Goal: Information Seeking & Learning: Learn about a topic

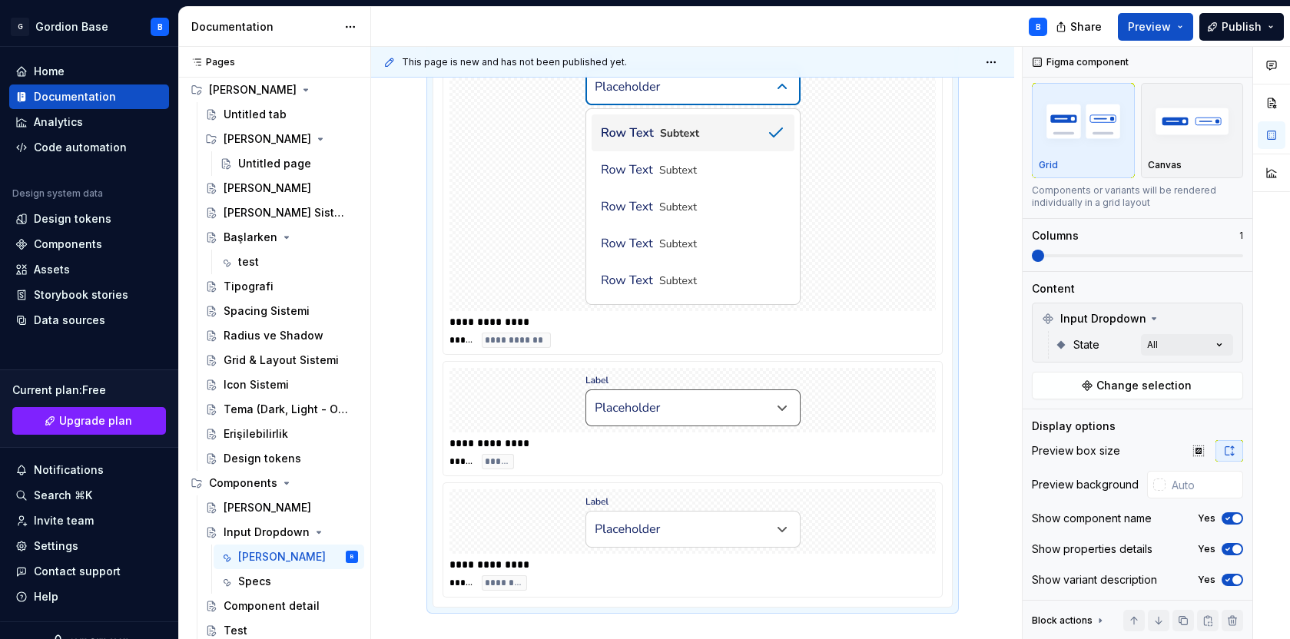
scroll to position [1492, 0]
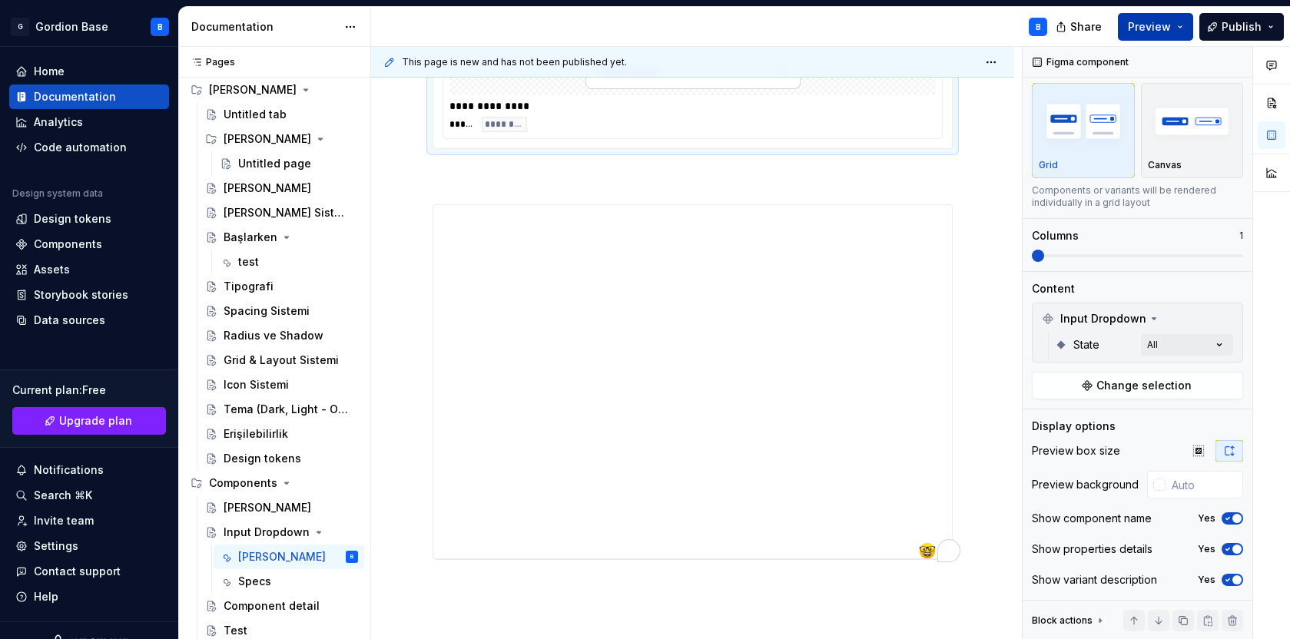
click at [1157, 22] on span "Preview" at bounding box center [1149, 26] width 43 height 15
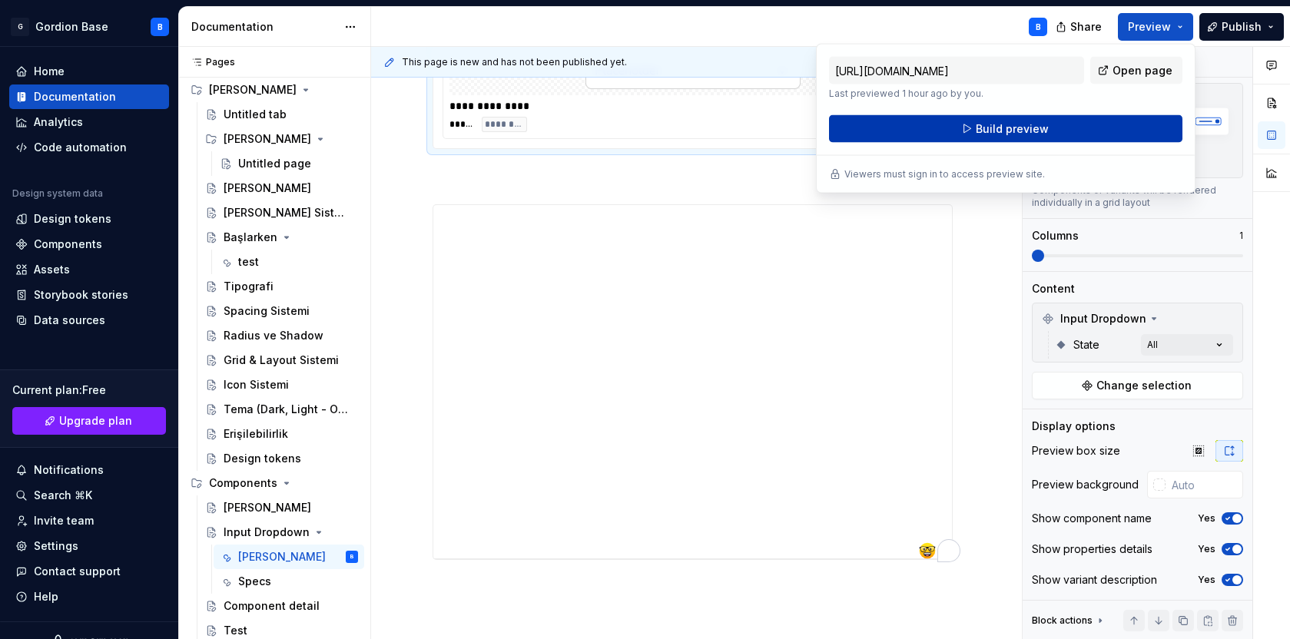
click at [955, 133] on button "Build preview" at bounding box center [1006, 129] width 354 height 28
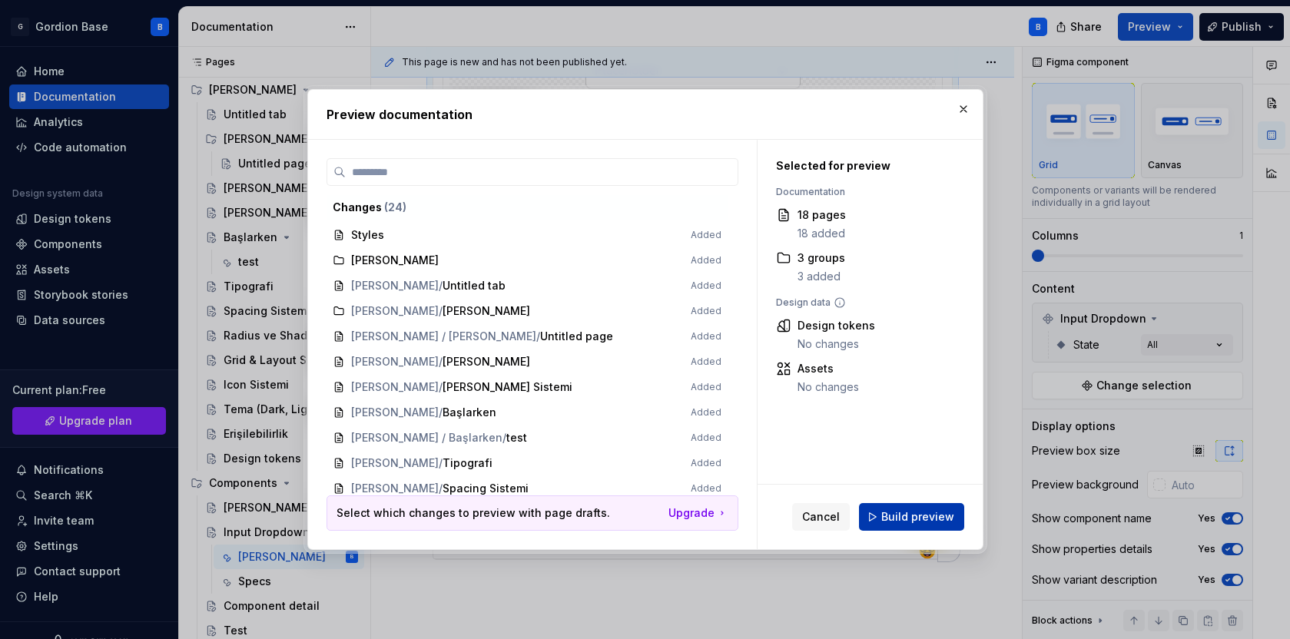
click at [927, 520] on span "Build preview" at bounding box center [918, 517] width 73 height 15
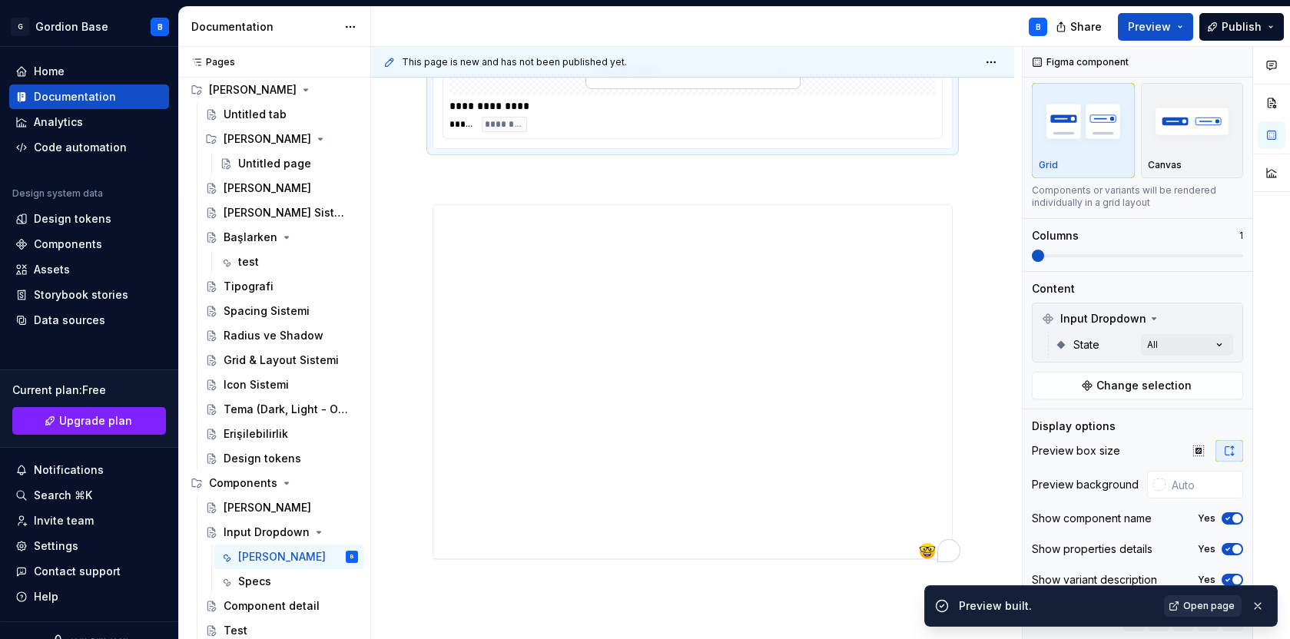
click at [1187, 605] on span "Open page" at bounding box center [1209, 606] width 51 height 12
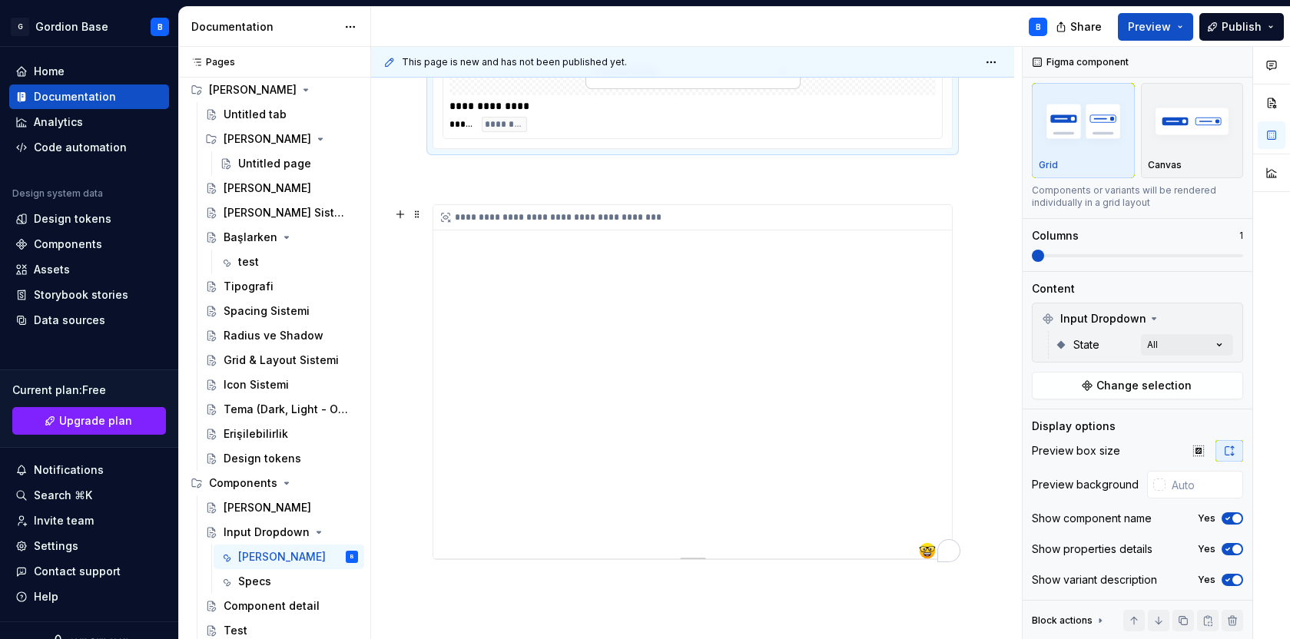
type textarea "*"
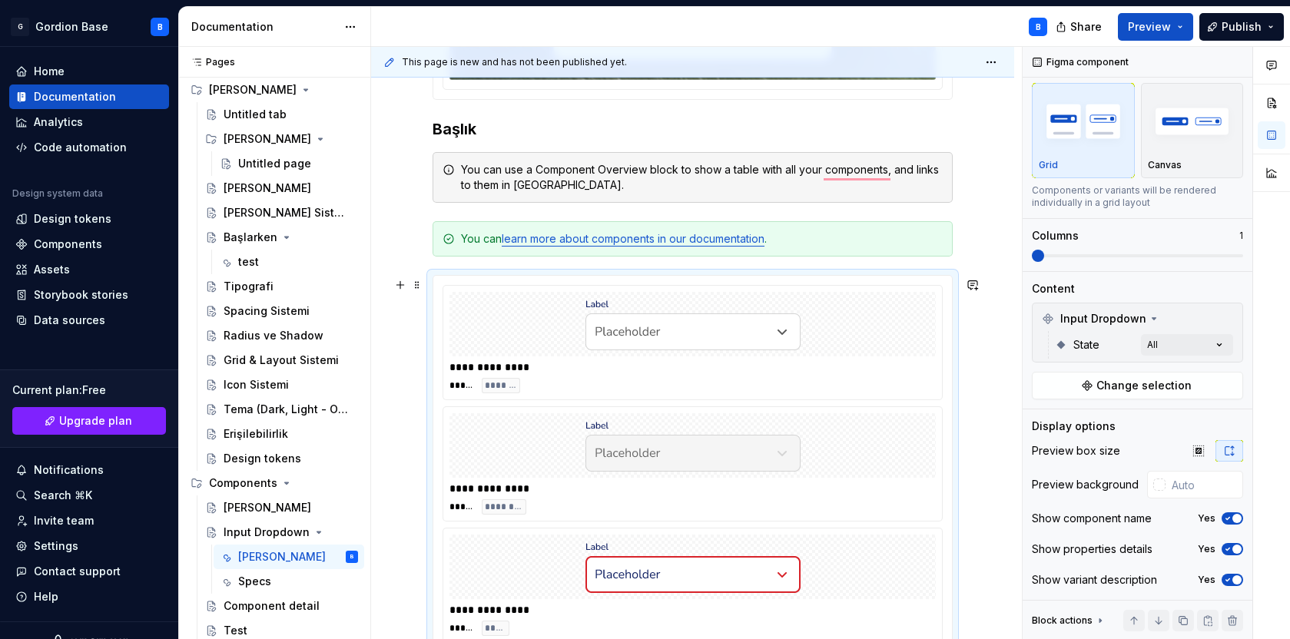
scroll to position [327, 0]
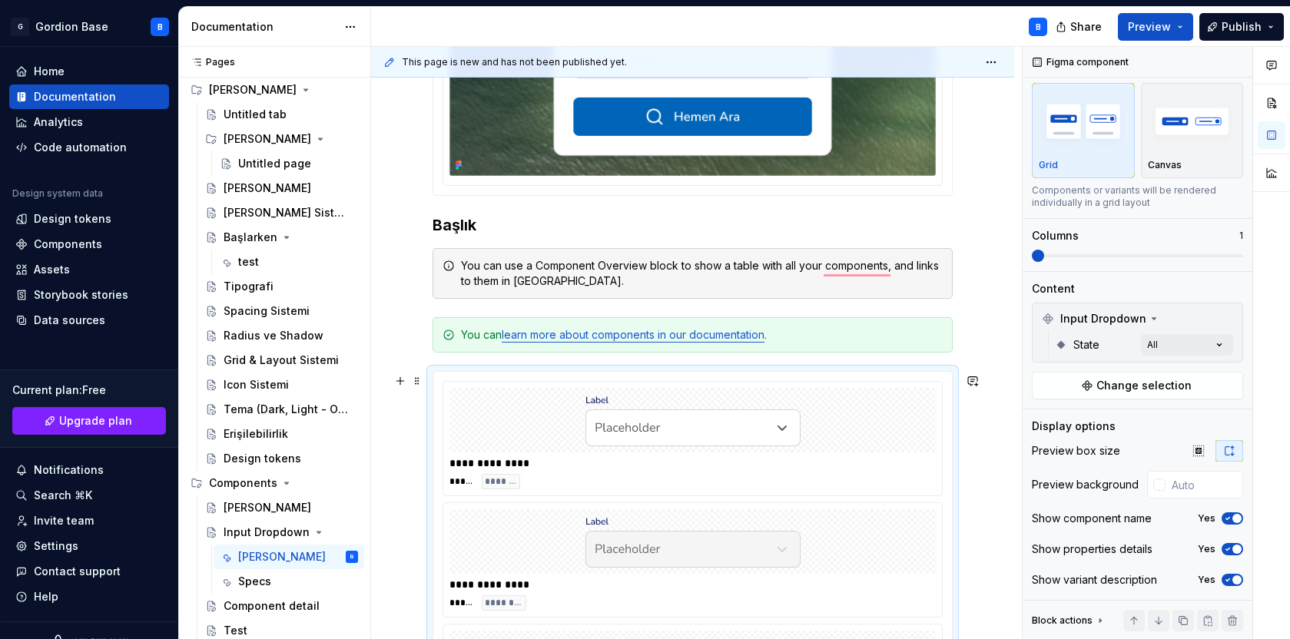
click at [601, 450] on div "To enrich screen reader interactions, please activate Accessibility in Grammarl…" at bounding box center [693, 420] width 486 height 65
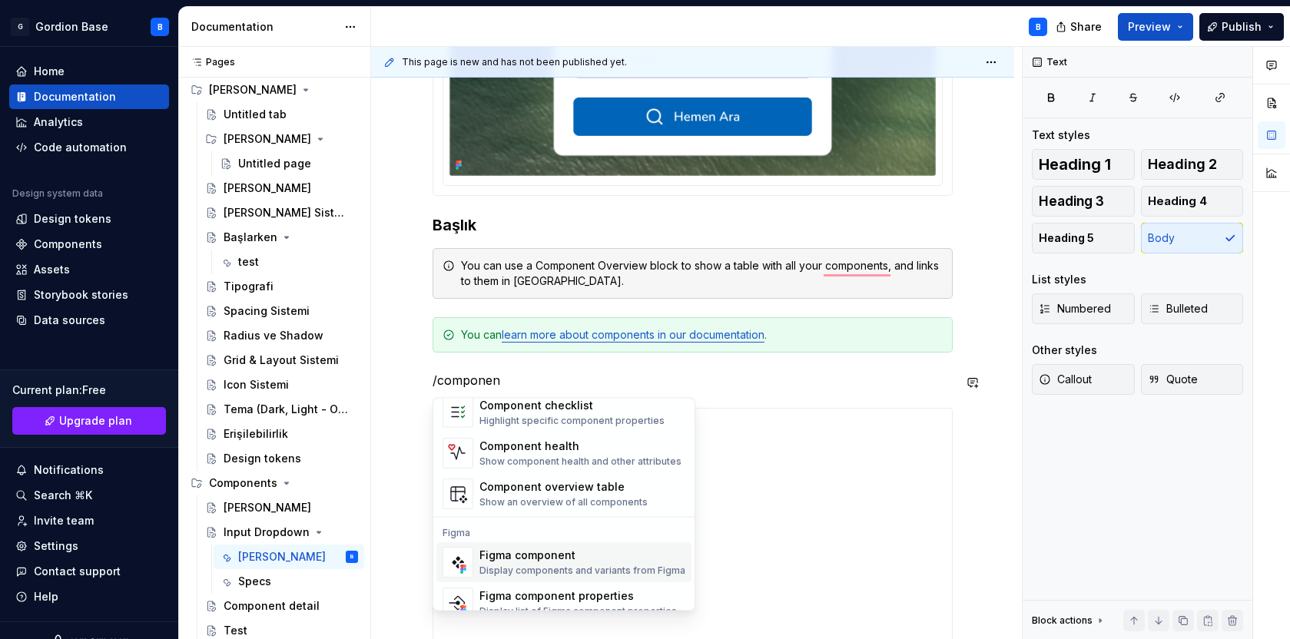
scroll to position [46, 0]
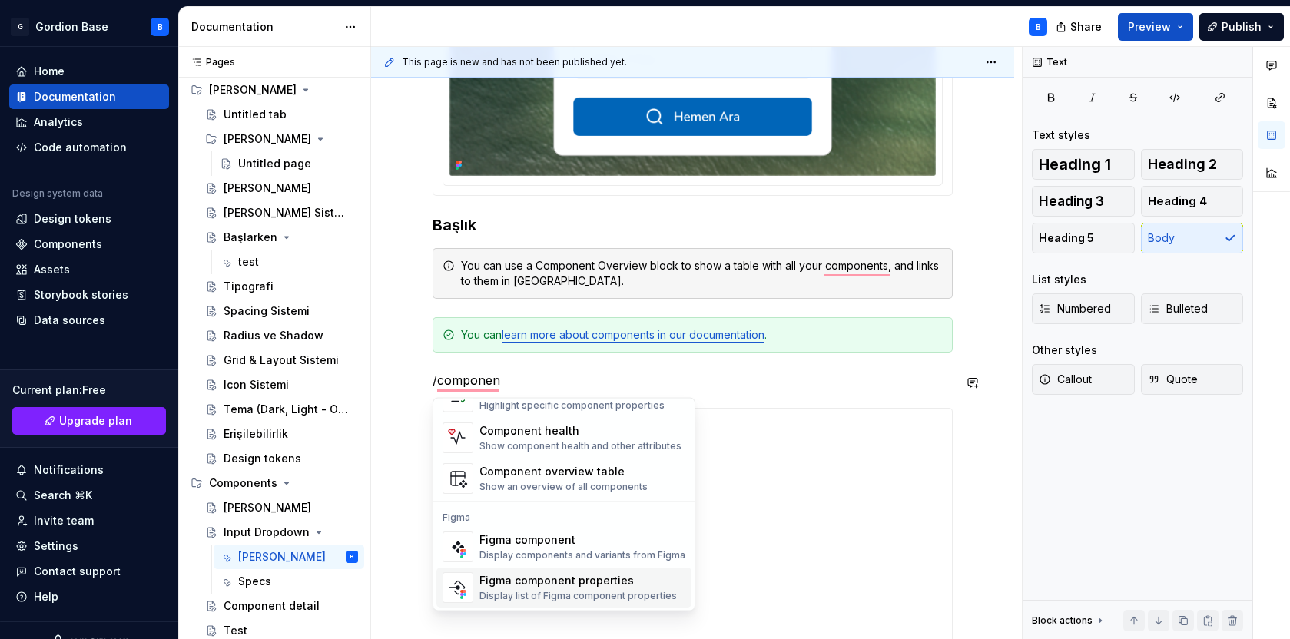
click at [519, 592] on div "Display list of Figma component properties" at bounding box center [579, 596] width 198 height 12
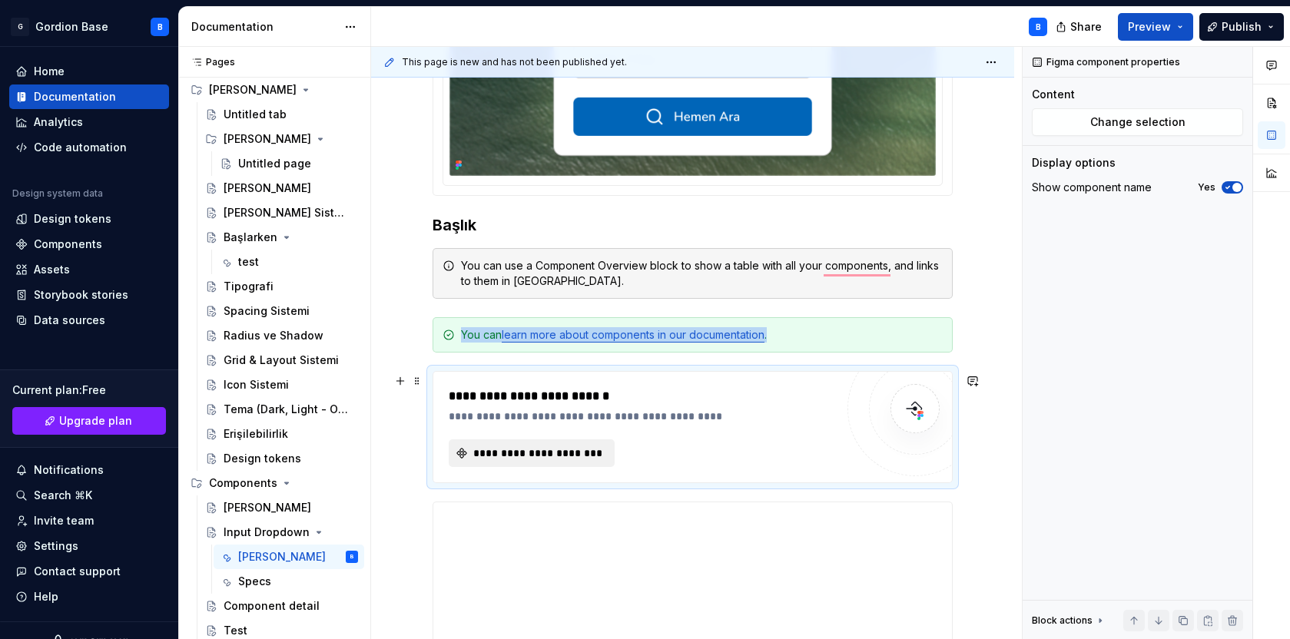
click at [532, 455] on span "**********" at bounding box center [538, 453] width 134 height 15
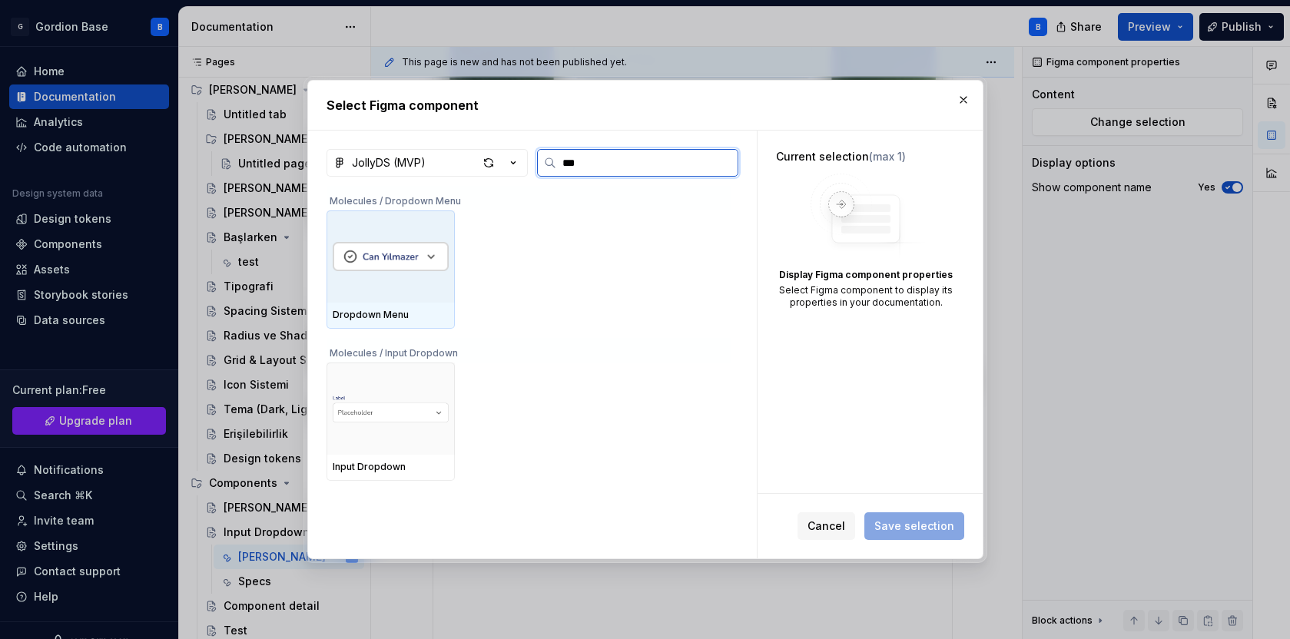
type input "****"
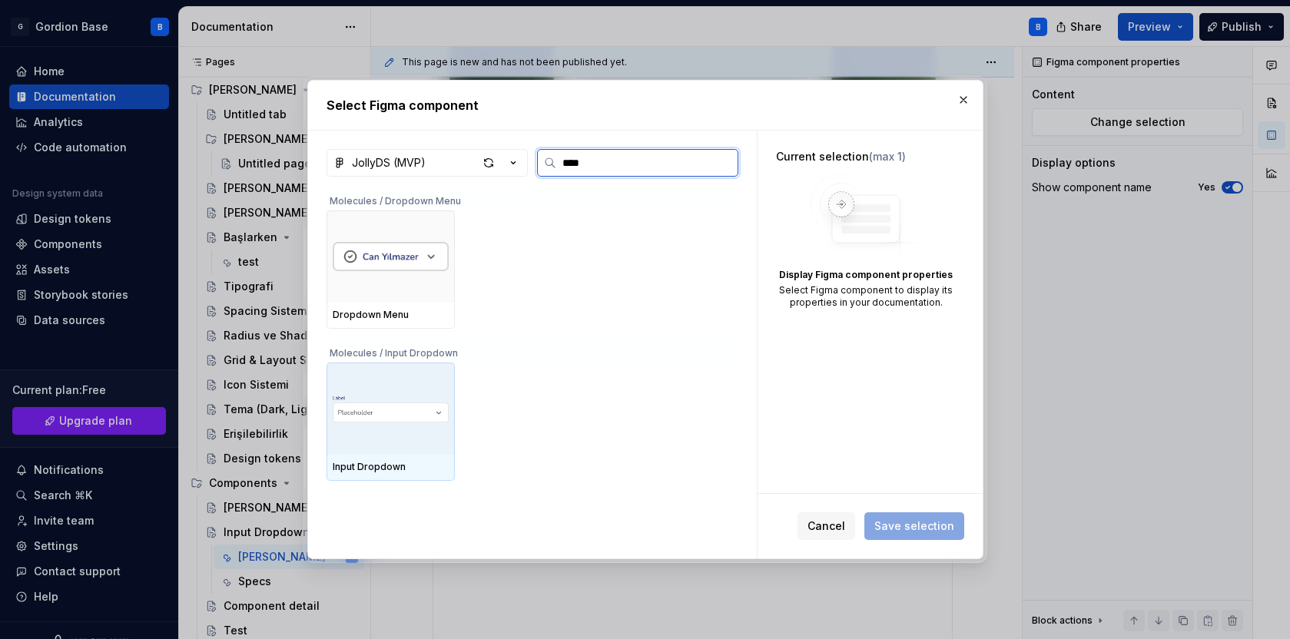
click at [398, 388] on img at bounding box center [391, 409] width 116 height 52
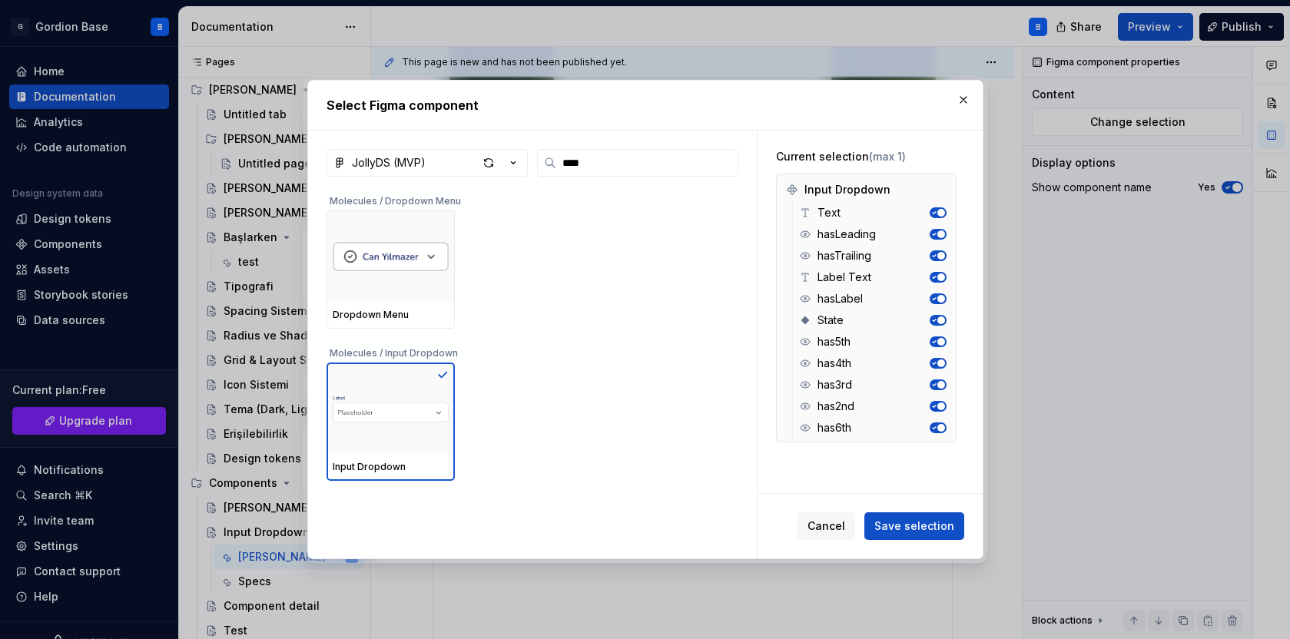
click at [964, 104] on button "button" at bounding box center [964, 100] width 22 height 22
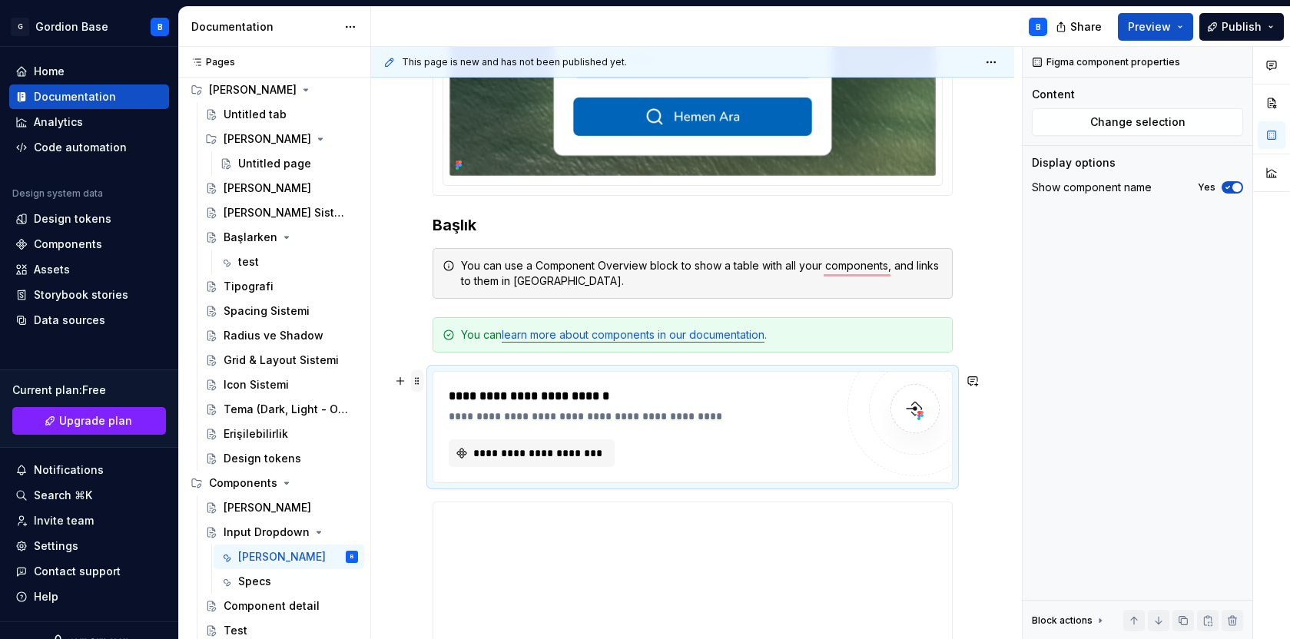
click at [416, 379] on span at bounding box center [417, 381] width 12 height 22
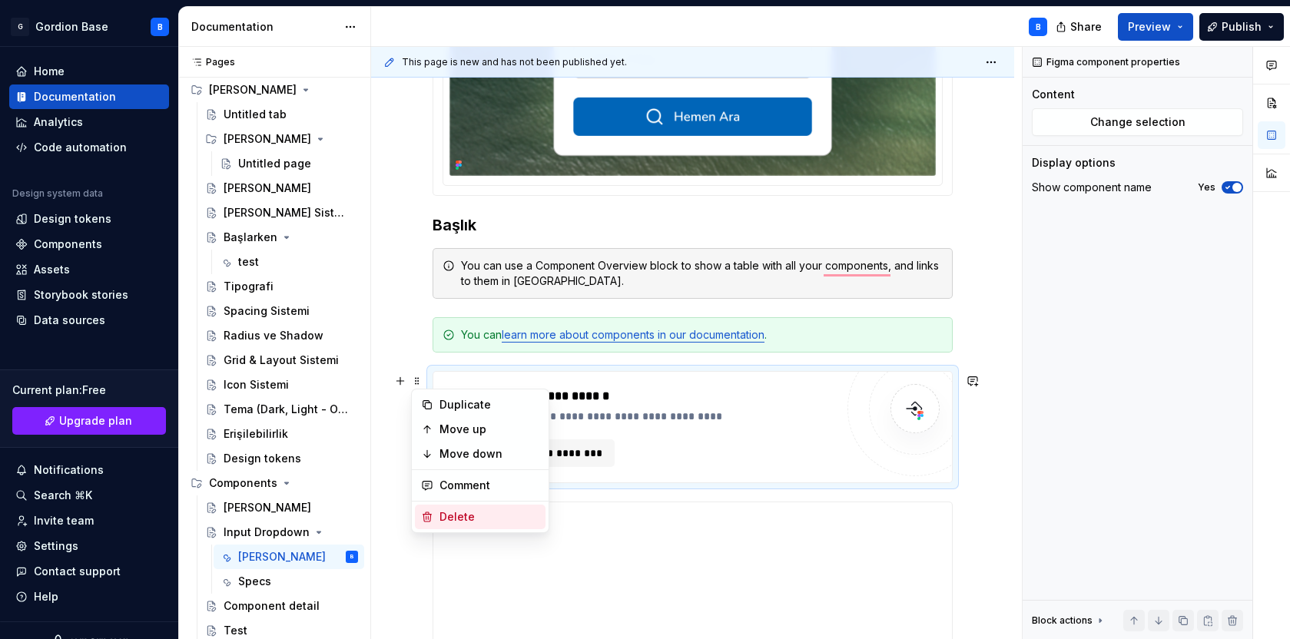
click at [457, 517] on div "Delete" at bounding box center [490, 517] width 100 height 15
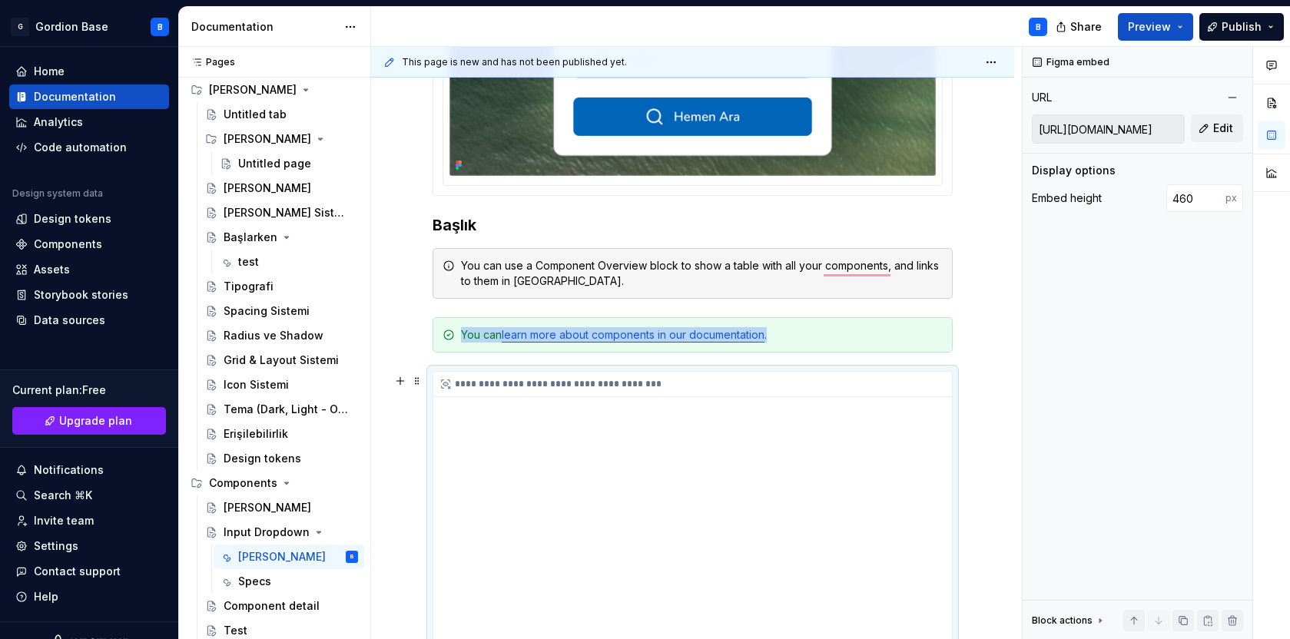
scroll to position [417, 0]
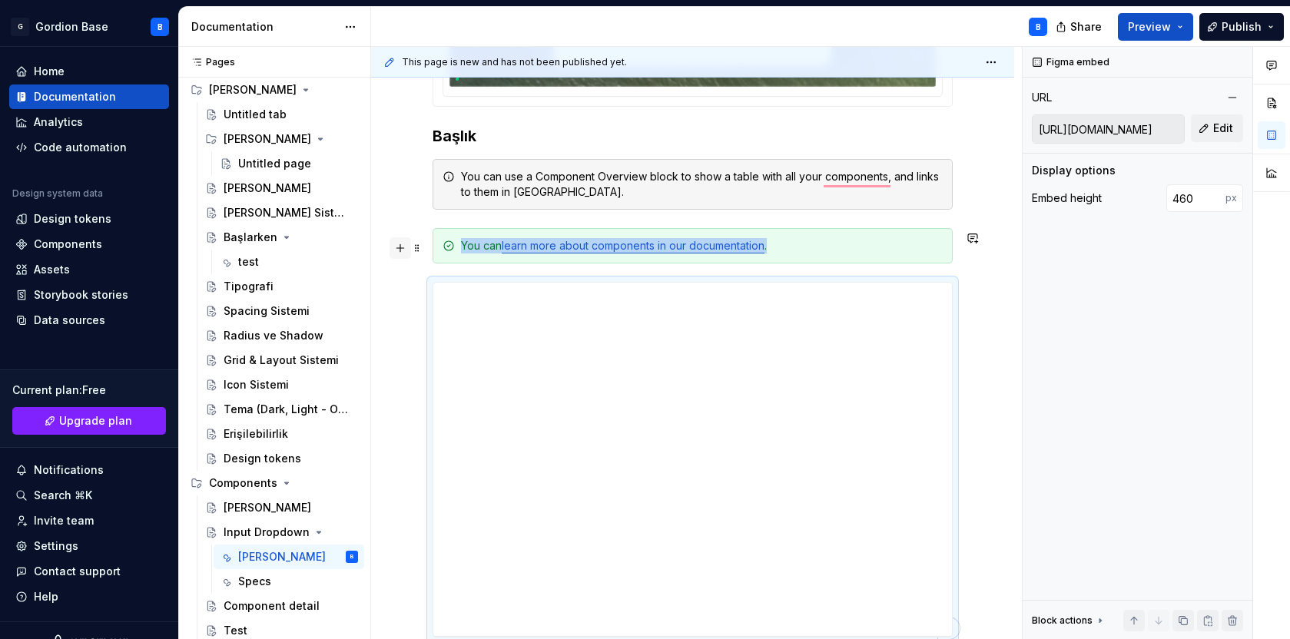
click at [399, 254] on button "button" at bounding box center [401, 248] width 22 height 22
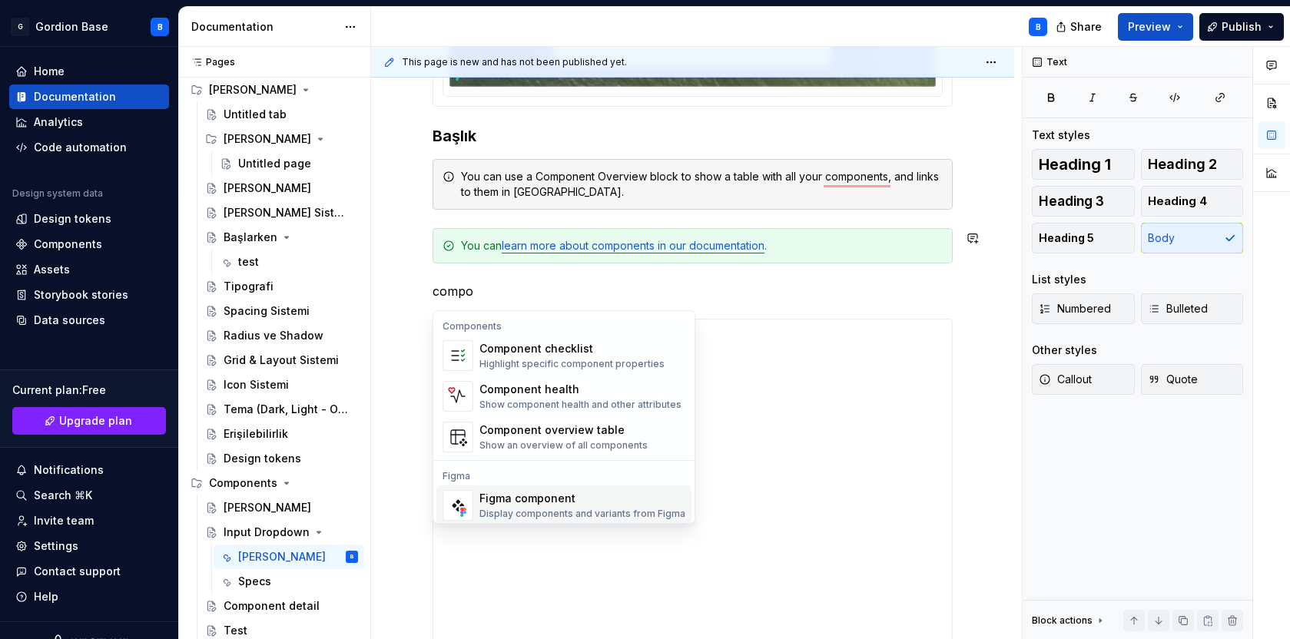
click at [568, 499] on div "Figma component" at bounding box center [583, 498] width 206 height 15
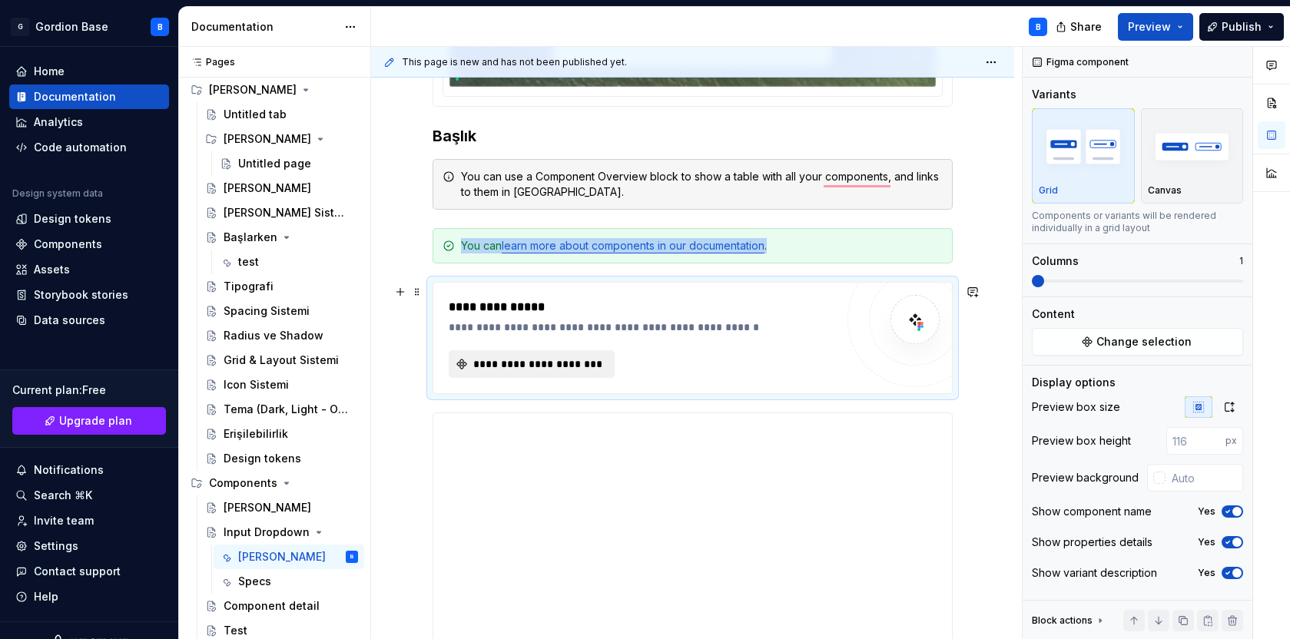
click at [514, 358] on button "**********" at bounding box center [532, 364] width 166 height 28
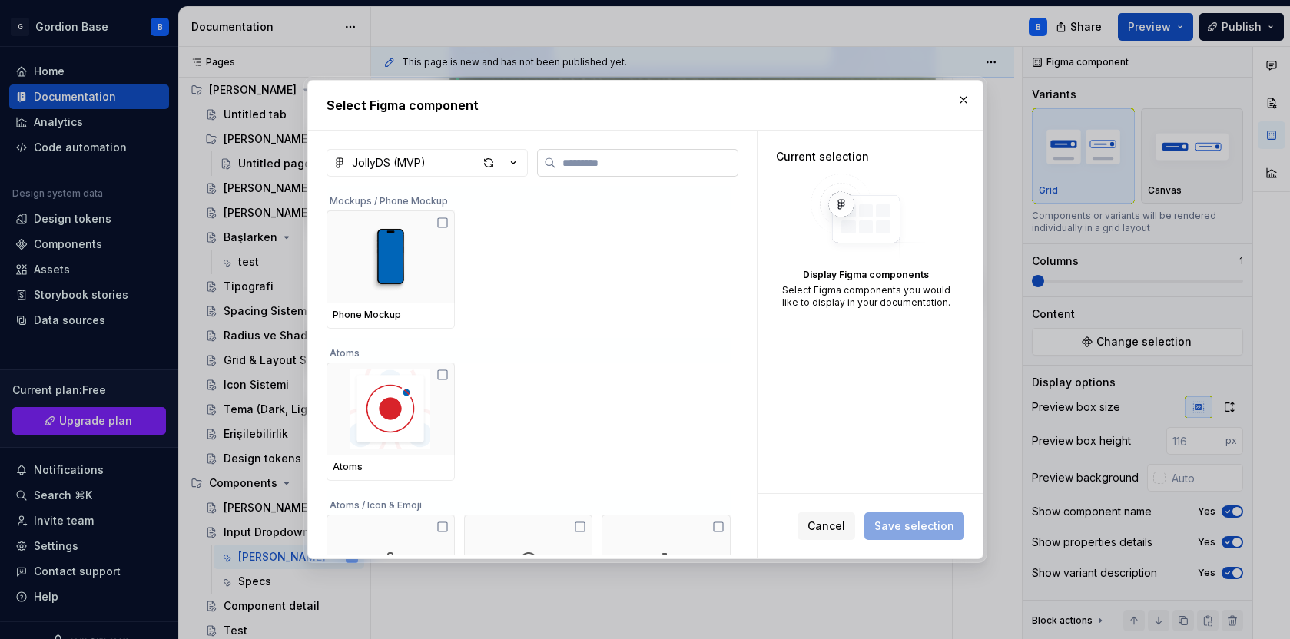
type textarea "*"
click at [572, 163] on input "search" at bounding box center [646, 162] width 181 height 15
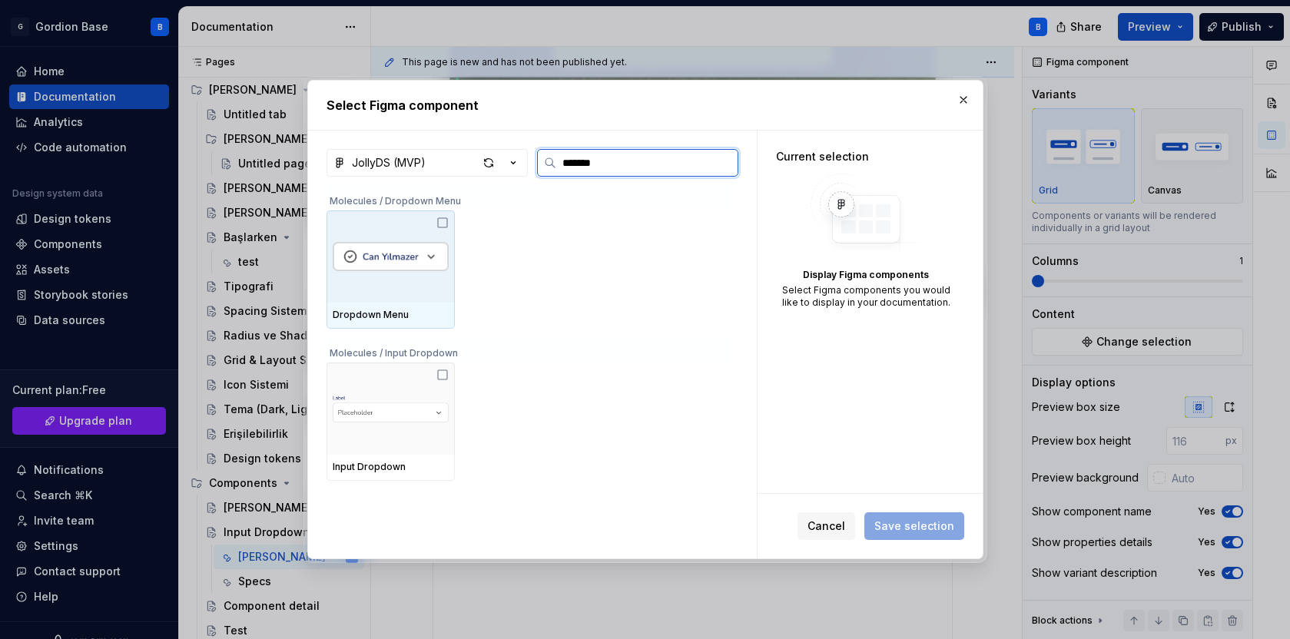
type input "********"
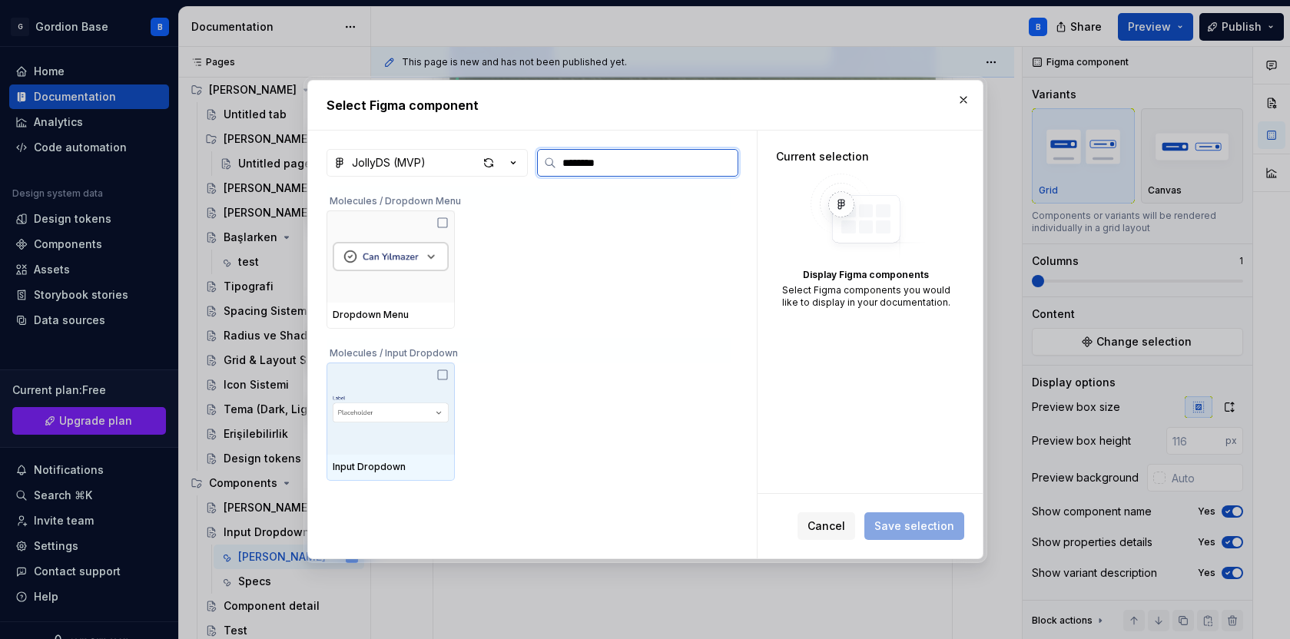
click at [420, 388] on img at bounding box center [391, 409] width 116 height 52
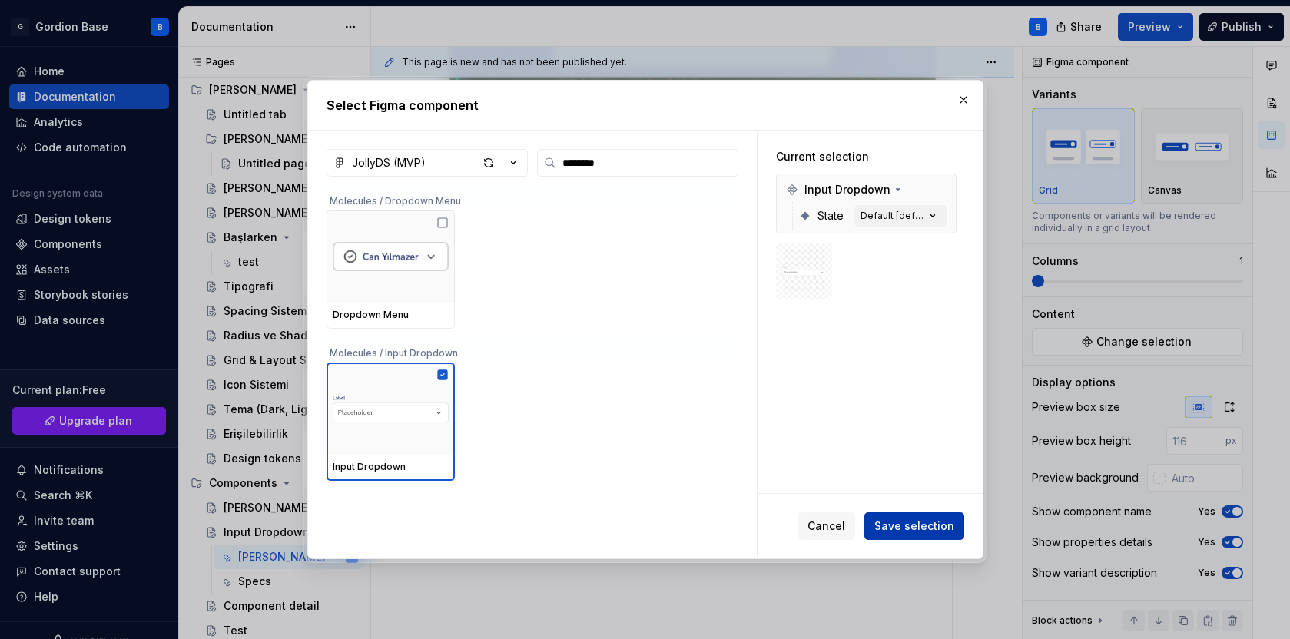
click at [909, 524] on span "Save selection" at bounding box center [915, 526] width 80 height 15
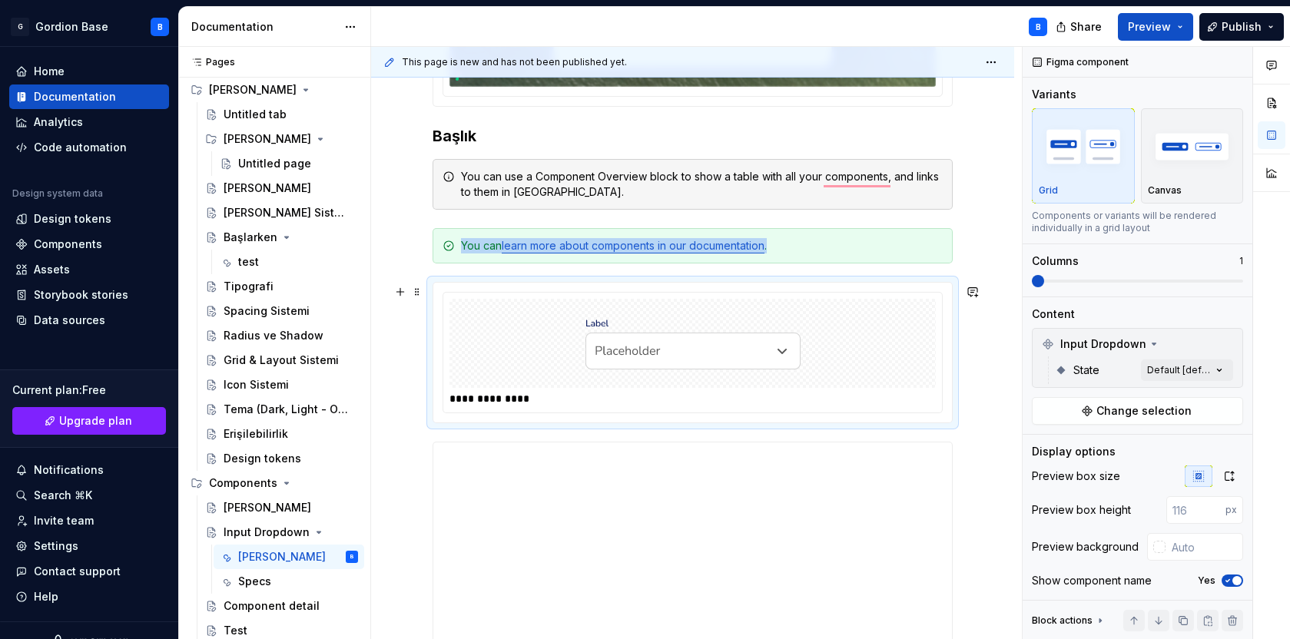
click at [515, 319] on div "To enrich screen reader interactions, please activate Accessibility in Grammarl…" at bounding box center [693, 343] width 486 height 89
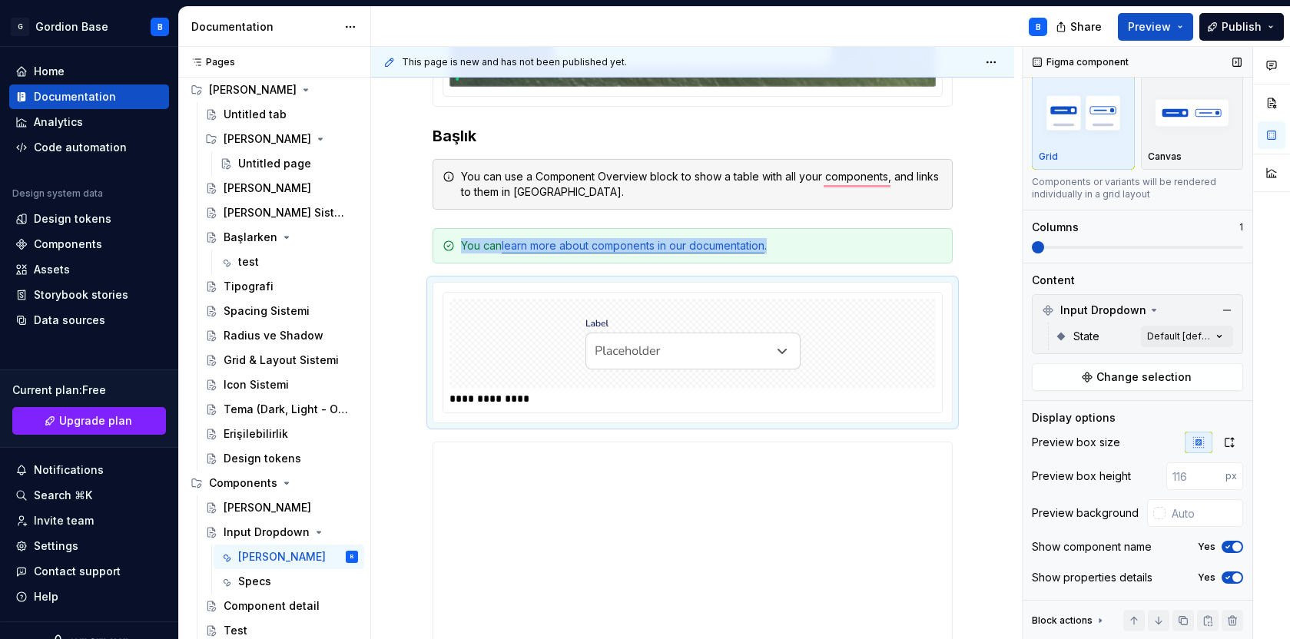
scroll to position [62, 0]
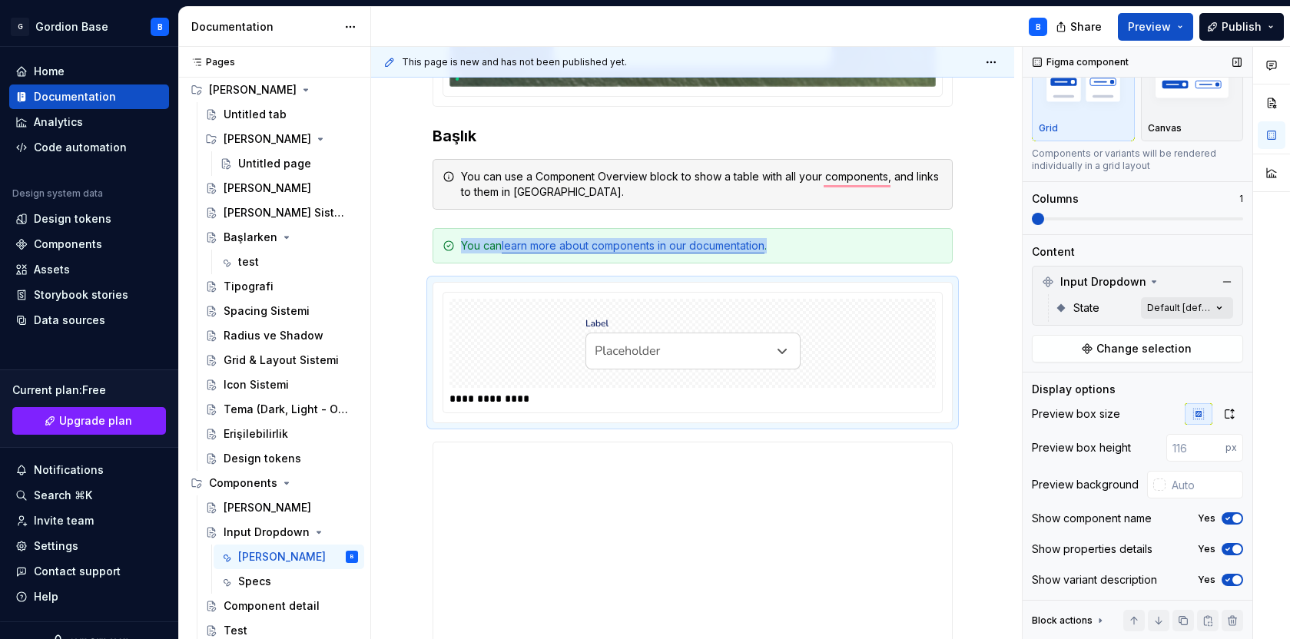
click at [1220, 310] on div "Comments Open comments No comments yet Select ‘Comment’ from the block context …" at bounding box center [1156, 343] width 267 height 593
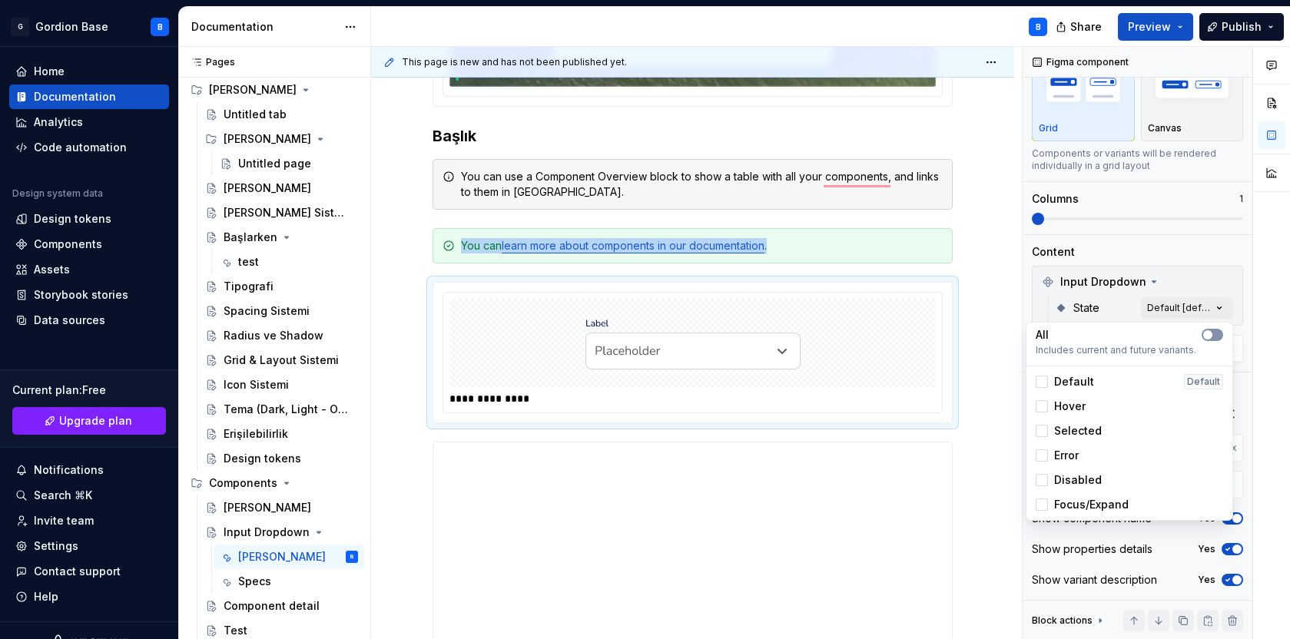
click at [1214, 337] on icon "button" at bounding box center [1208, 334] width 12 height 9
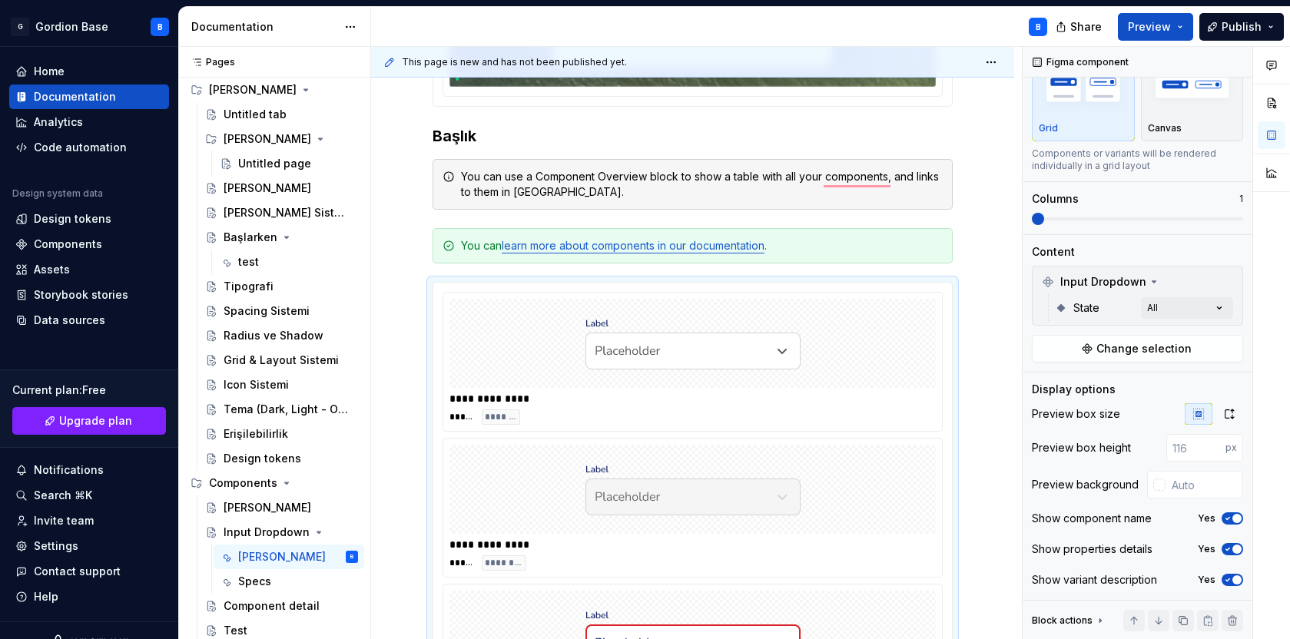
click at [1165, 108] on div "Comments Open comments No comments yet Select ‘Comment’ from the block context …" at bounding box center [1156, 343] width 267 height 593
click at [1179, 107] on img "button" at bounding box center [1192, 84] width 89 height 56
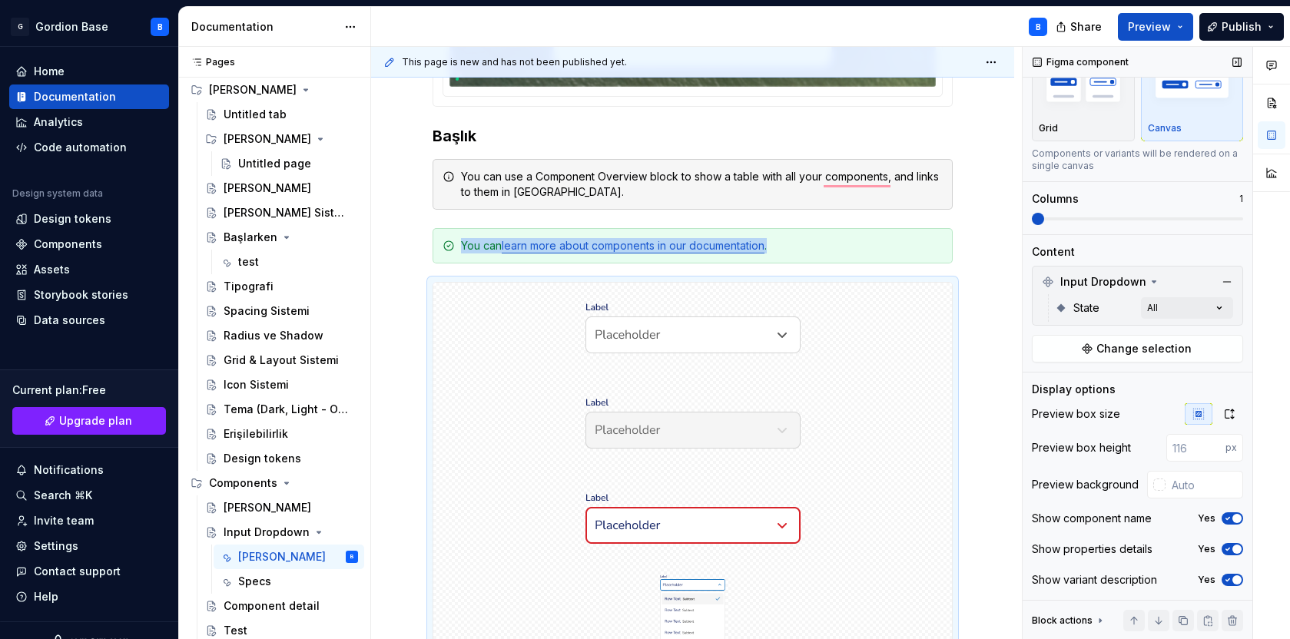
scroll to position [628, 0]
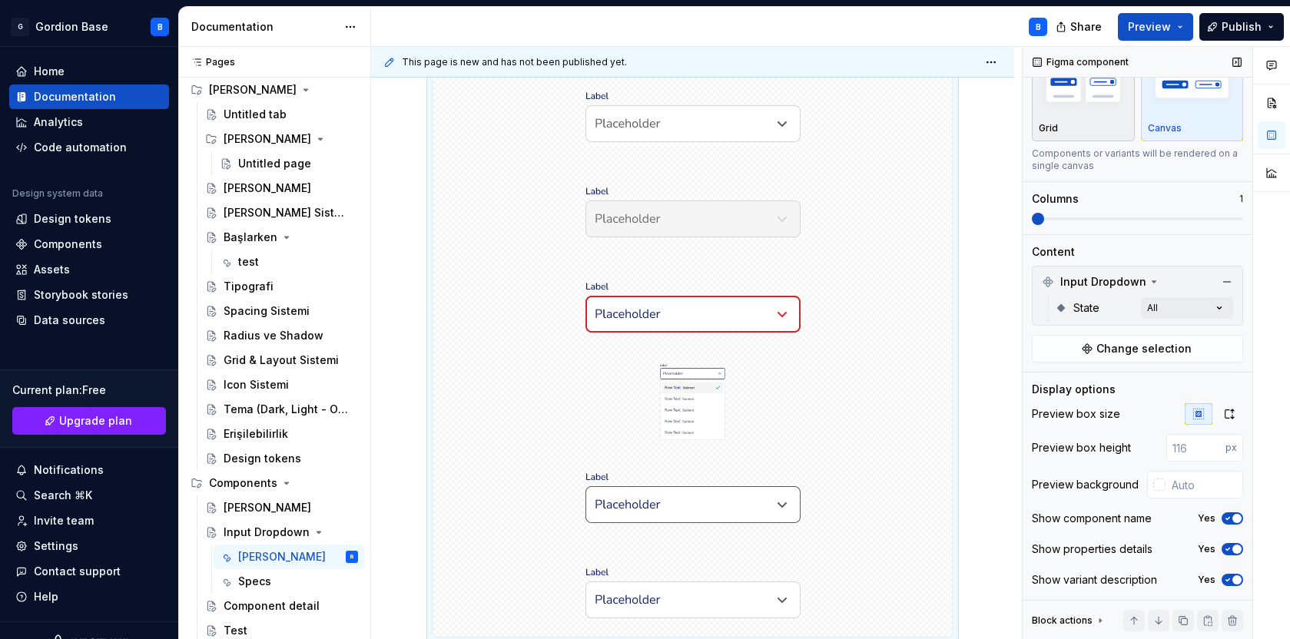
click at [1064, 106] on img "button" at bounding box center [1083, 84] width 89 height 56
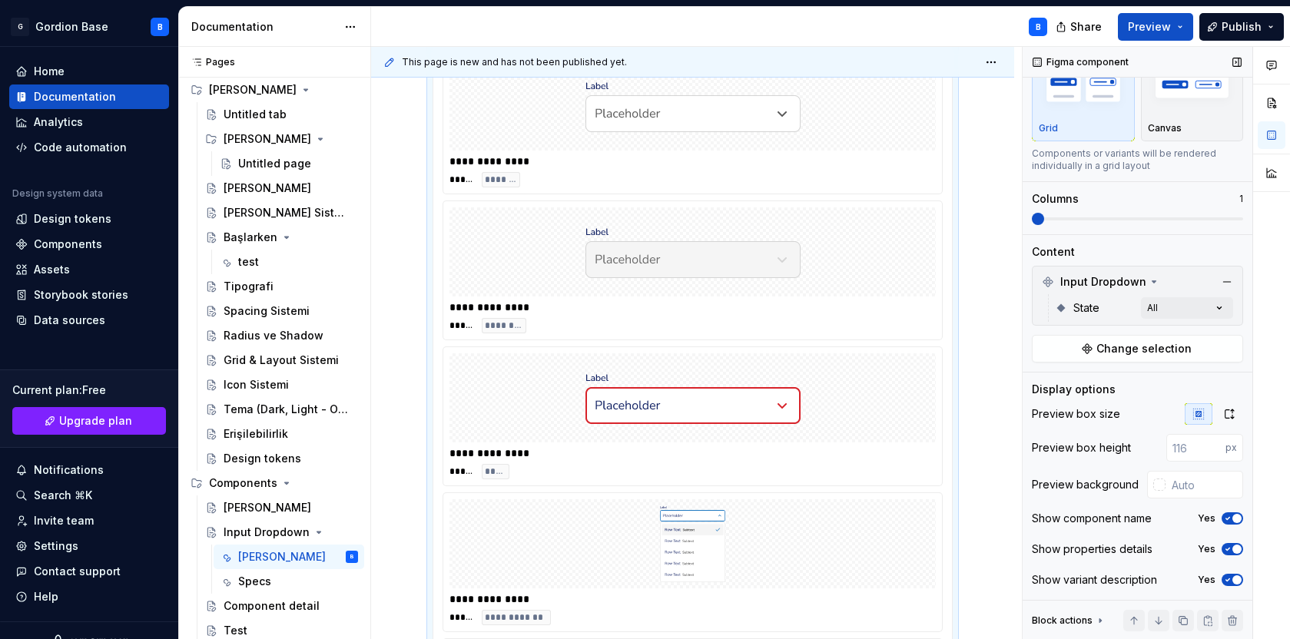
scroll to position [0, 0]
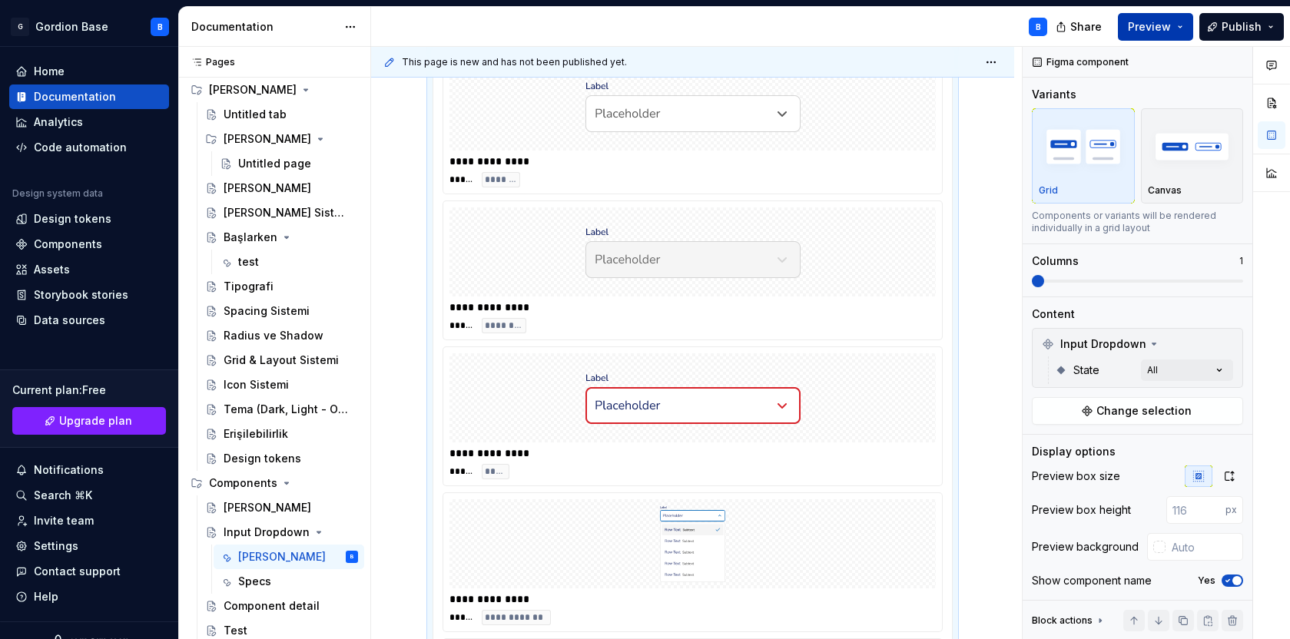
click at [1155, 30] on span "Preview" at bounding box center [1149, 26] width 43 height 15
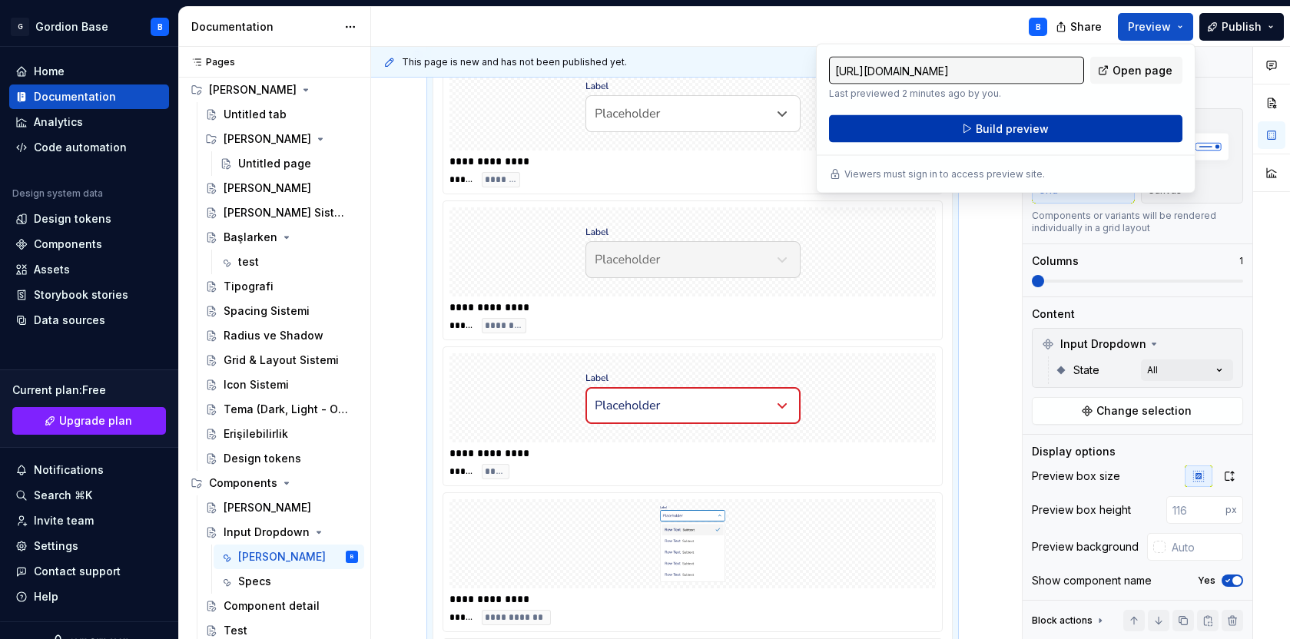
click at [965, 131] on button "Build preview" at bounding box center [1006, 129] width 354 height 28
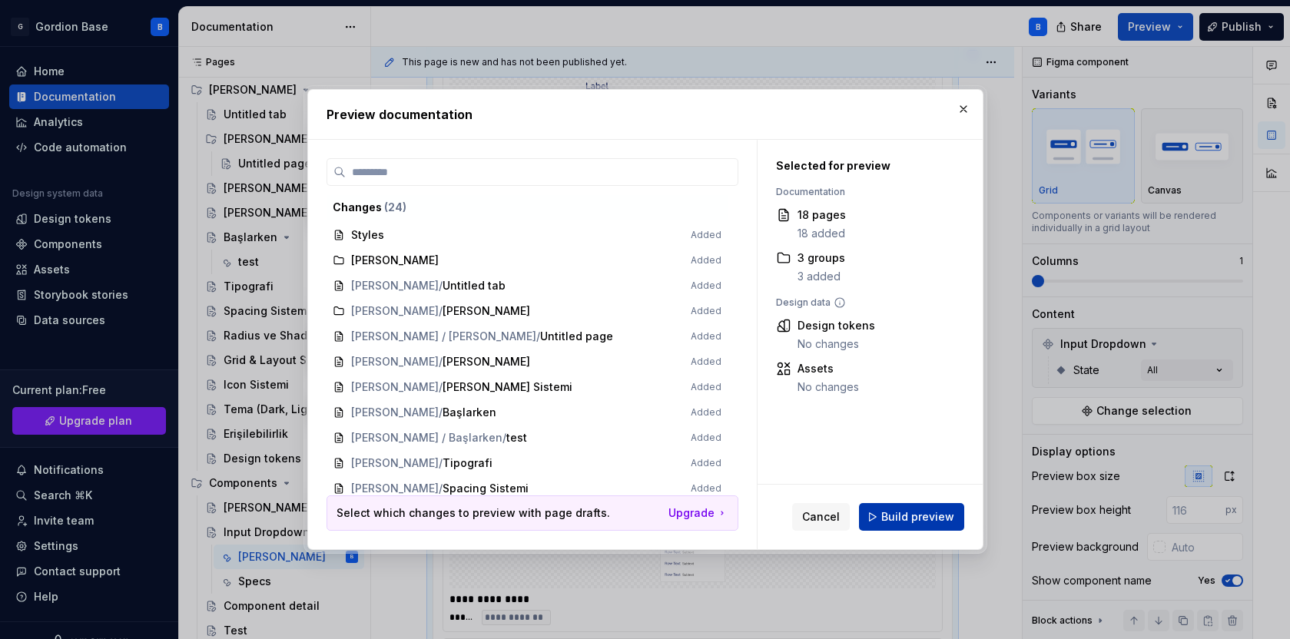
click at [908, 518] on span "Build preview" at bounding box center [918, 517] width 73 height 15
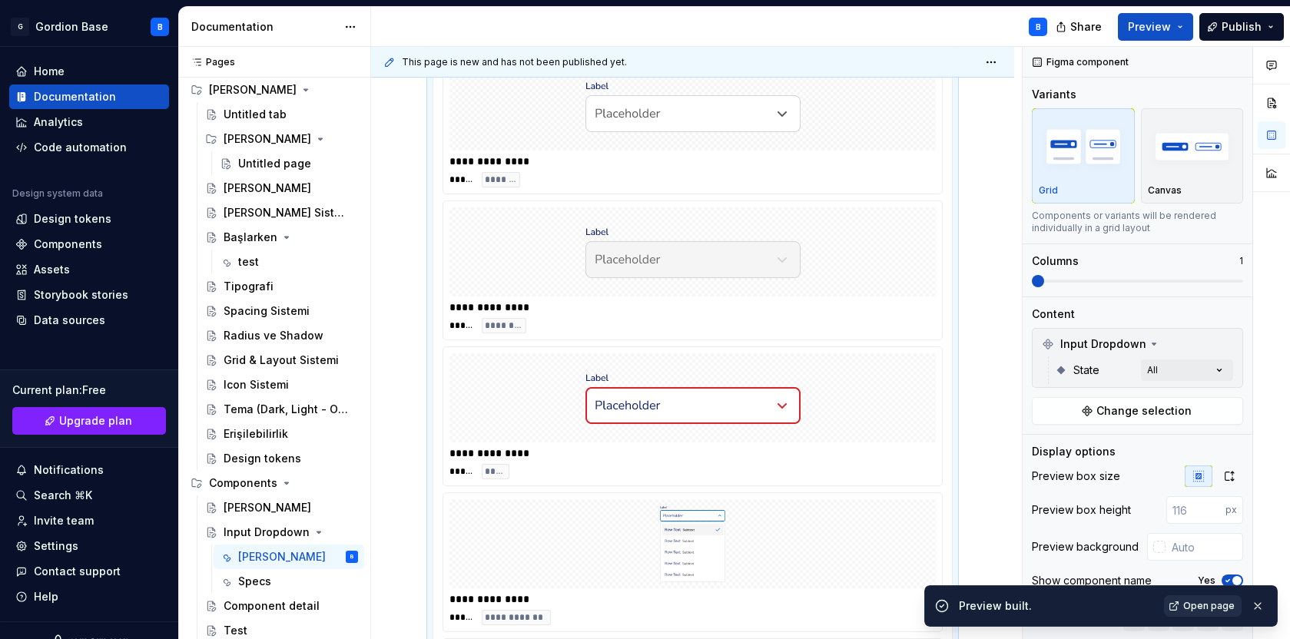
click at [1204, 608] on span "Open page" at bounding box center [1209, 606] width 51 height 12
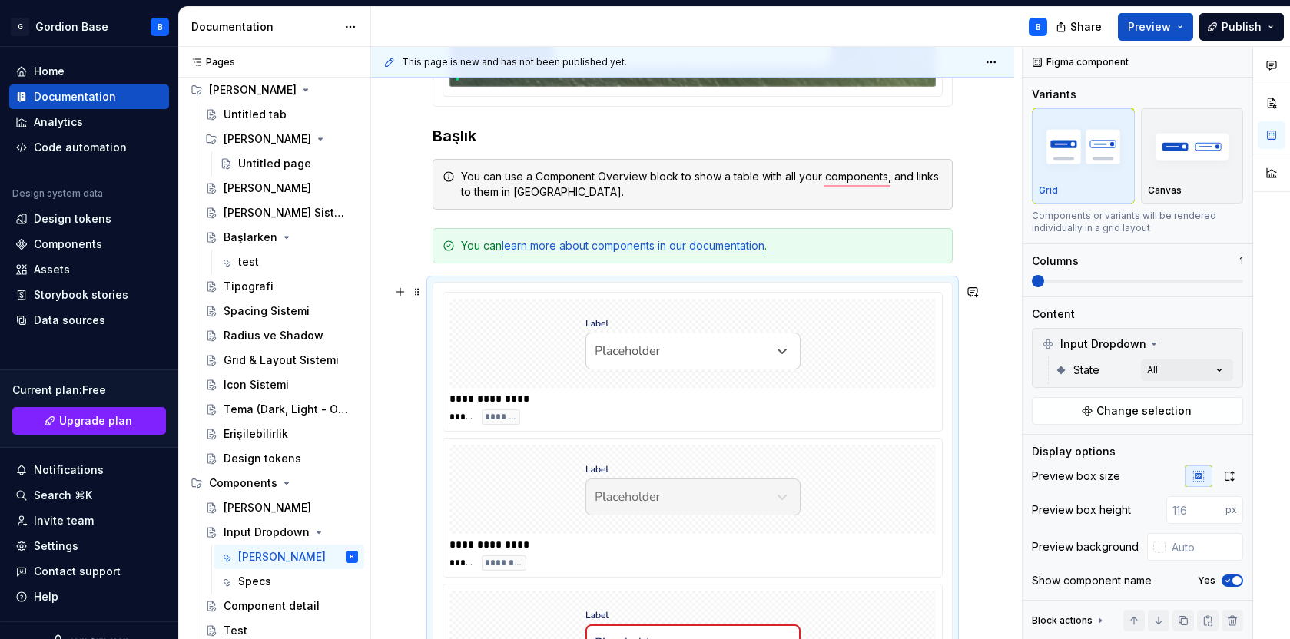
scroll to position [337, 0]
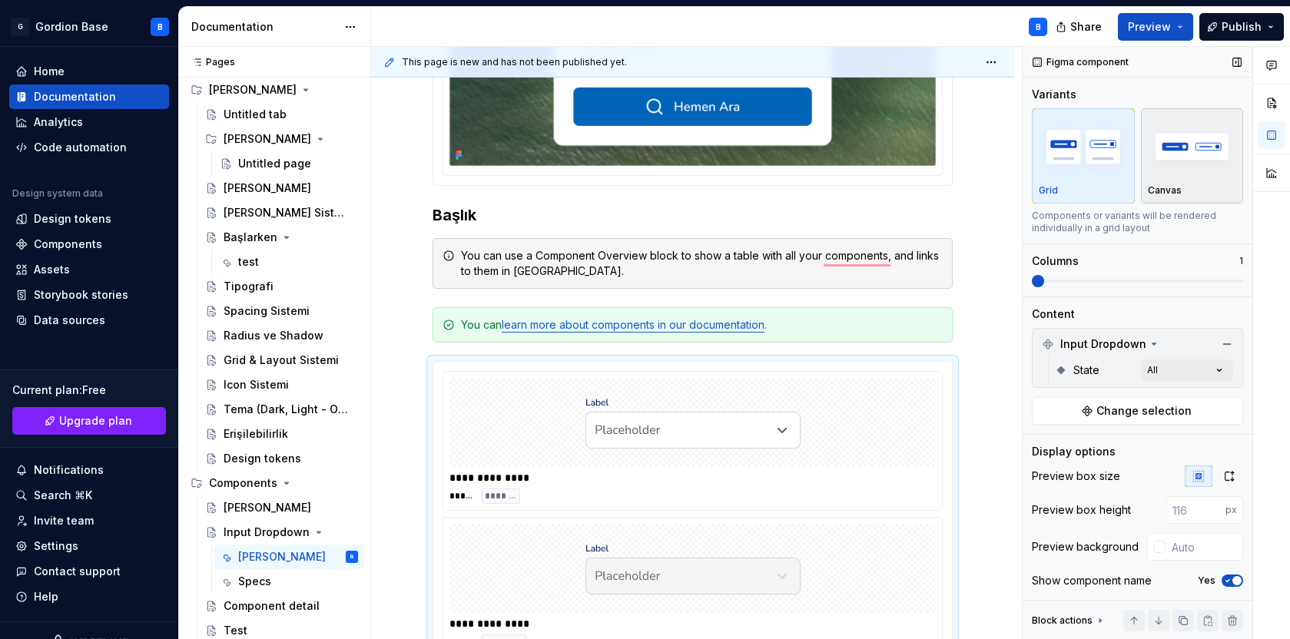
click at [1176, 162] on img "button" at bounding box center [1192, 146] width 89 height 56
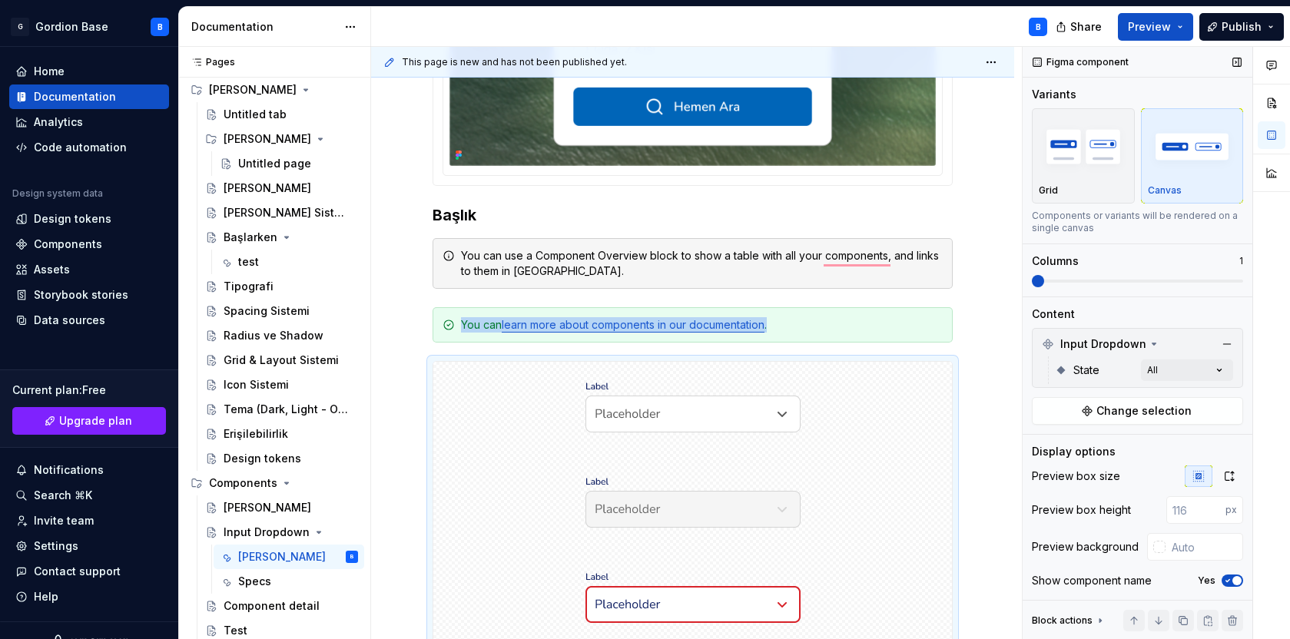
scroll to position [628, 0]
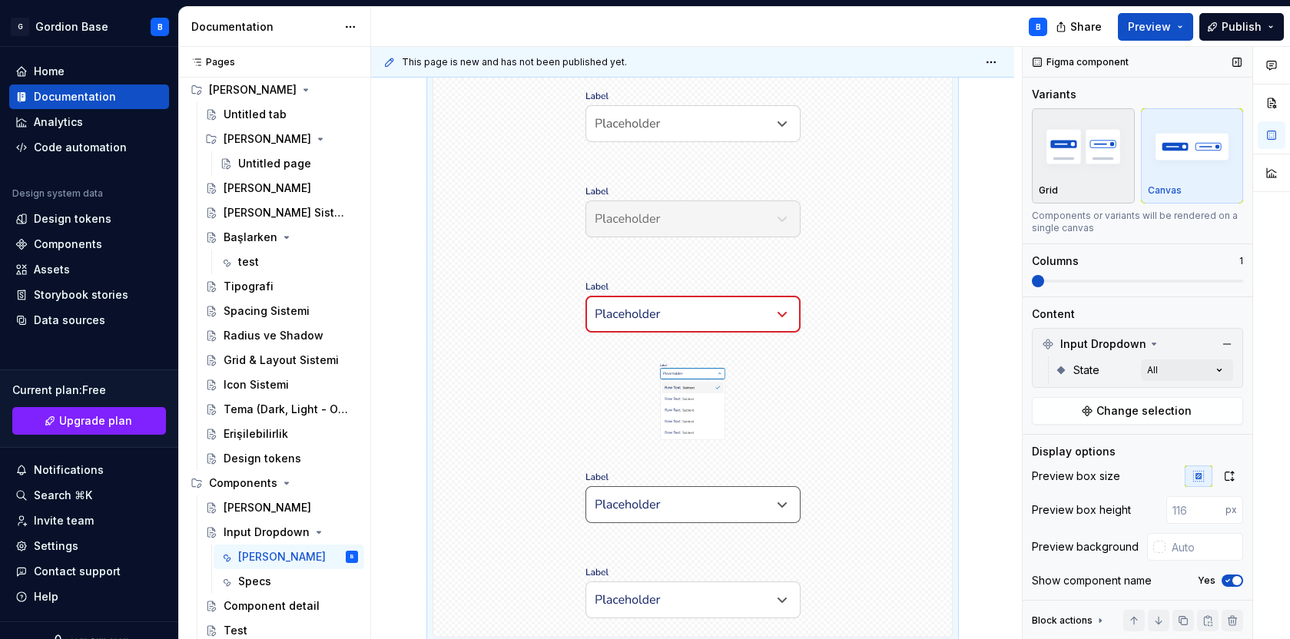
click at [1053, 152] on img "button" at bounding box center [1083, 146] width 89 height 56
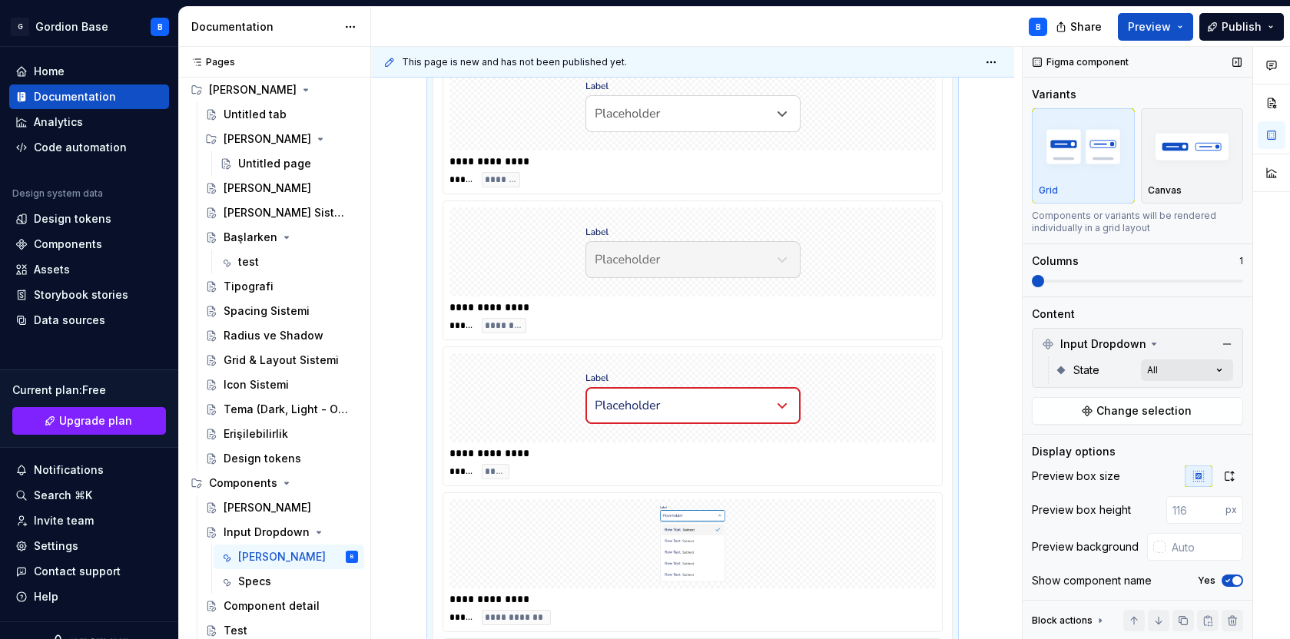
click at [1191, 379] on div "Comments Open comments No comments yet Select ‘Comment’ from the block context …" at bounding box center [1156, 343] width 267 height 593
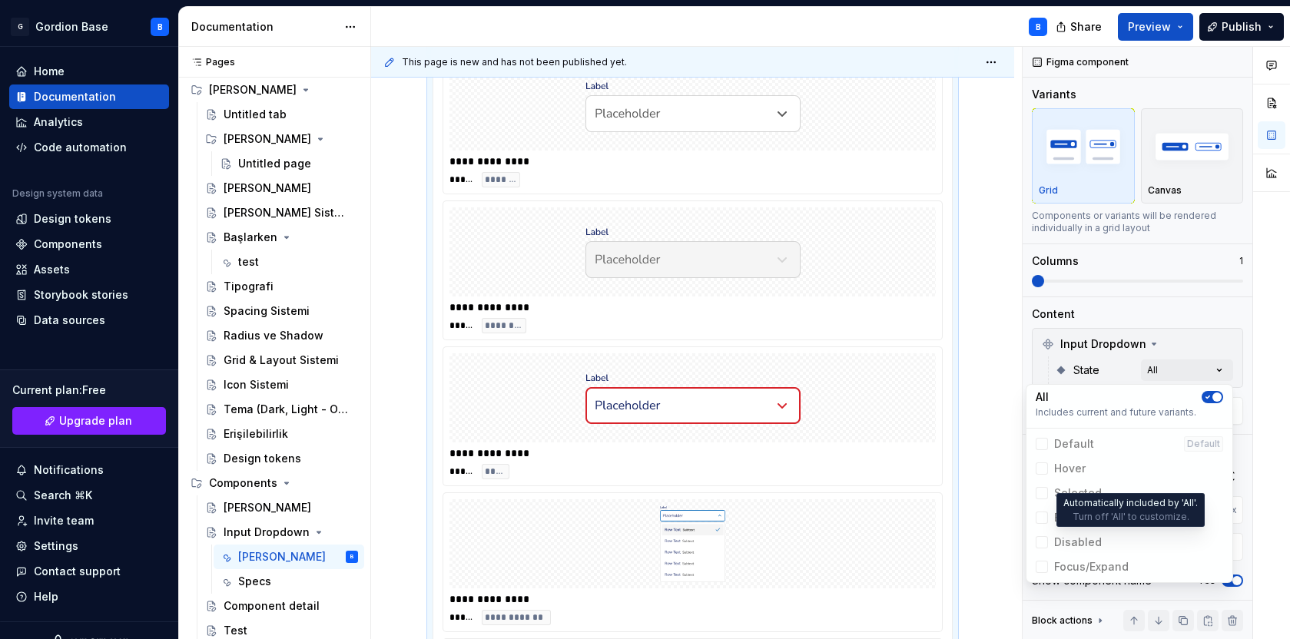
click at [1041, 543] on span "Disabled" at bounding box center [1130, 542] width 200 height 25
click at [1206, 401] on icon "button" at bounding box center [1208, 397] width 12 height 9
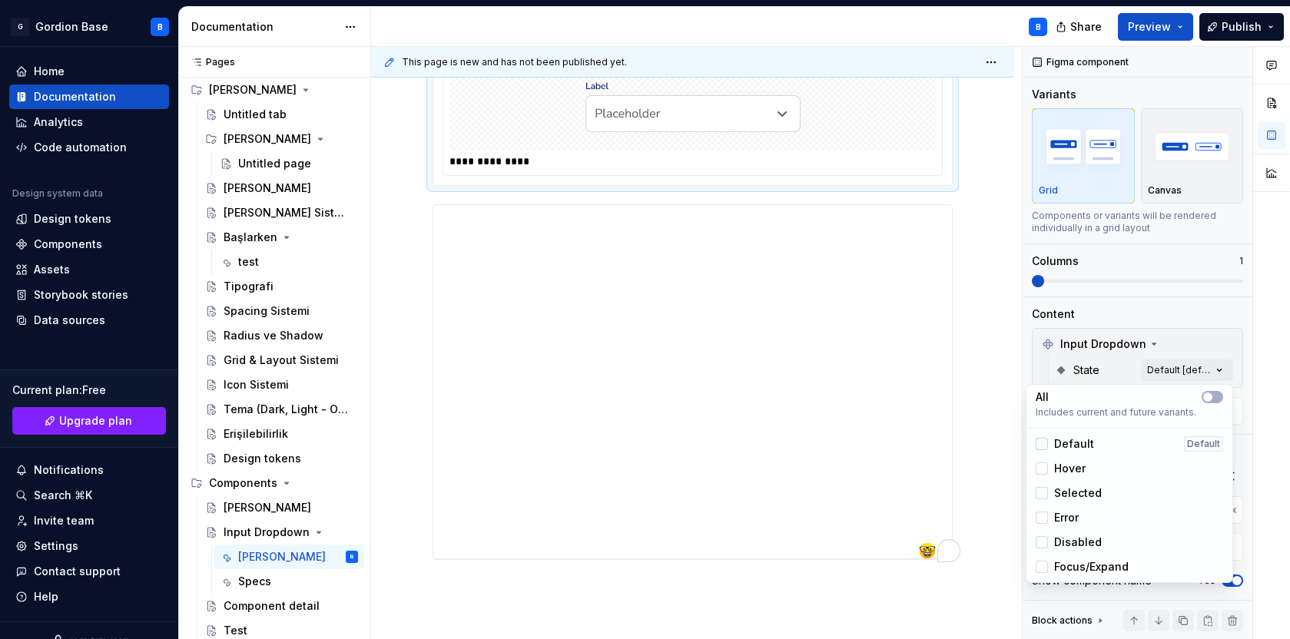
click at [1042, 448] on div at bounding box center [1042, 444] width 12 height 12
click at [1042, 466] on div at bounding box center [1042, 469] width 12 height 12
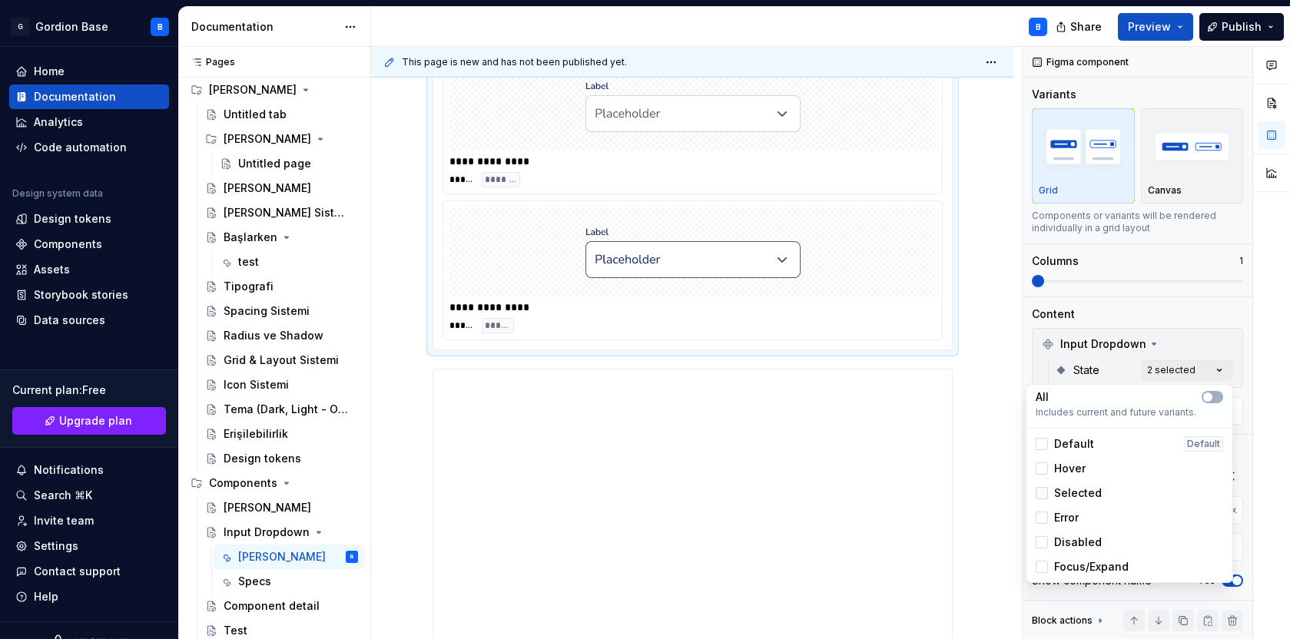
click at [1043, 495] on div at bounding box center [1042, 493] width 12 height 12
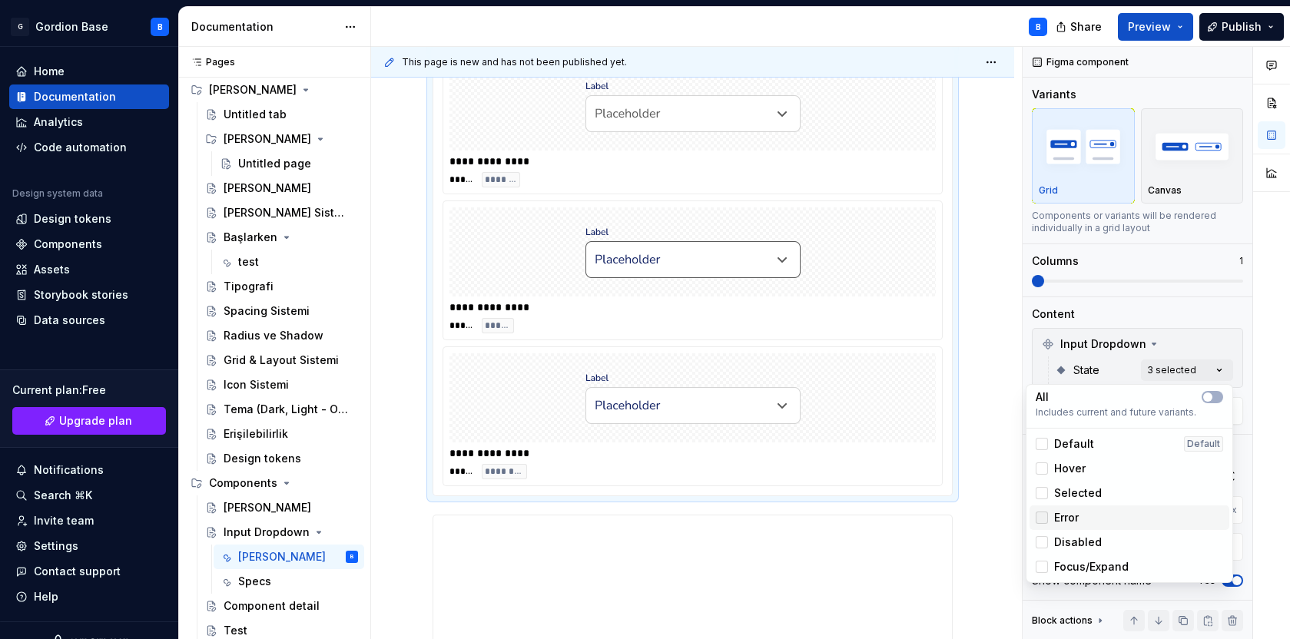
click at [1041, 521] on div at bounding box center [1042, 518] width 12 height 12
click at [1041, 541] on div at bounding box center [1042, 542] width 12 height 12
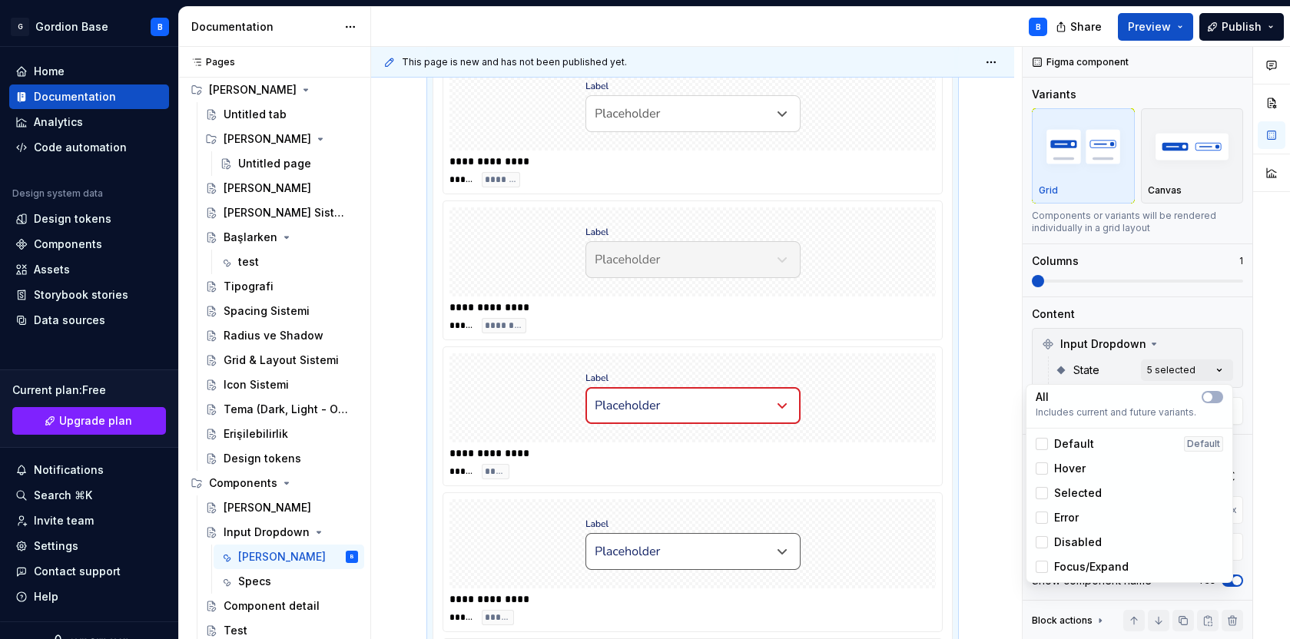
click at [395, 289] on html "G Gordion Base B Home Documentation Analytics Code automation Design system dat…" at bounding box center [645, 319] width 1290 height 639
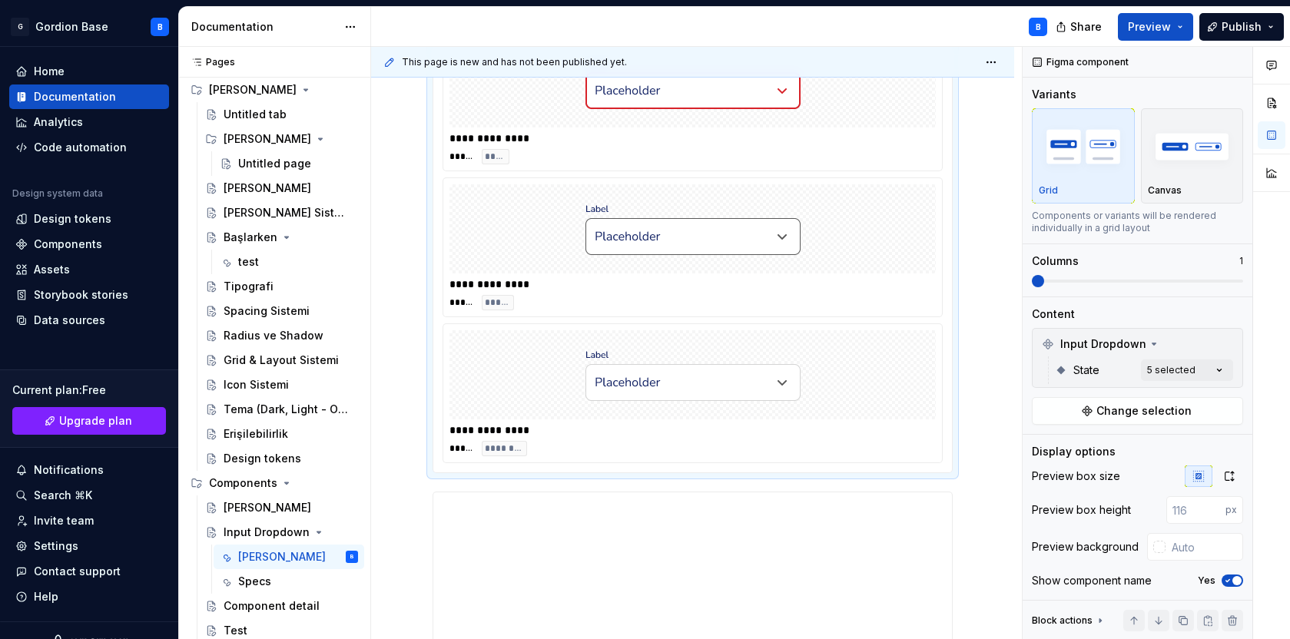
scroll to position [1061, 0]
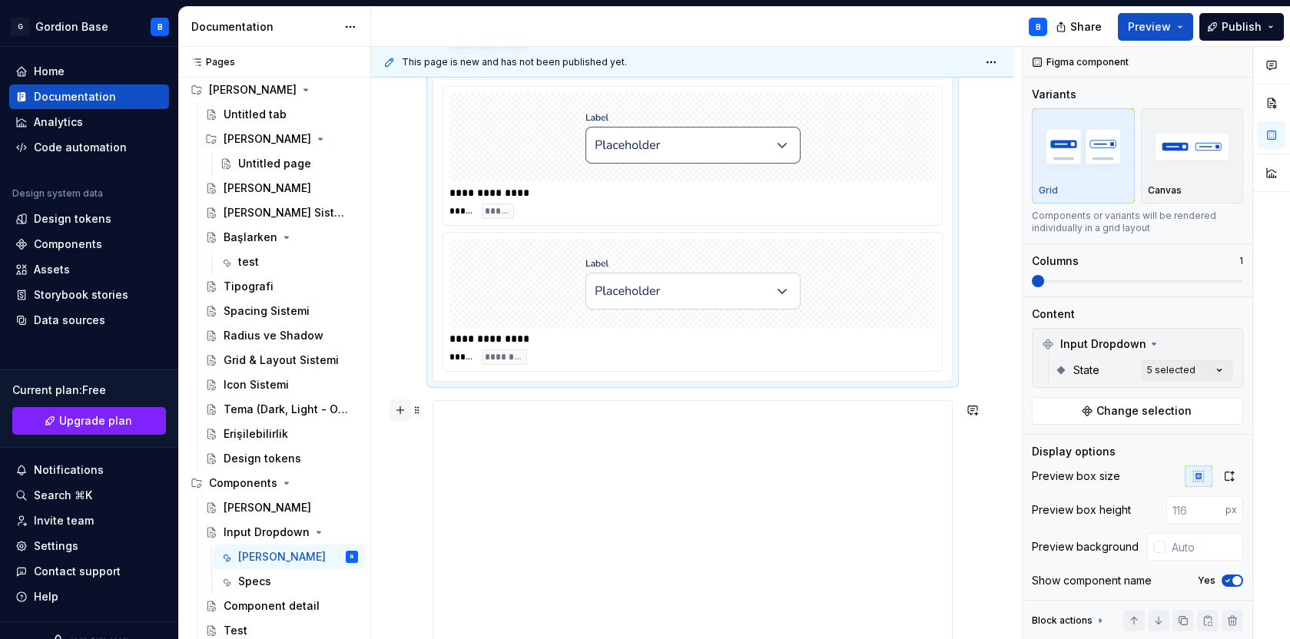
click at [398, 408] on button "button" at bounding box center [401, 411] width 22 height 22
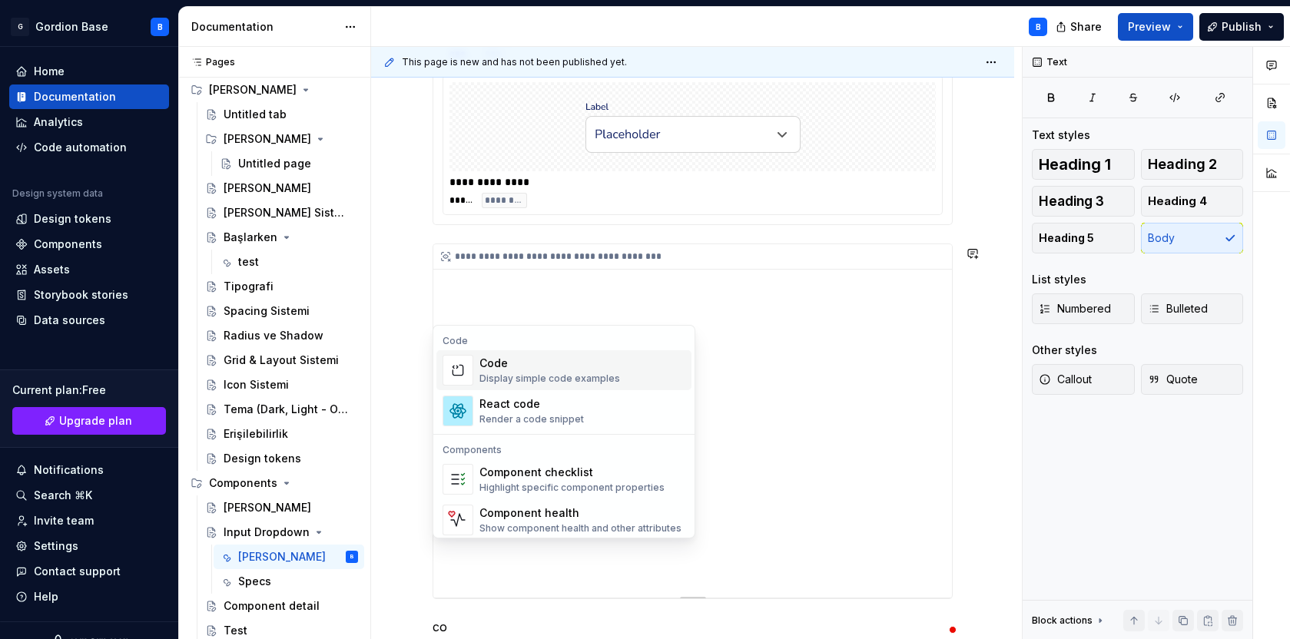
scroll to position [1291, 0]
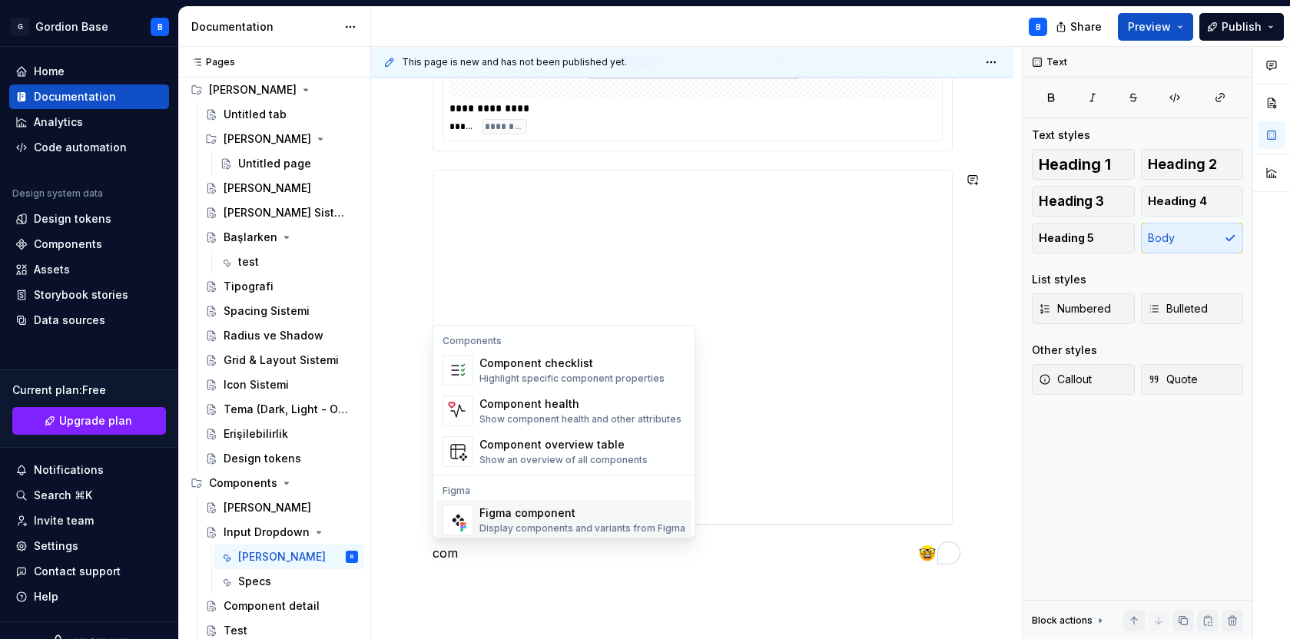
click at [538, 518] on div "Figma component" at bounding box center [583, 513] width 206 height 15
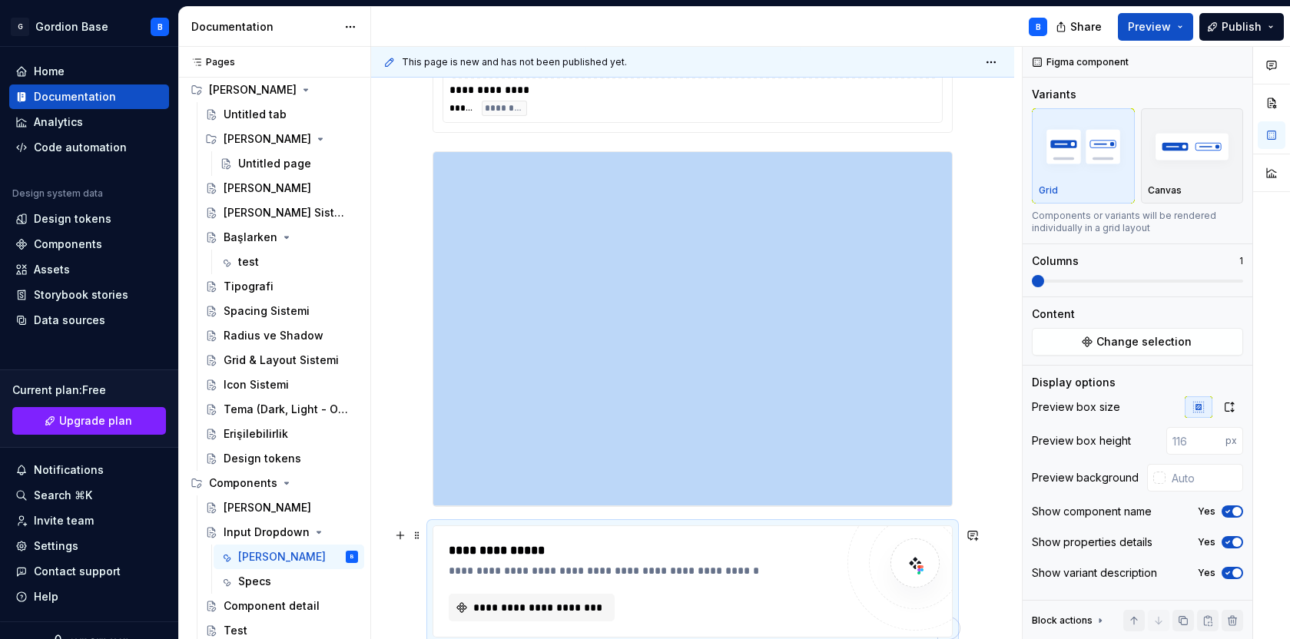
scroll to position [1433, 0]
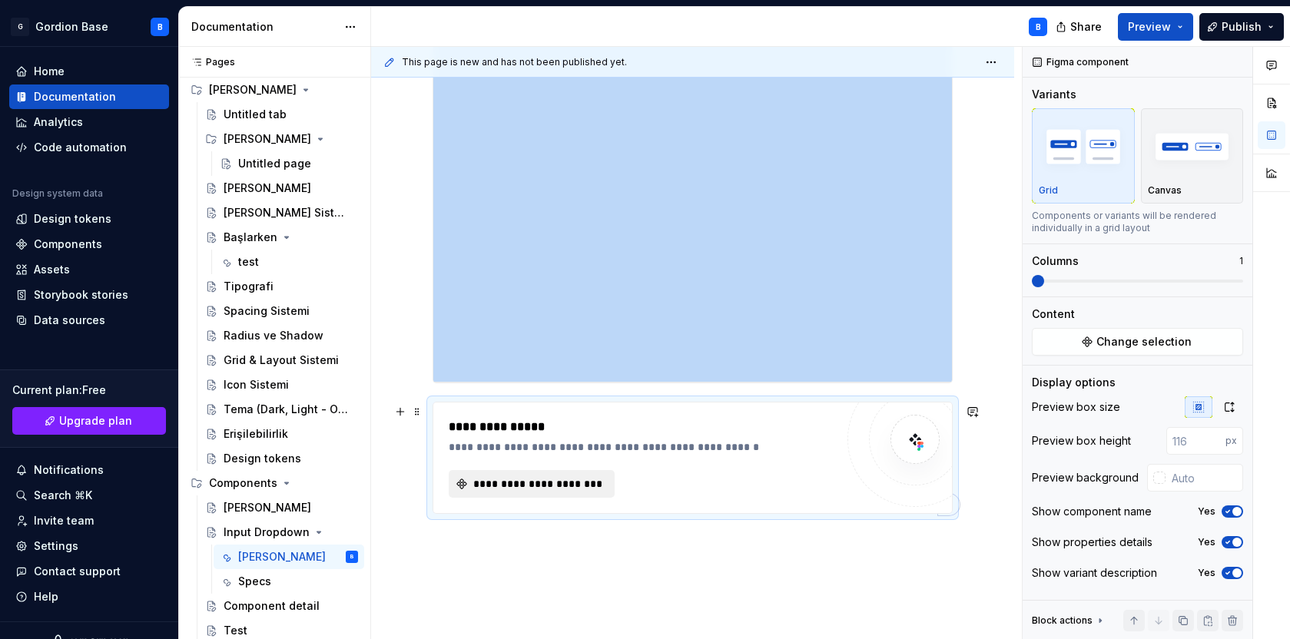
click at [565, 496] on button "**********" at bounding box center [532, 484] width 166 height 28
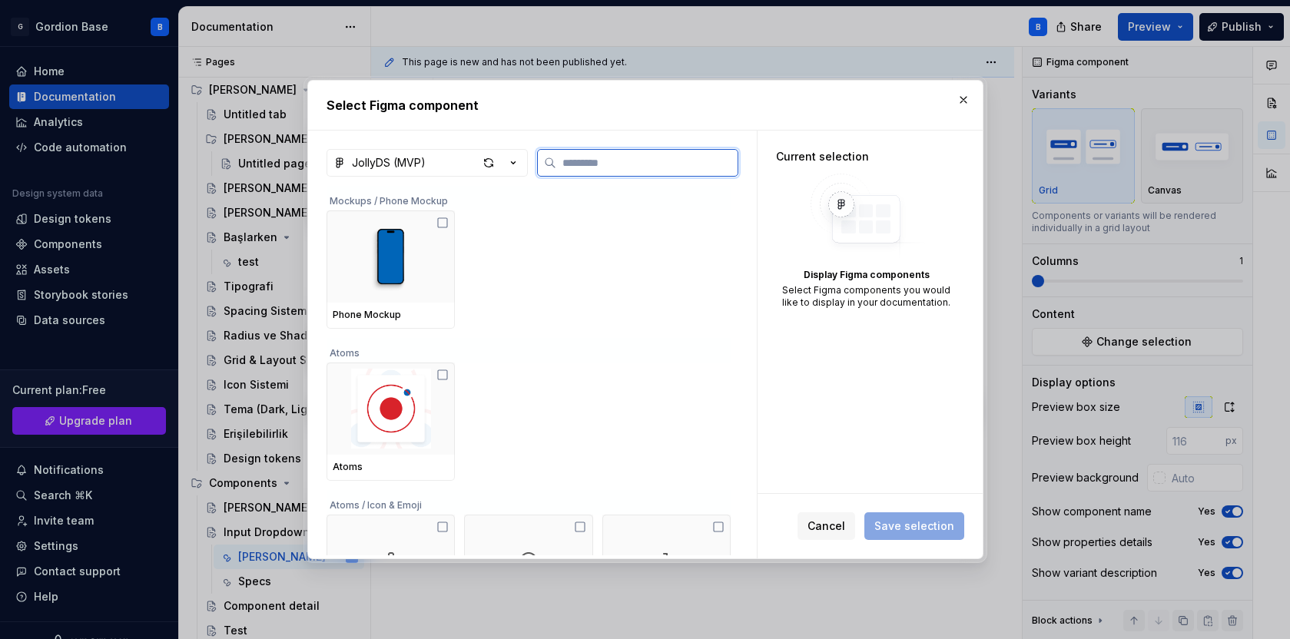
type textarea "*"
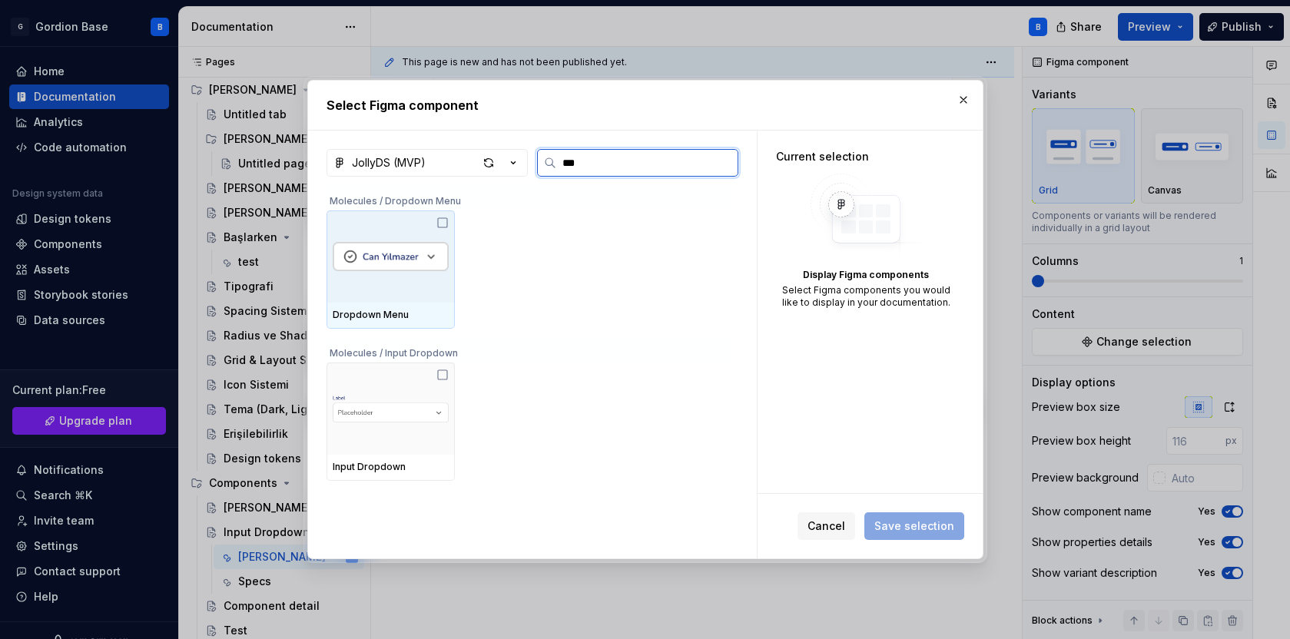
type input "****"
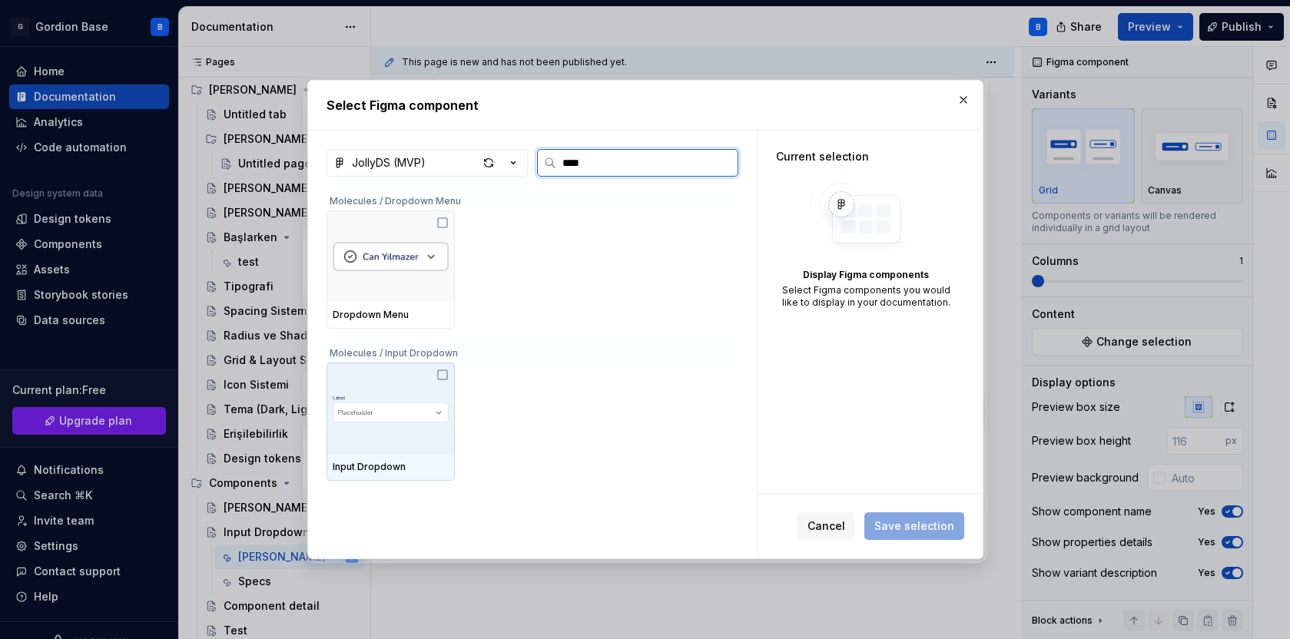
click at [382, 393] on img at bounding box center [391, 409] width 116 height 52
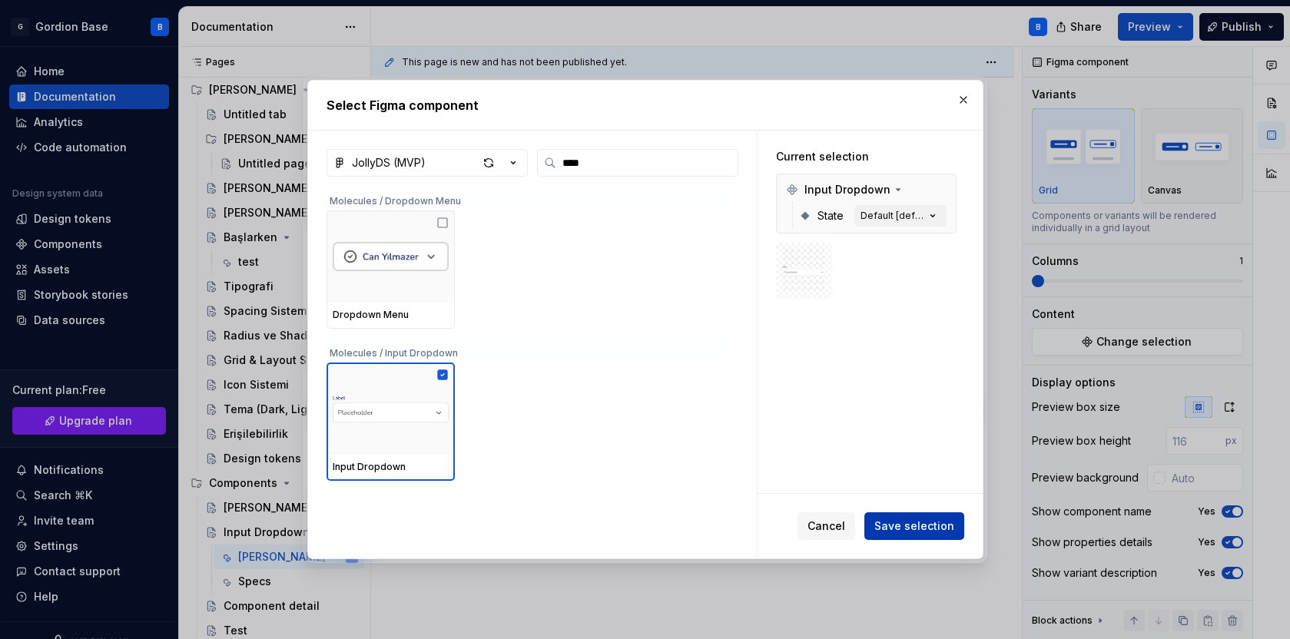
click at [903, 521] on span "Save selection" at bounding box center [915, 526] width 80 height 15
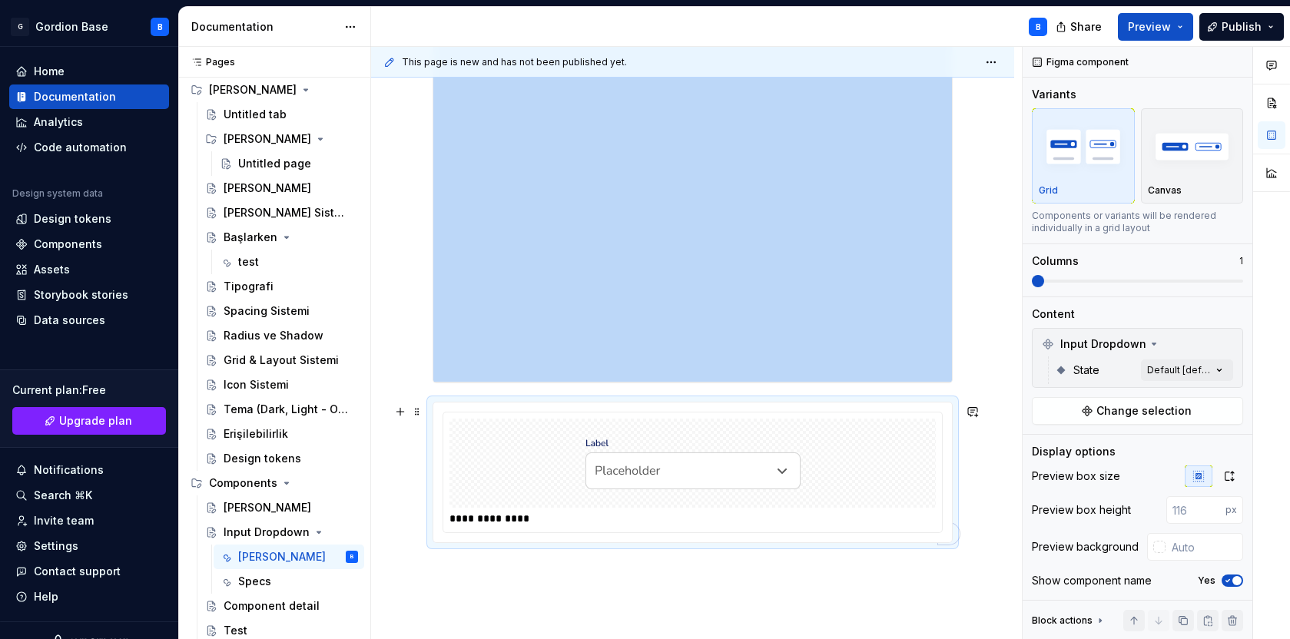
click at [826, 457] on div "To enrich screen reader interactions, please activate Accessibility in Grammarl…" at bounding box center [693, 463] width 486 height 89
click at [1154, 374] on div "Comments Open comments No comments yet Select ‘Comment’ from the block context …" at bounding box center [1156, 343] width 267 height 593
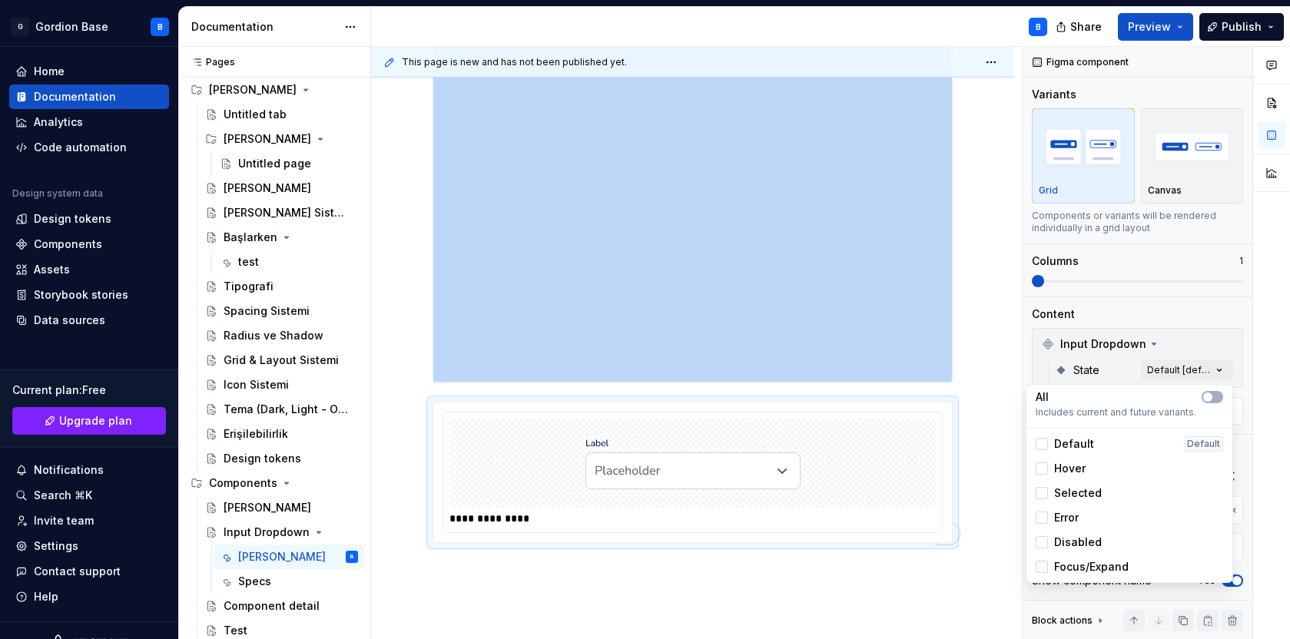
click at [1039, 563] on div at bounding box center [1042, 567] width 12 height 12
click at [1053, 370] on div "Comments Open comments No comments yet Select ‘Comment’ from the block context …" at bounding box center [1156, 343] width 267 height 593
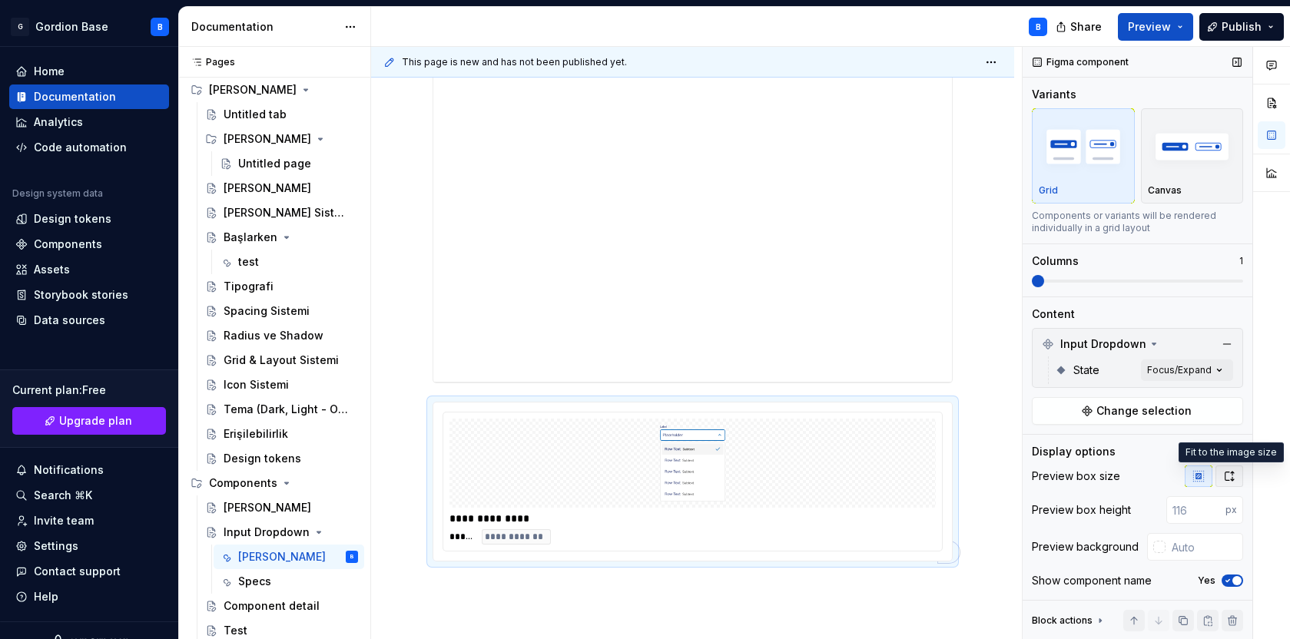
click at [1227, 473] on icon "button" at bounding box center [1230, 476] width 12 height 12
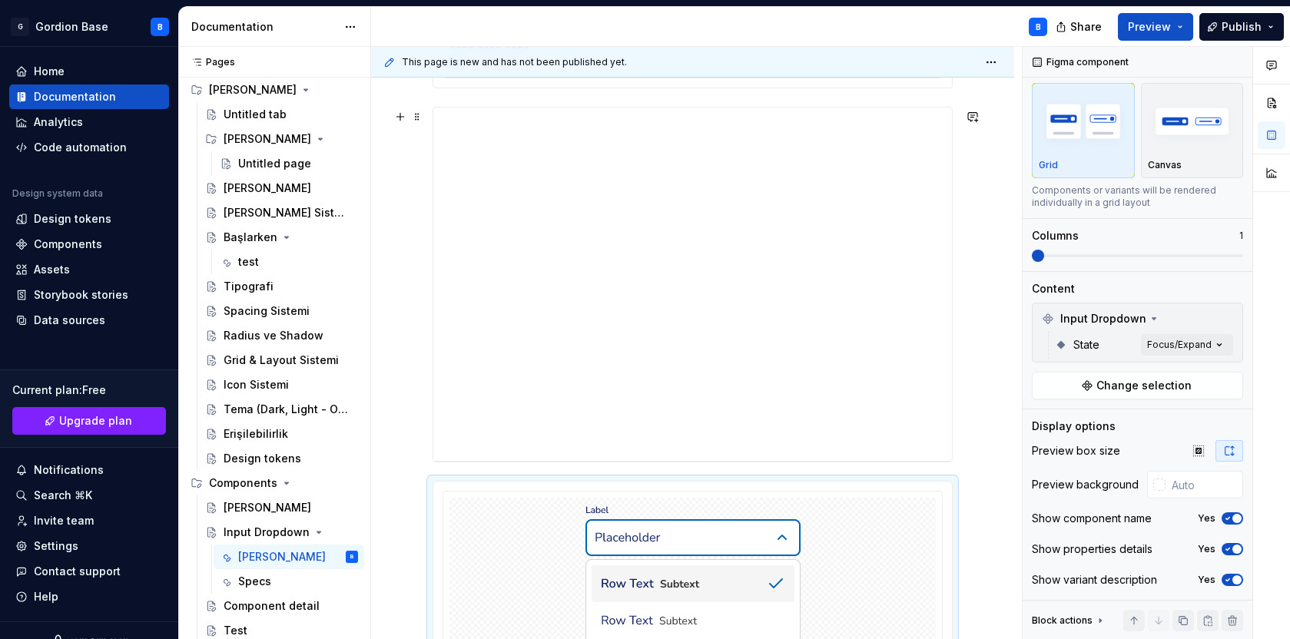
scroll to position [1307, 0]
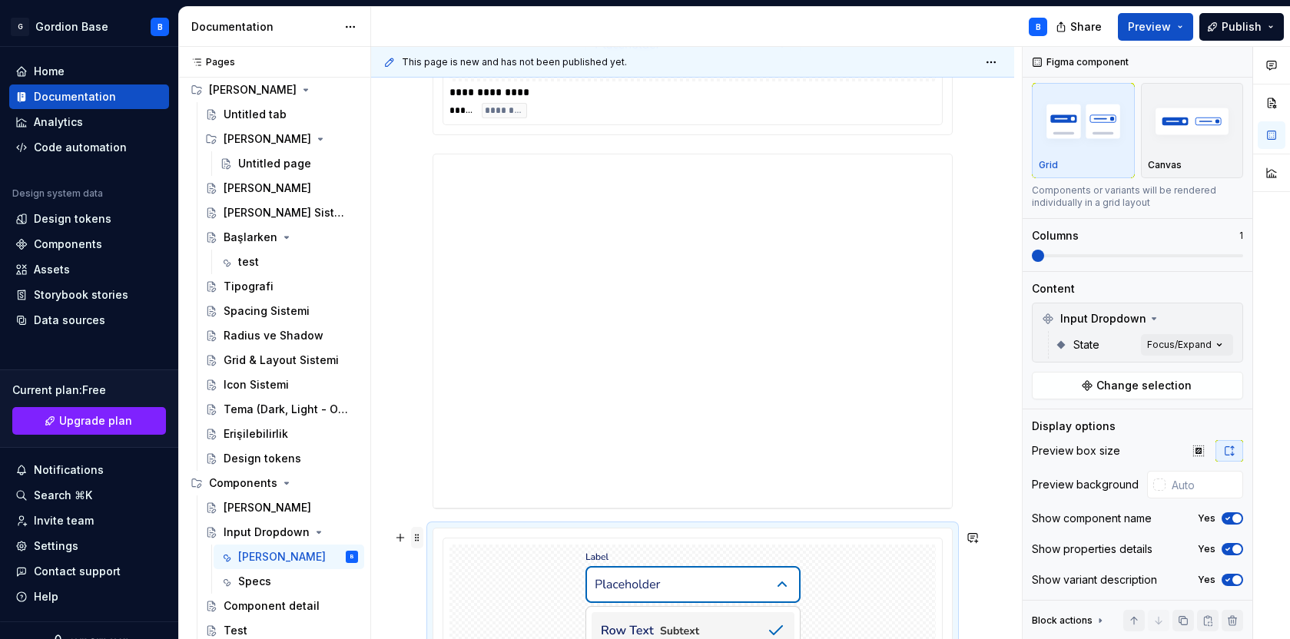
click at [417, 540] on span at bounding box center [417, 538] width 12 height 22
click at [438, 420] on div "Move up" at bounding box center [480, 420] width 131 height 25
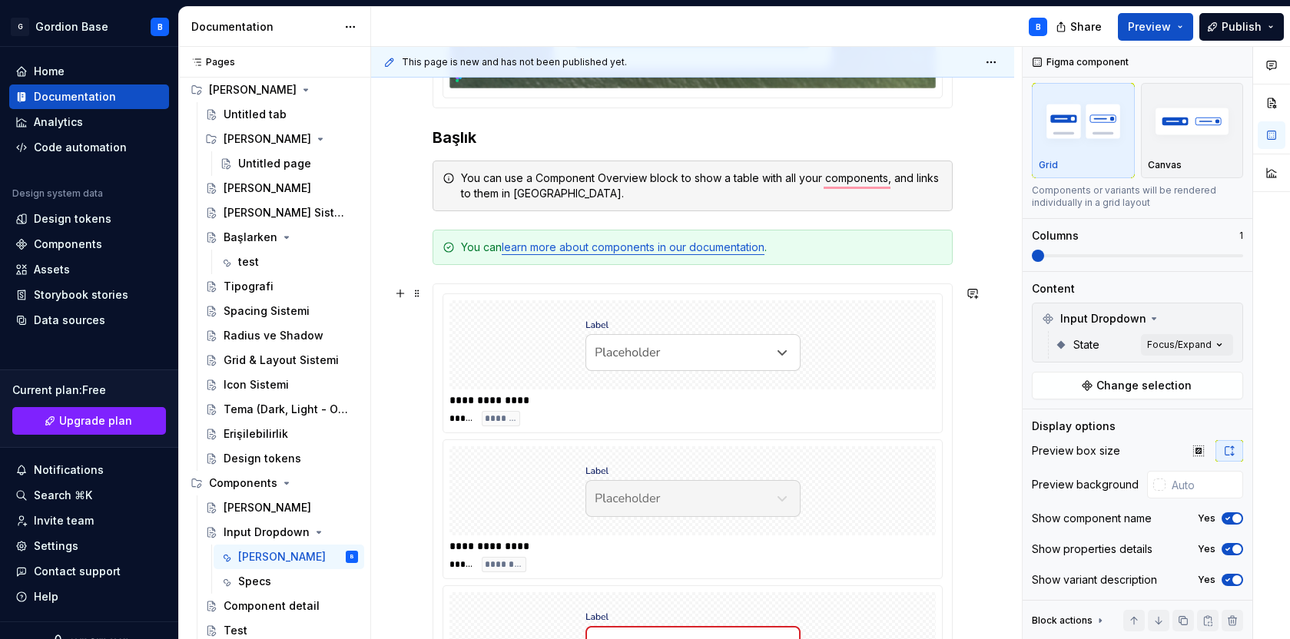
scroll to position [377, 0]
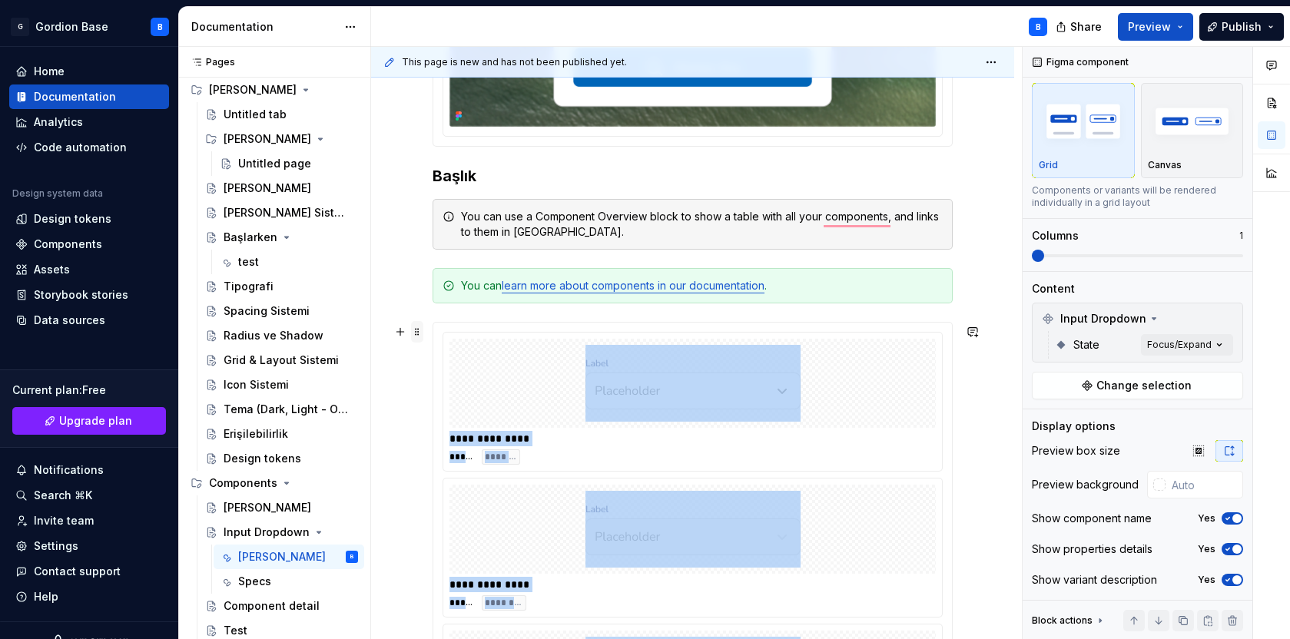
click at [417, 334] on span at bounding box center [417, 332] width 12 height 22
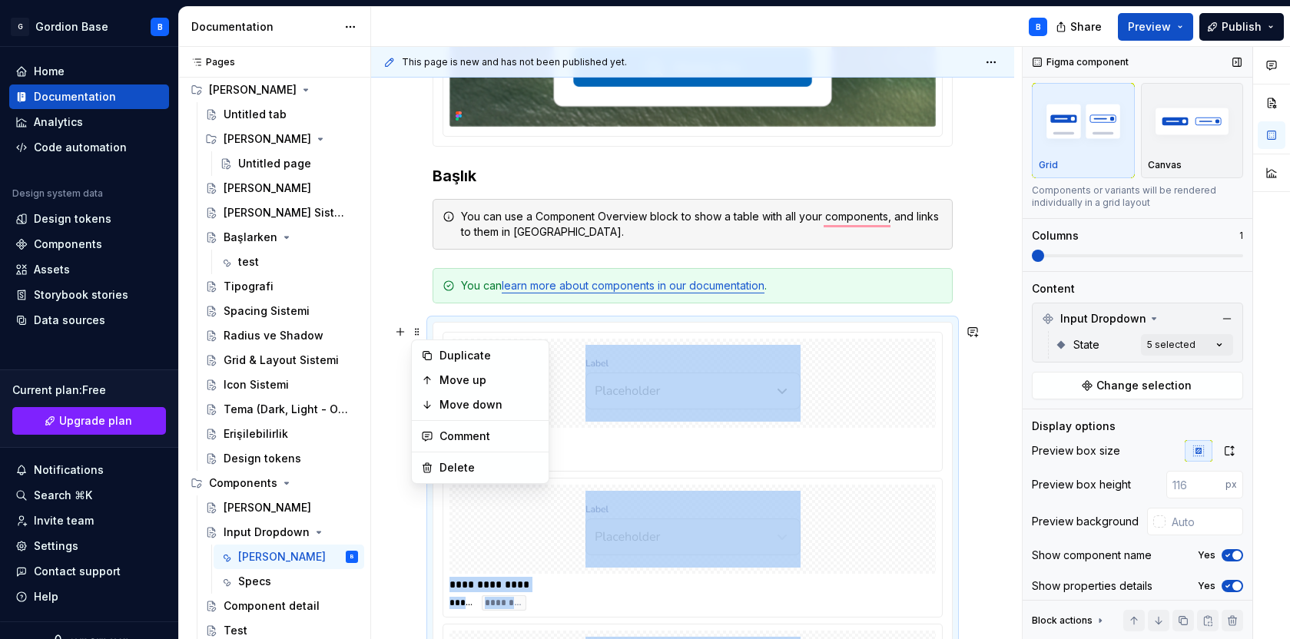
scroll to position [62, 0]
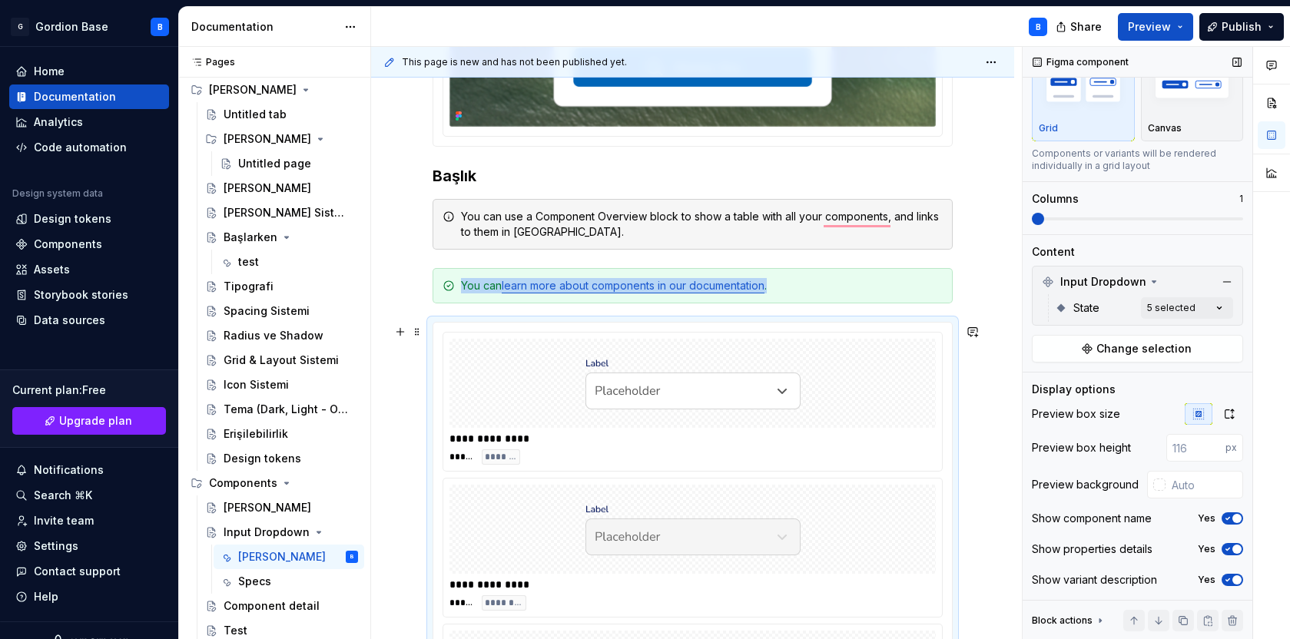
click at [1231, 516] on icon "button" at bounding box center [1228, 518] width 12 height 9
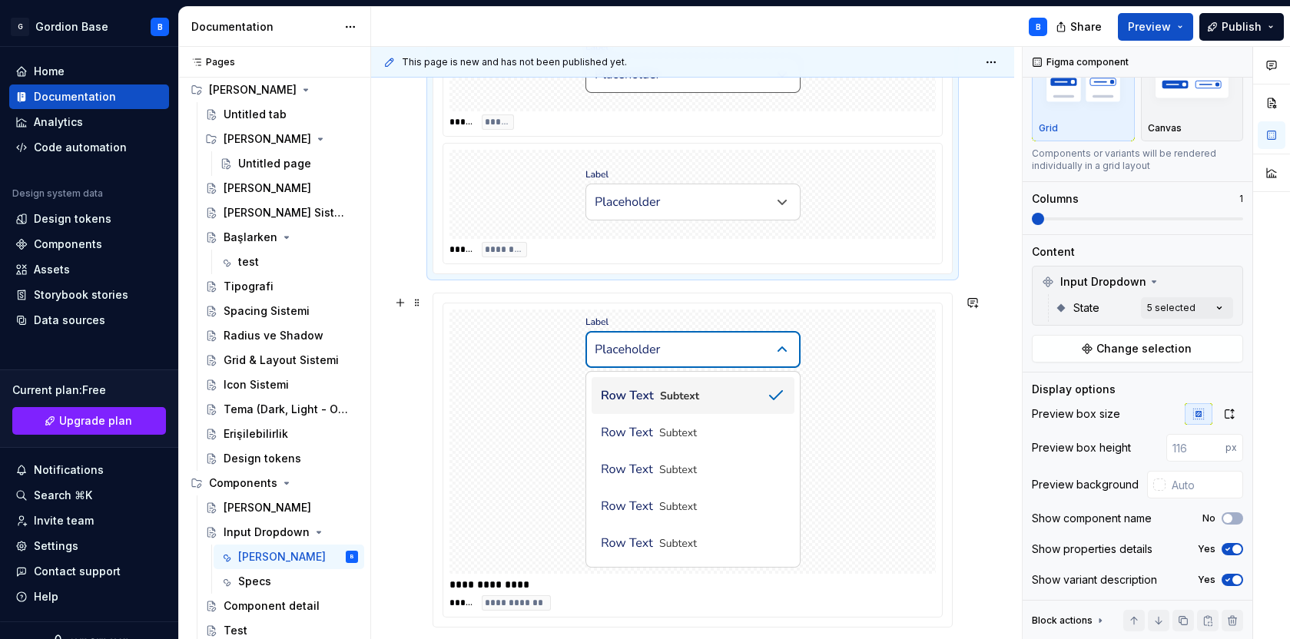
scroll to position [1106, 0]
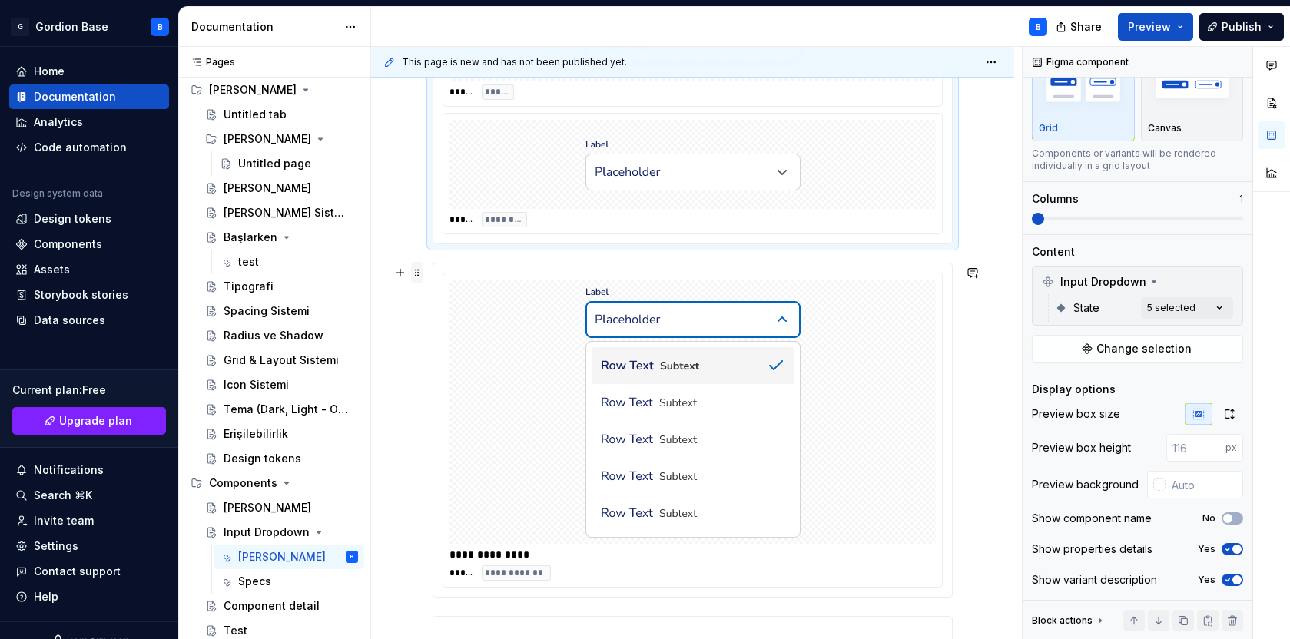
click at [412, 274] on span at bounding box center [417, 273] width 12 height 22
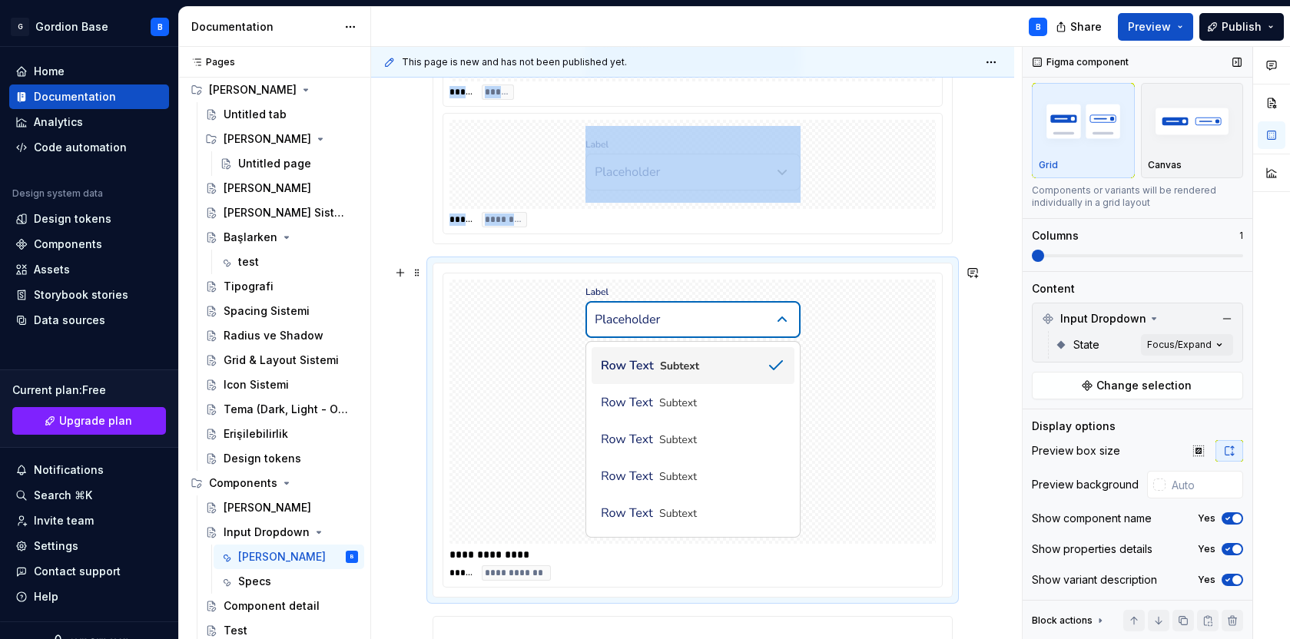
click at [1236, 552] on span "button" at bounding box center [1237, 549] width 9 height 9
click at [1236, 552] on button "No" at bounding box center [1233, 549] width 22 height 12
click at [1230, 513] on button "Yes" at bounding box center [1233, 519] width 22 height 12
click at [1142, 33] on span "Preview" at bounding box center [1149, 26] width 43 height 15
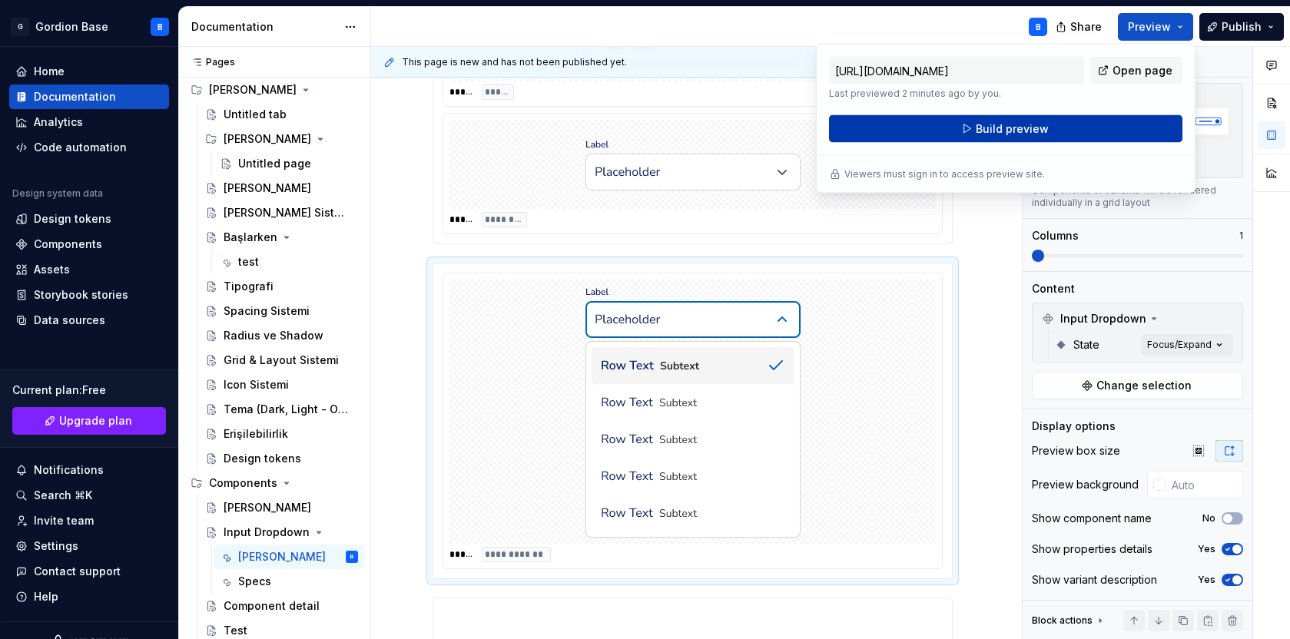
click at [970, 141] on button "Build preview" at bounding box center [1006, 129] width 354 height 28
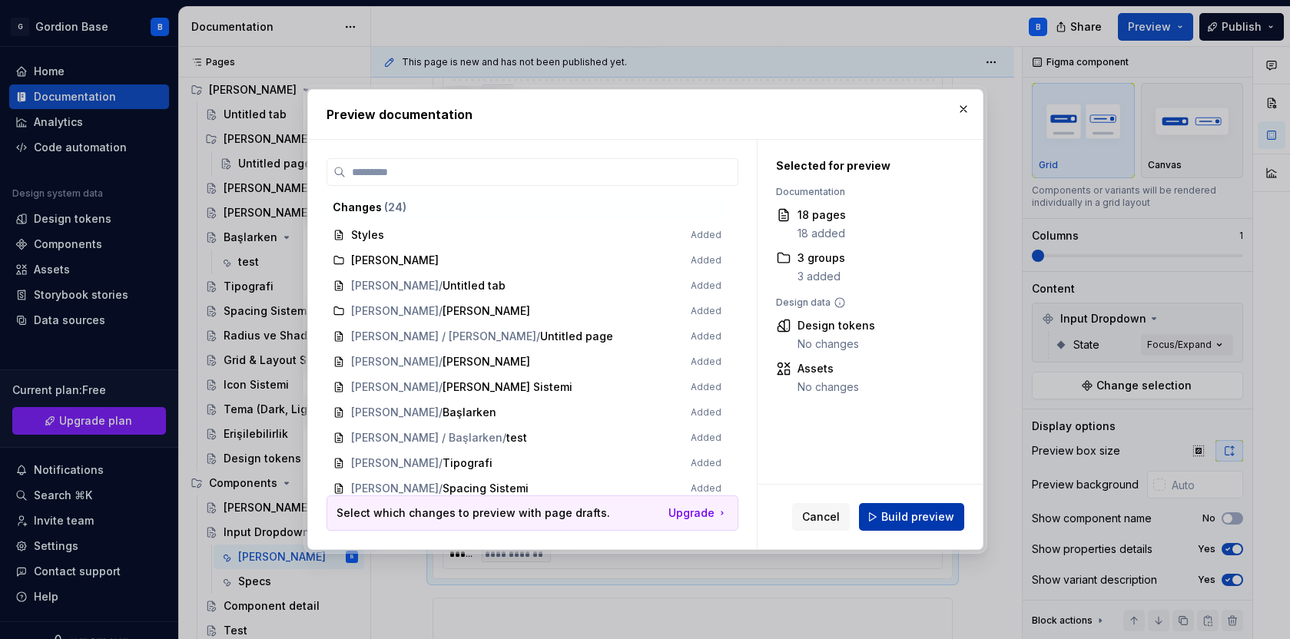
click at [879, 513] on button "Build preview" at bounding box center [911, 517] width 105 height 28
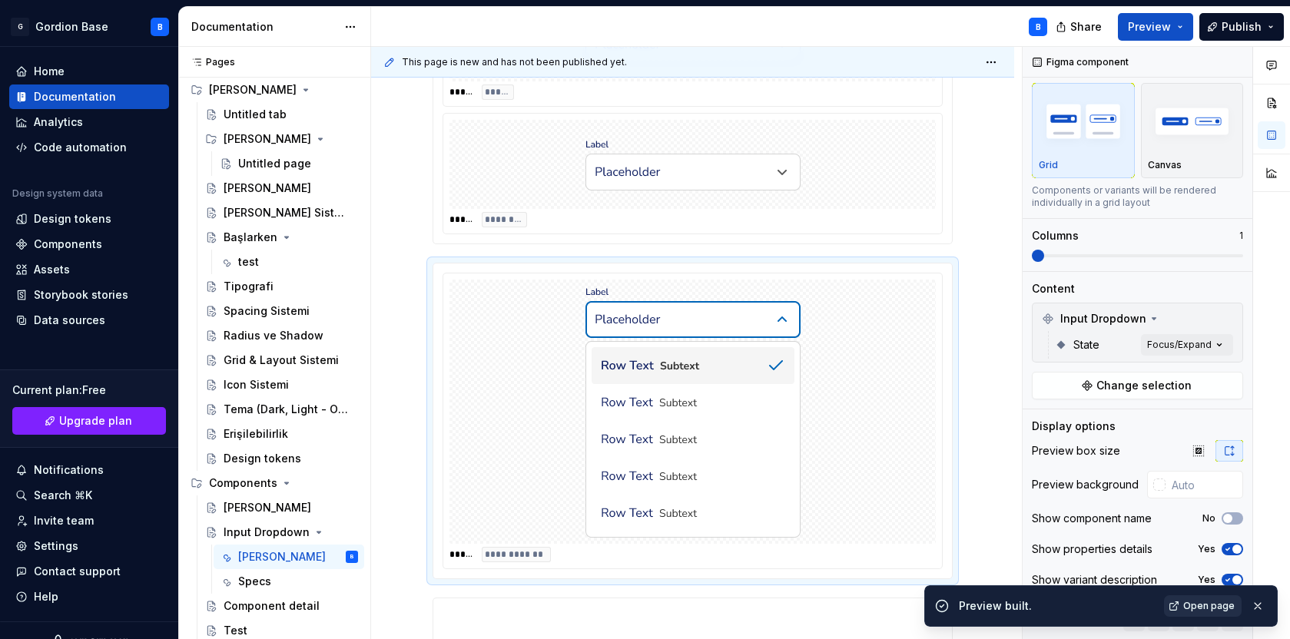
click at [1197, 608] on span "Open page" at bounding box center [1209, 606] width 51 height 12
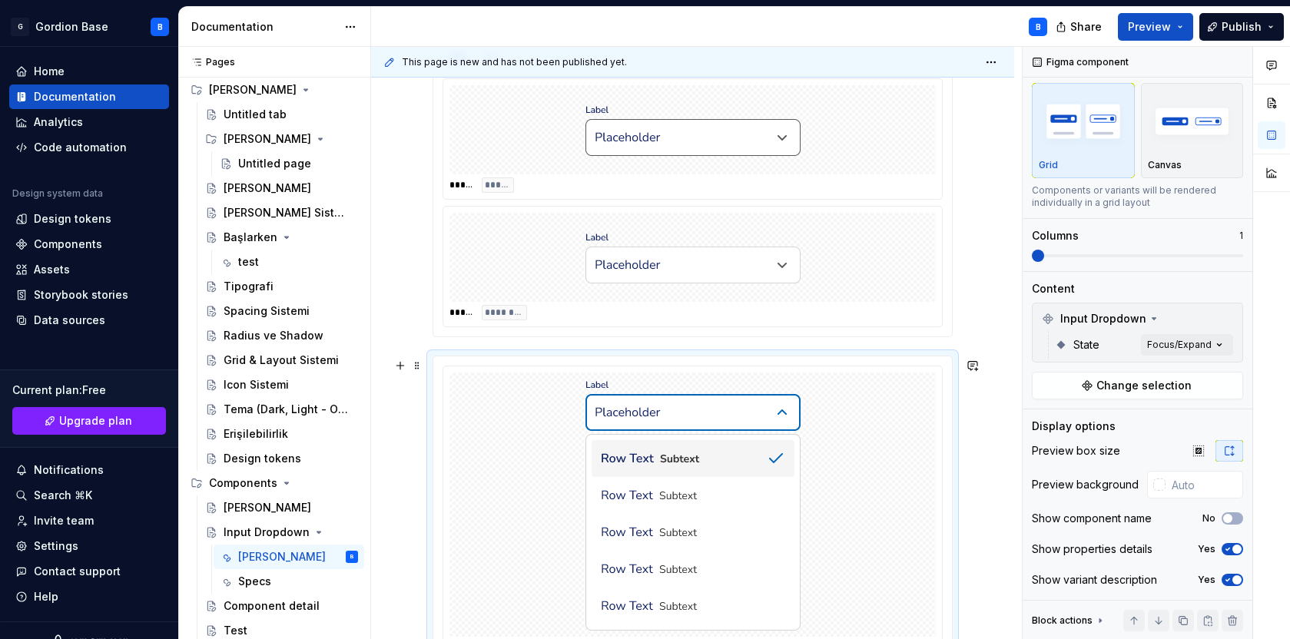
scroll to position [988, 0]
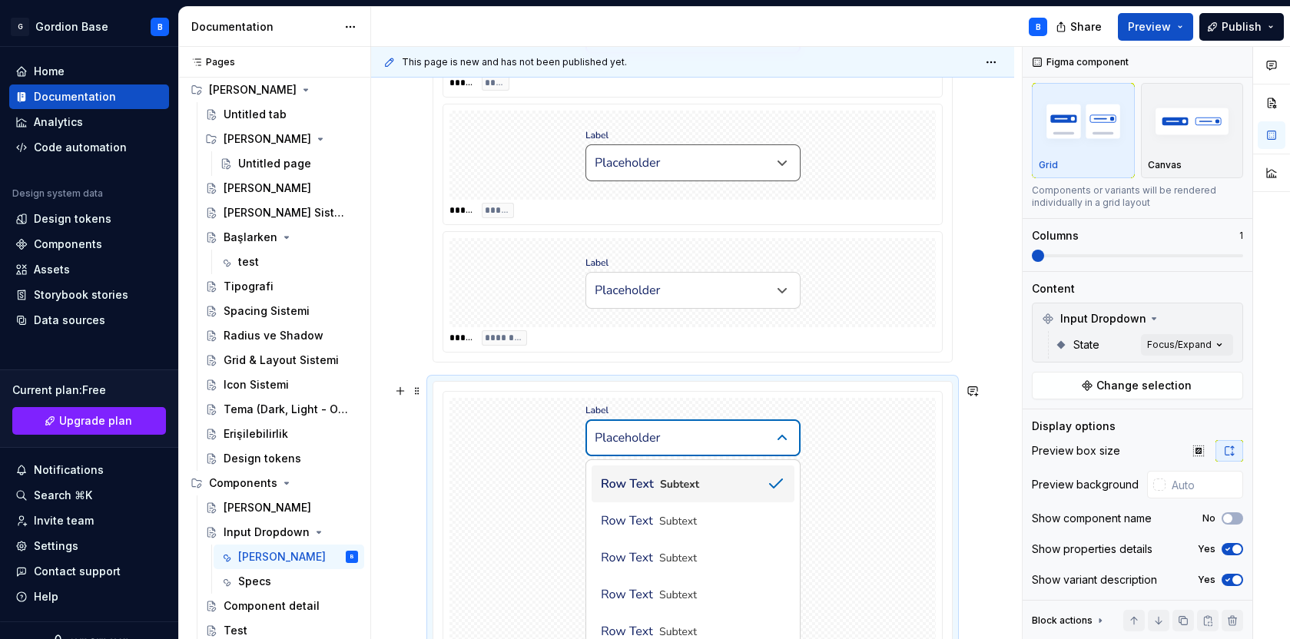
click at [444, 381] on div "**********" at bounding box center [693, 539] width 520 height 317
click at [422, 390] on span at bounding box center [417, 391] width 12 height 22
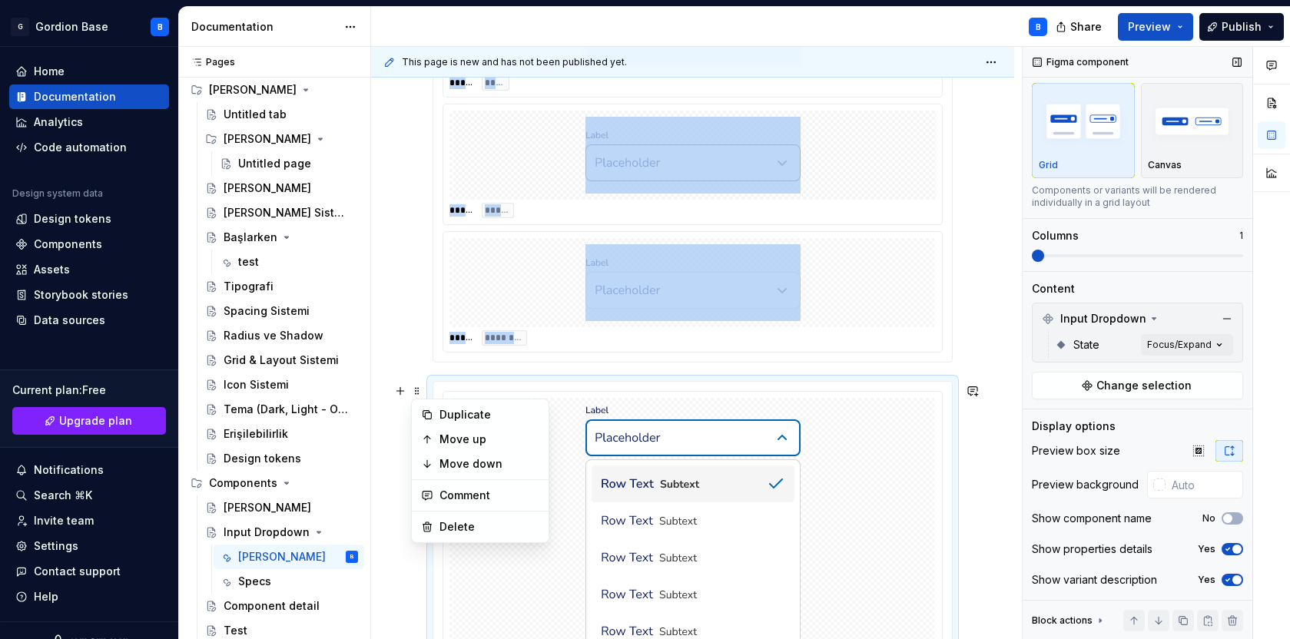
click at [1178, 423] on div "Display options" at bounding box center [1137, 426] width 211 height 15
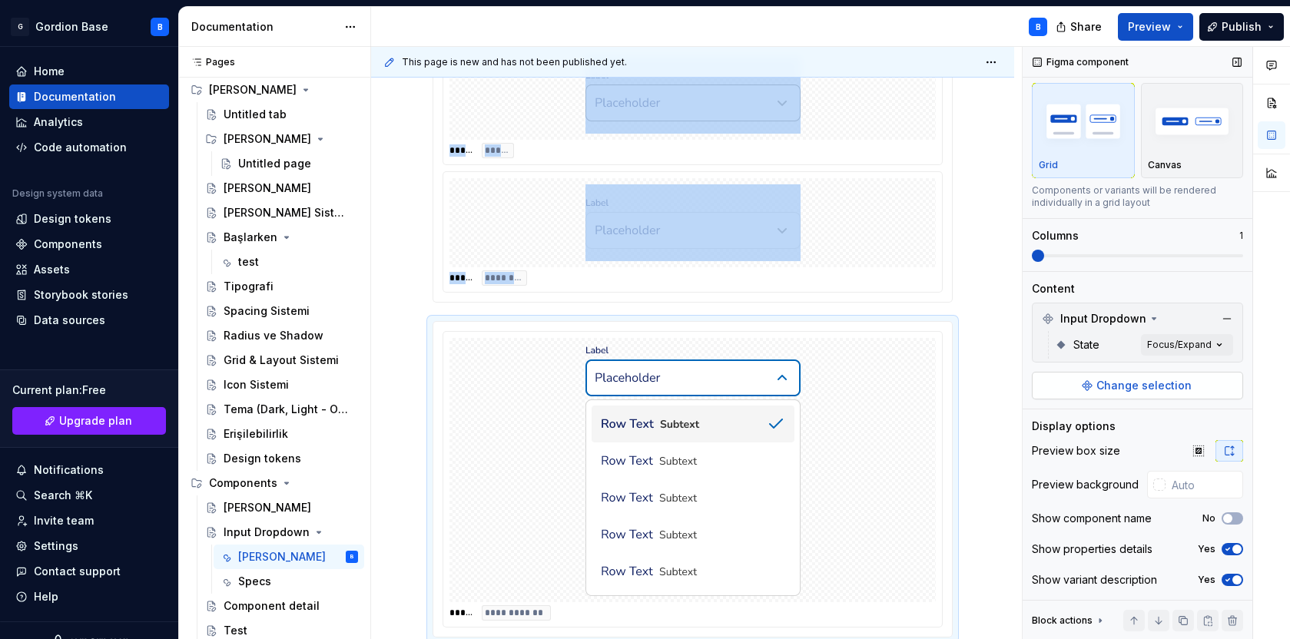
click at [1157, 385] on span "Change selection" at bounding box center [1144, 385] width 95 height 15
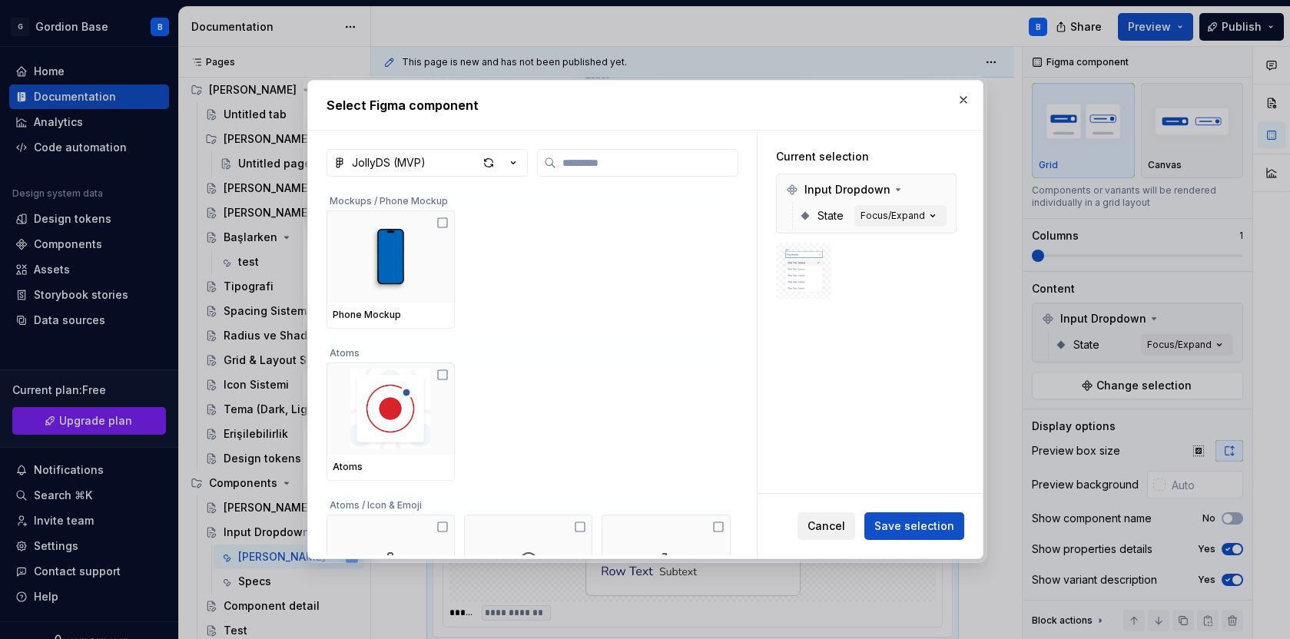
click at [845, 530] on span "Cancel" at bounding box center [827, 526] width 38 height 15
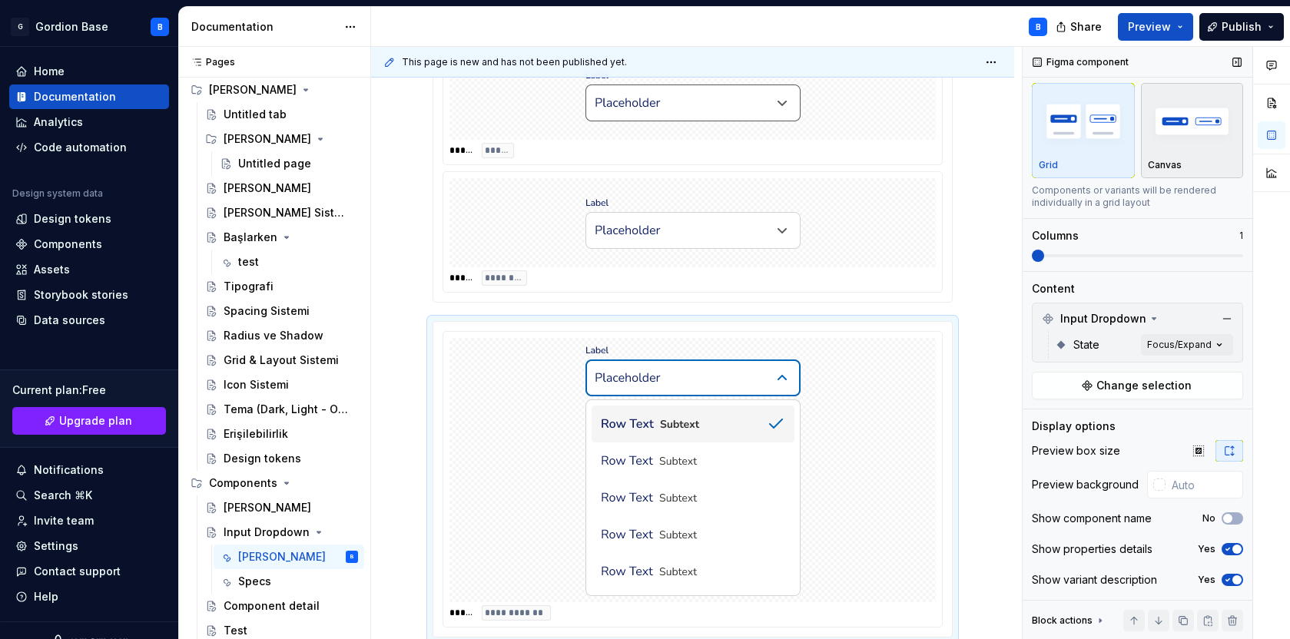
click at [1181, 141] on img "button" at bounding box center [1192, 121] width 89 height 56
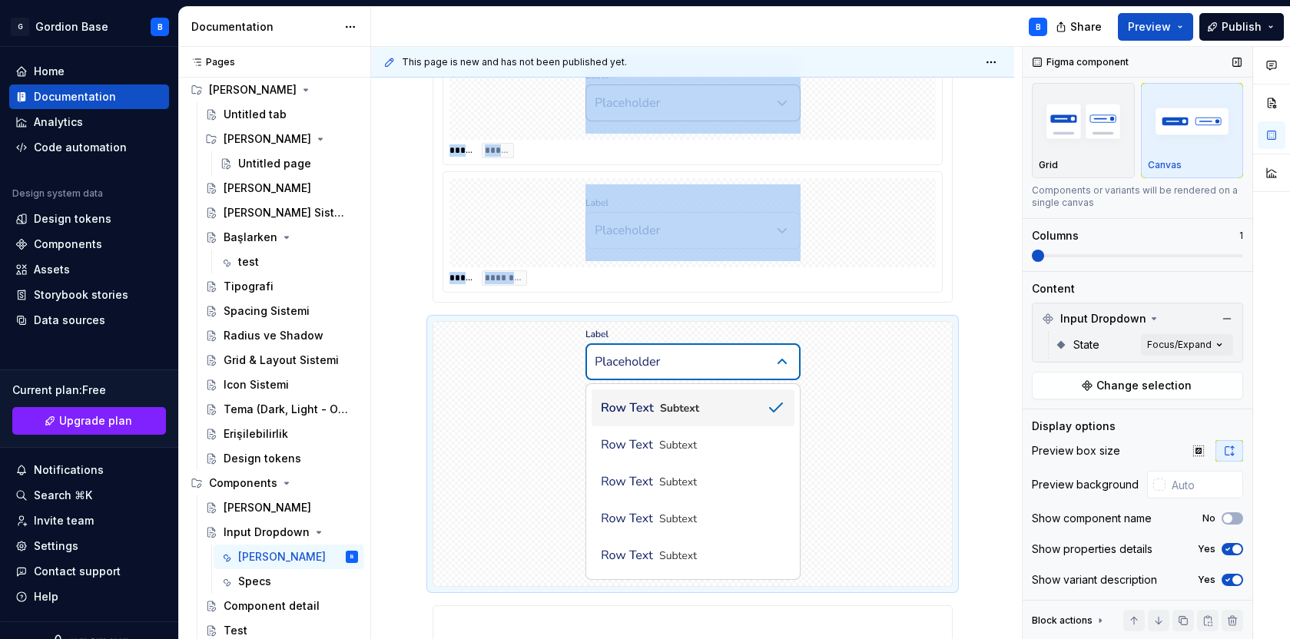
click at [1181, 141] on img "button" at bounding box center [1192, 121] width 89 height 56
click at [1107, 131] on img "button" at bounding box center [1083, 121] width 89 height 56
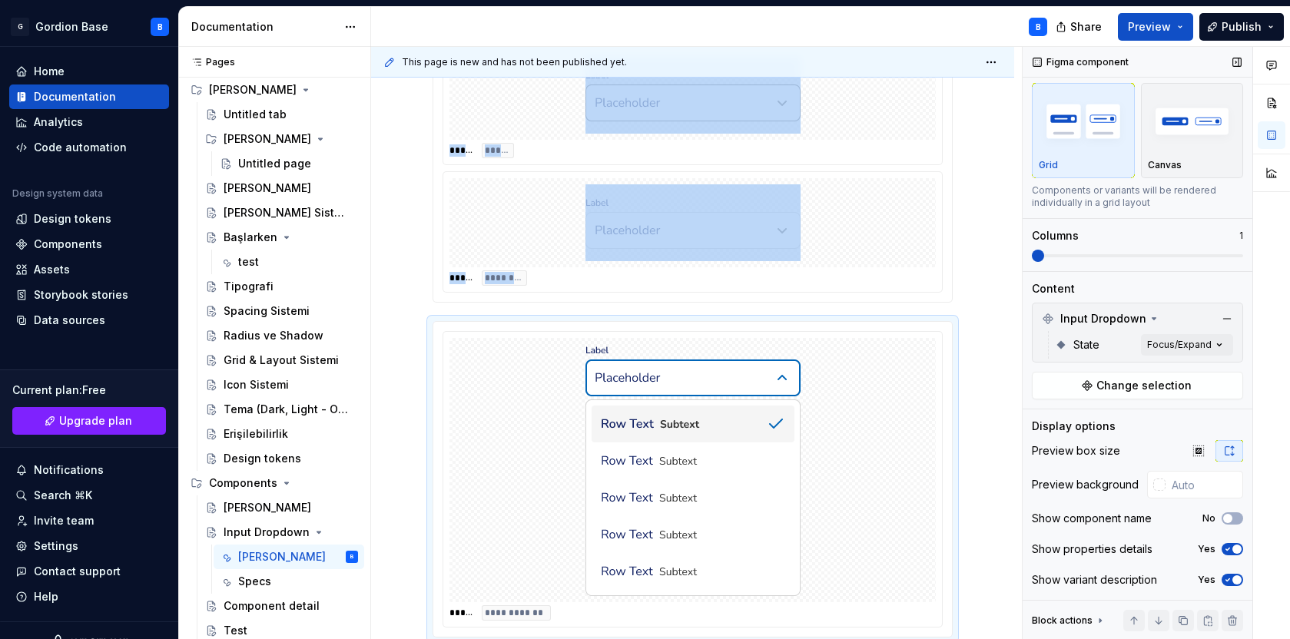
click at [1064, 251] on span at bounding box center [1137, 256] width 211 height 12
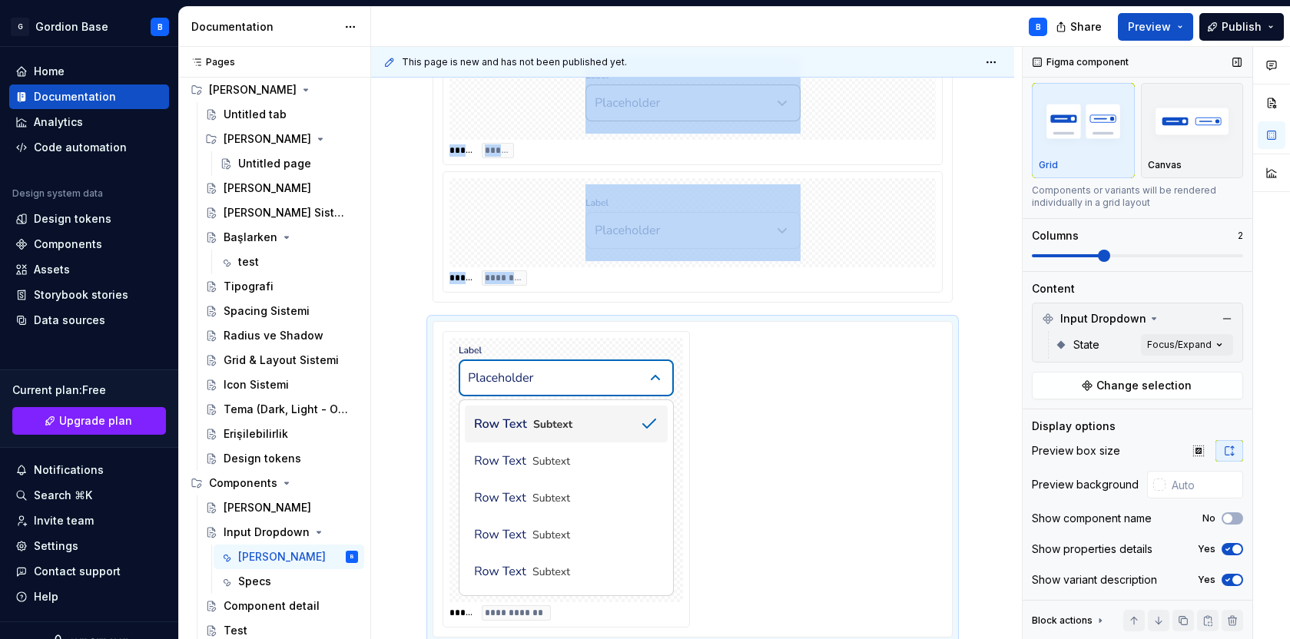
click at [1098, 257] on span at bounding box center [1104, 256] width 12 height 12
click at [1178, 351] on div "Comments Open comments No comments yet Select ‘Comment’ from the block context …" at bounding box center [1156, 343] width 267 height 593
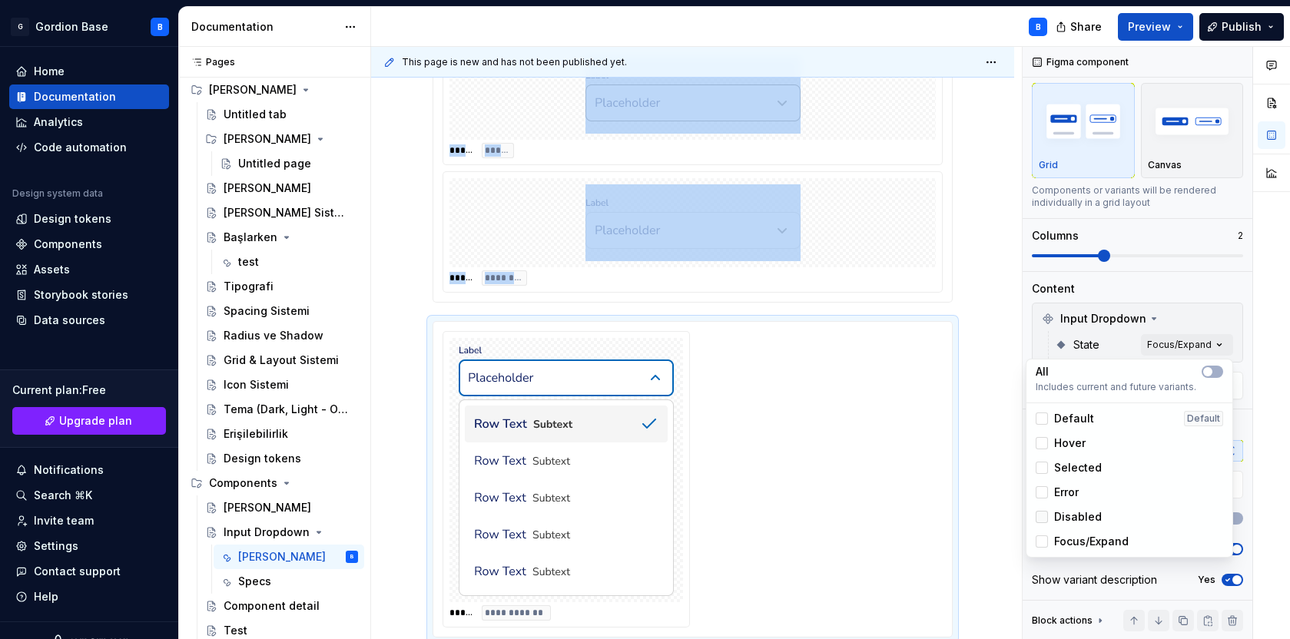
click at [1044, 516] on div at bounding box center [1042, 517] width 12 height 12
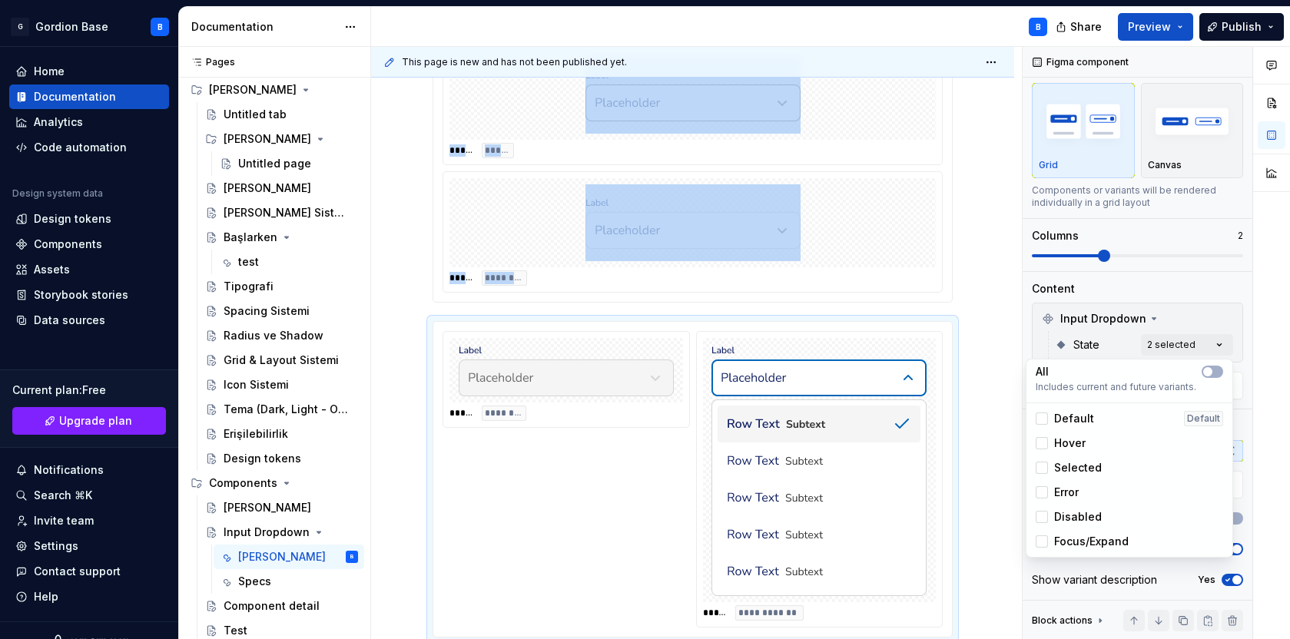
click at [1141, 11] on html "G Gordion Base B Home Documentation Analytics Code automation Design system dat…" at bounding box center [645, 319] width 1290 height 639
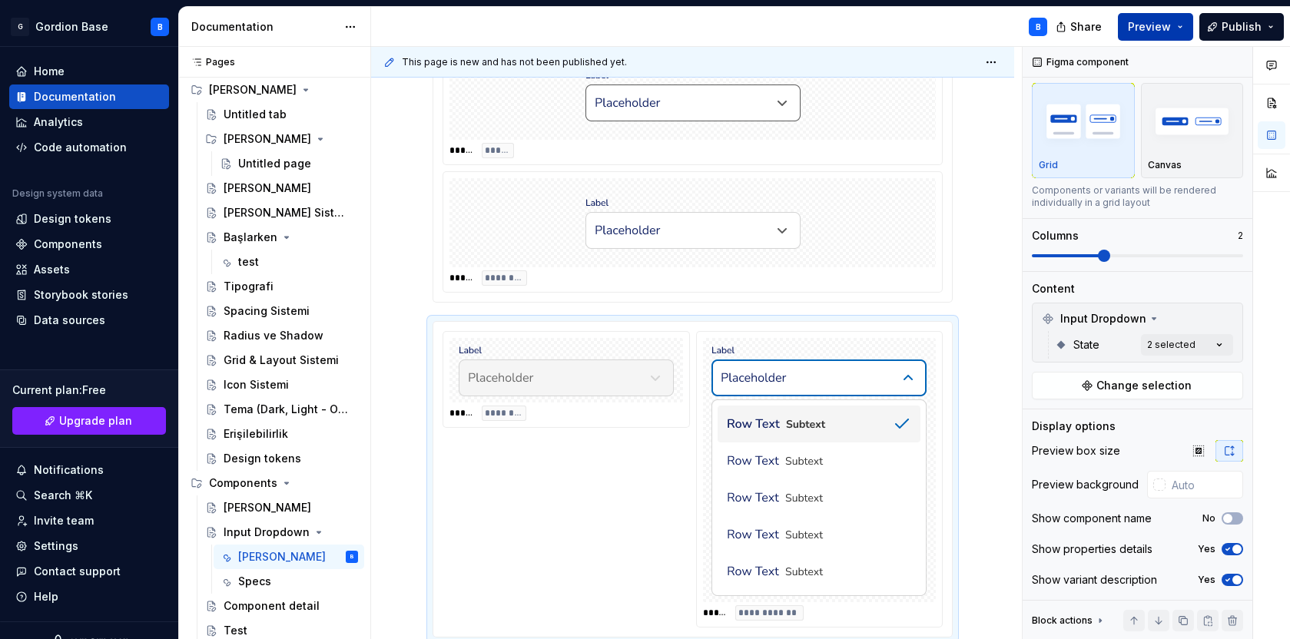
click at [1149, 25] on span "Preview" at bounding box center [1149, 26] width 43 height 15
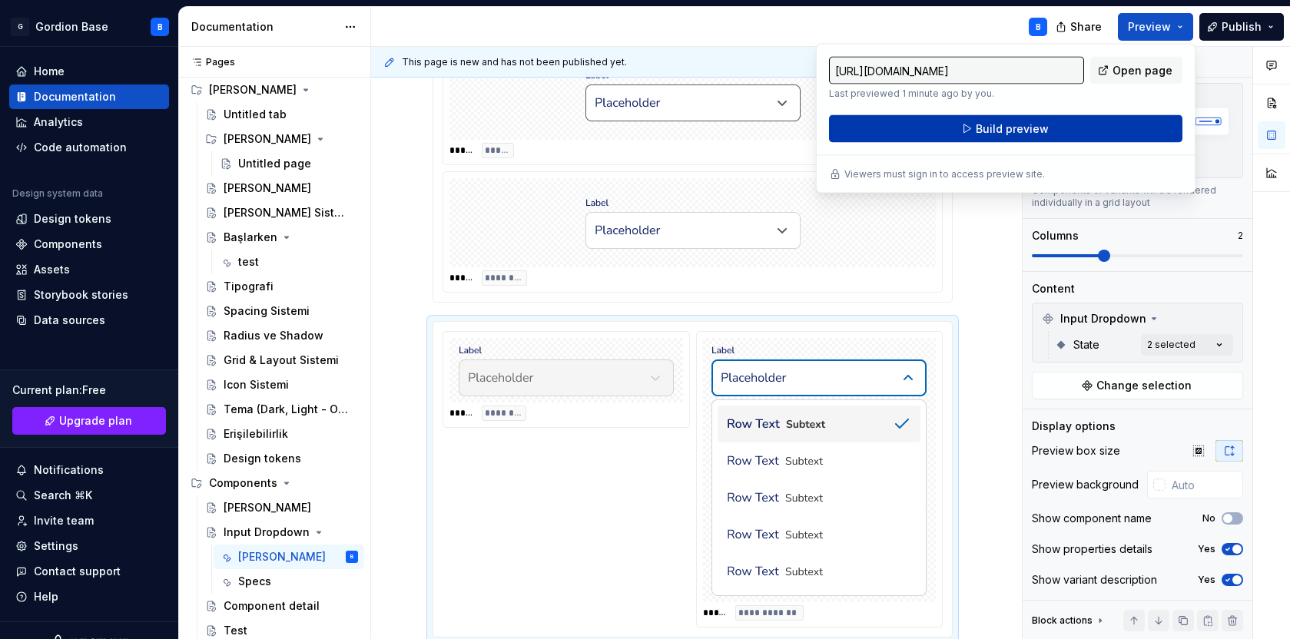
click at [972, 128] on button "Build preview" at bounding box center [1006, 129] width 354 height 28
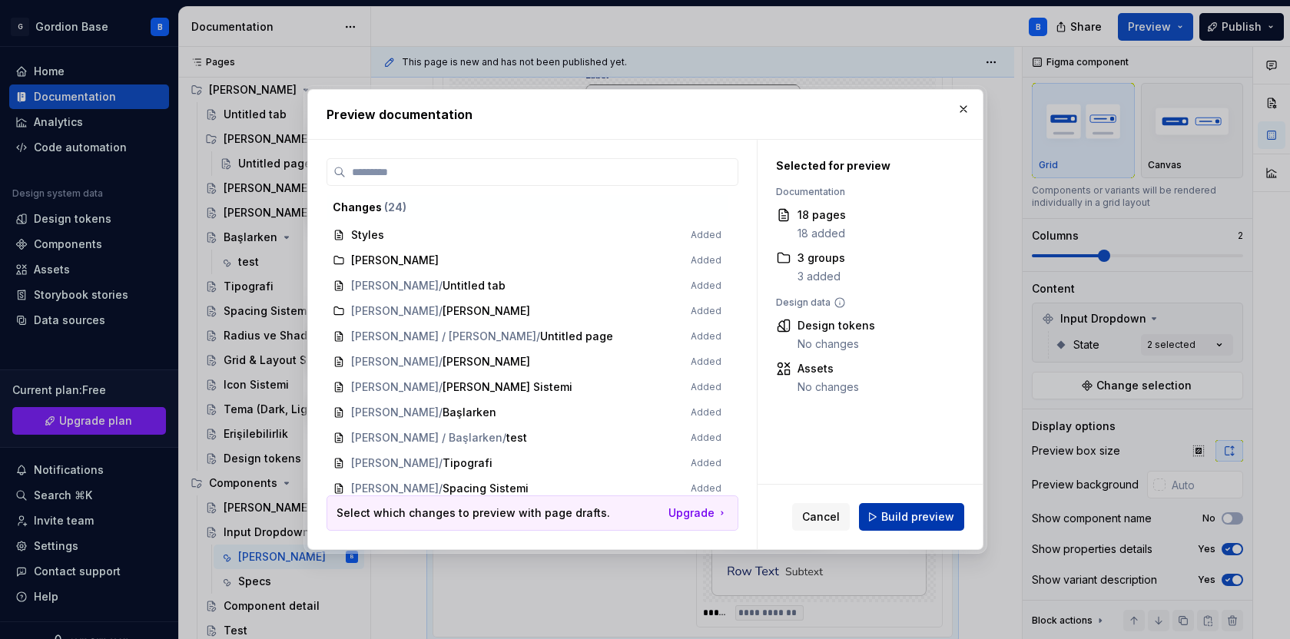
click at [911, 527] on button "Build preview" at bounding box center [911, 517] width 105 height 28
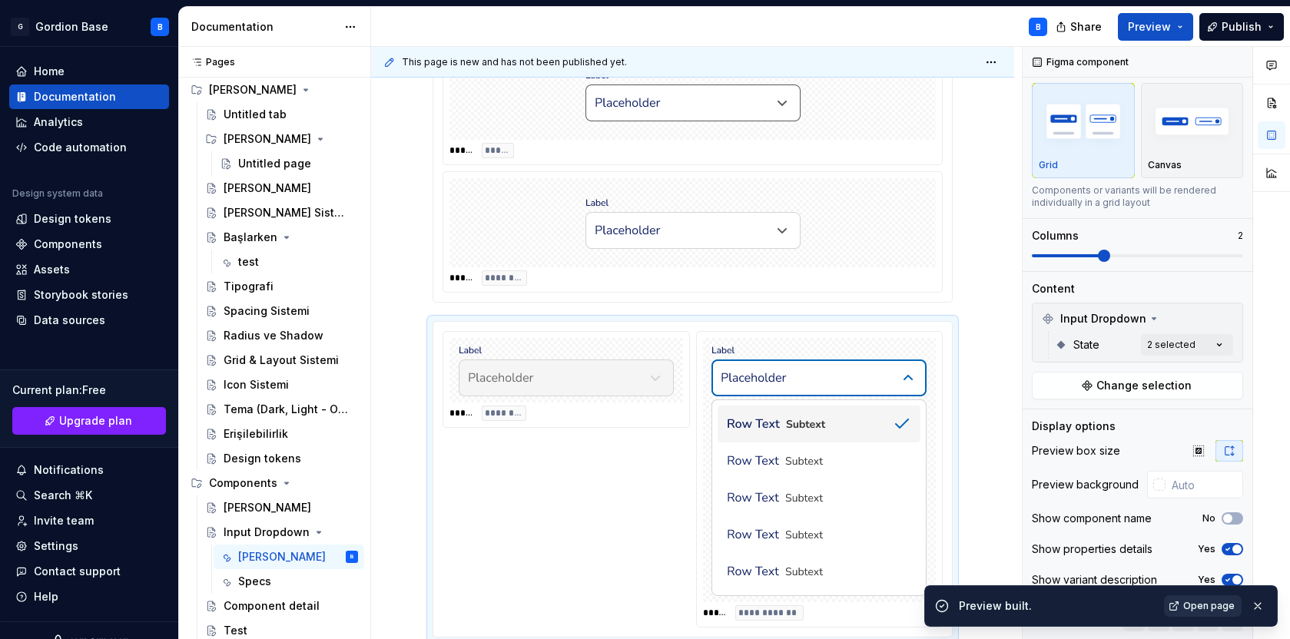
click at [1197, 603] on span "Open page" at bounding box center [1209, 606] width 51 height 12
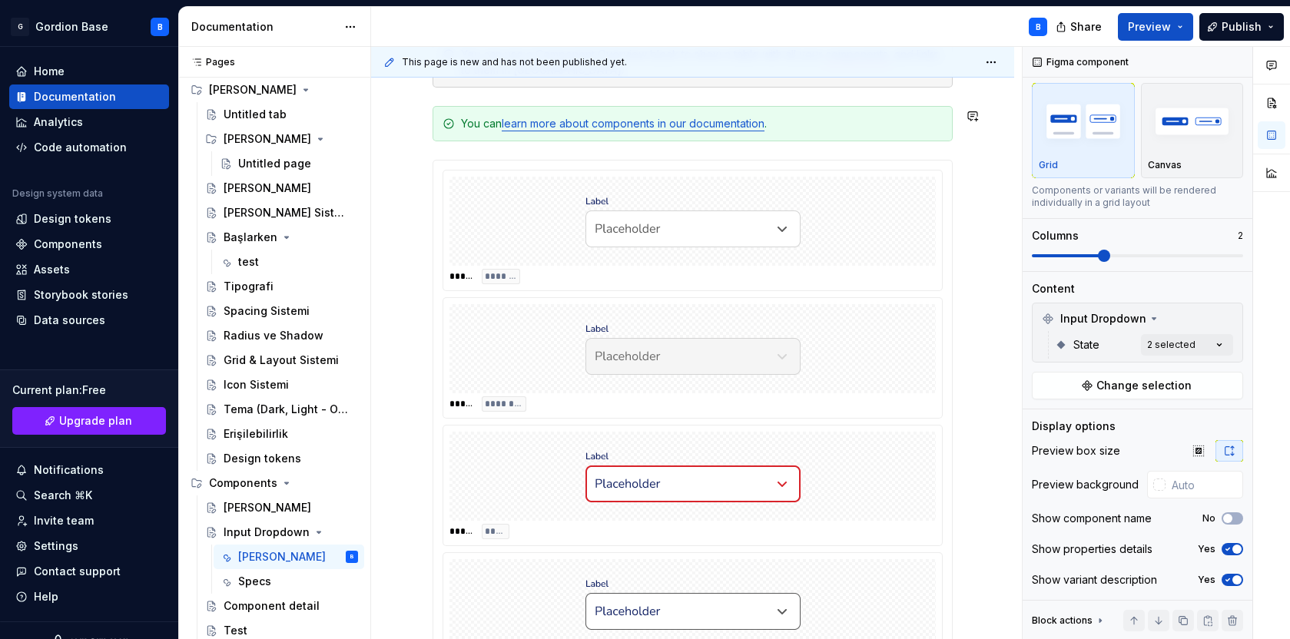
scroll to position [363, 0]
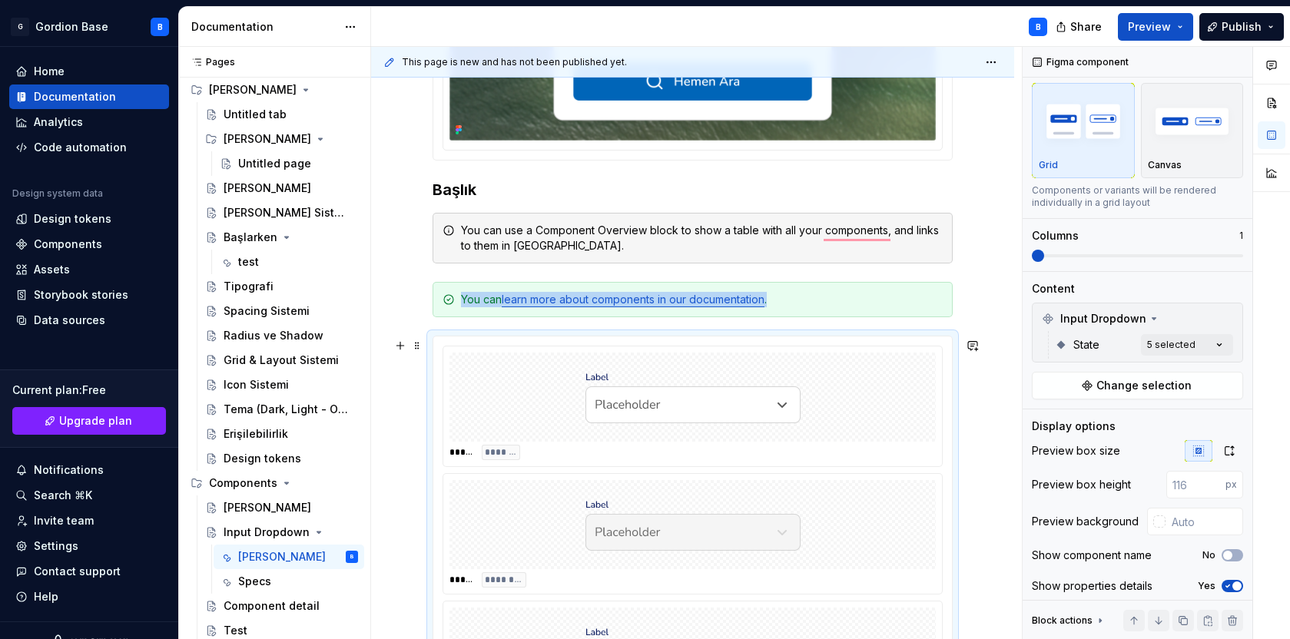
scroll to position [654, 0]
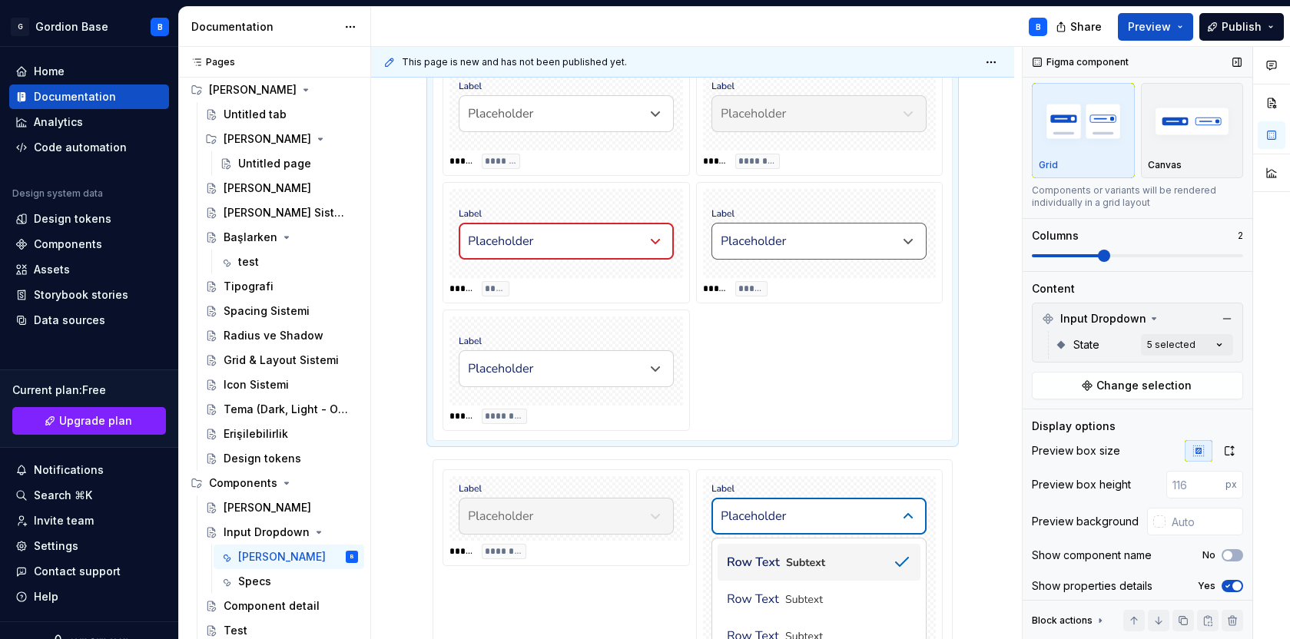
click at [1107, 254] on span at bounding box center [1137, 255] width 211 height 3
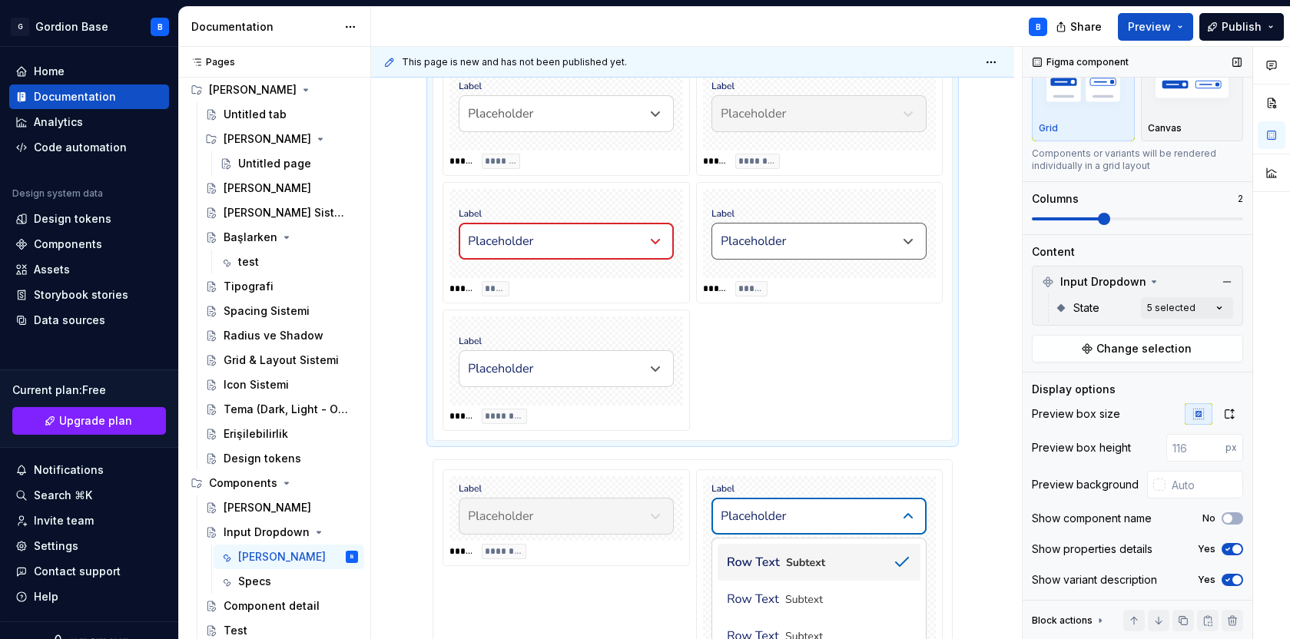
click at [1179, 319] on div "State 5 selected" at bounding box center [1144, 308] width 178 height 28
click at [1179, 309] on div "Comments Open comments No comments yet Select ‘Comment’ from the block context …" at bounding box center [1156, 343] width 267 height 593
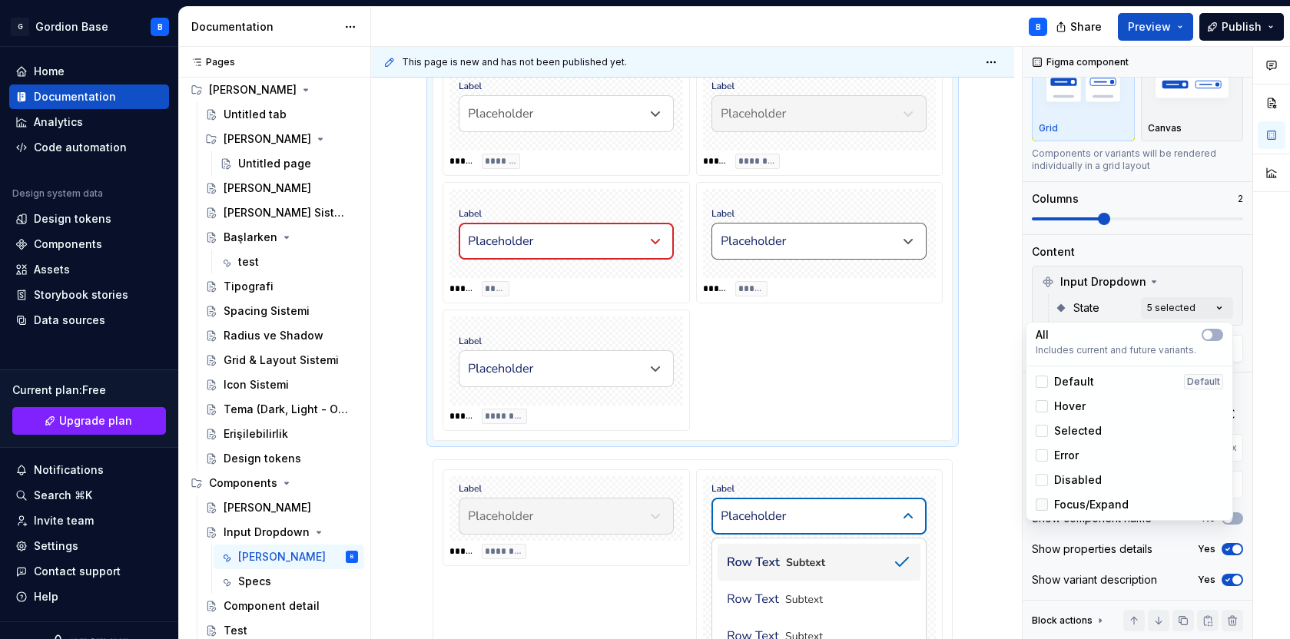
click at [1044, 508] on div at bounding box center [1042, 505] width 12 height 12
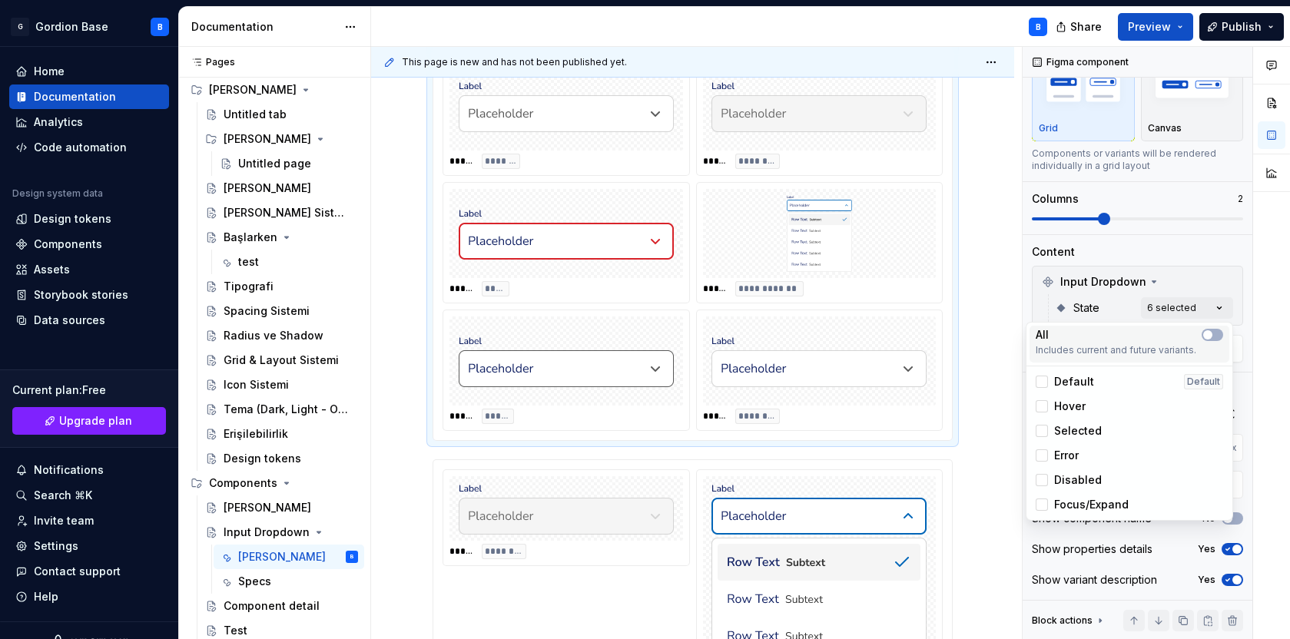
click at [1214, 327] on div "All" at bounding box center [1130, 334] width 188 height 15
click at [662, 488] on html "G Gordion Base B Home Documentation Analytics Code automation Design system dat…" at bounding box center [645, 319] width 1290 height 639
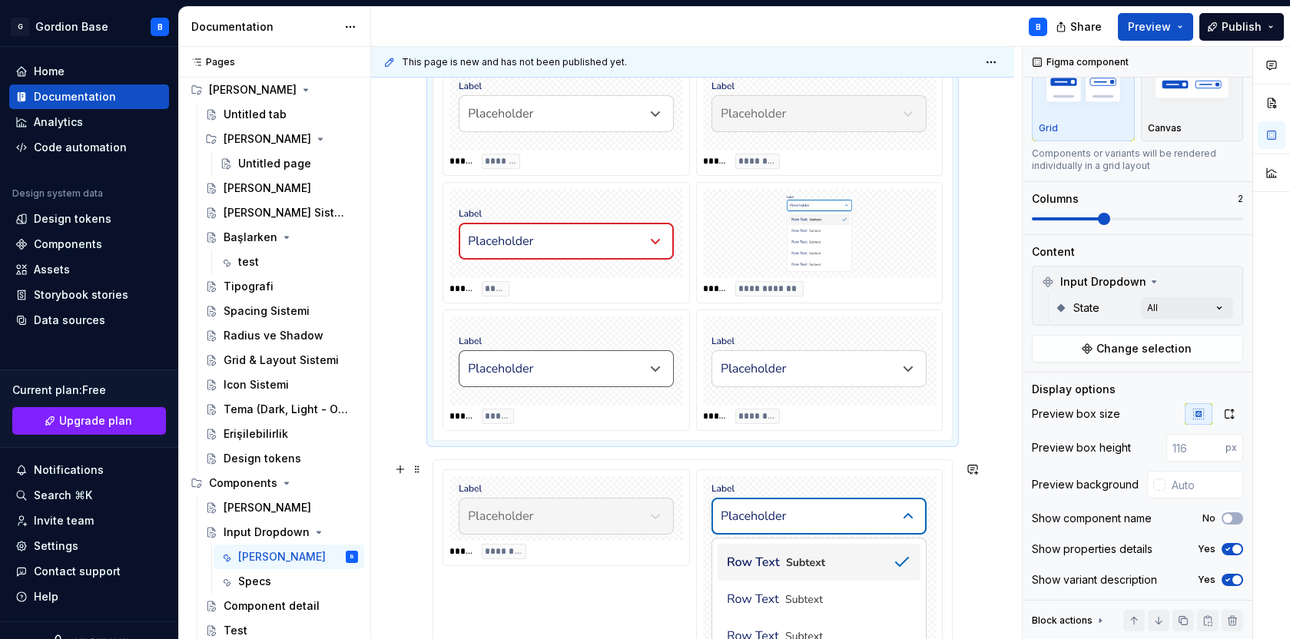
click at [433, 473] on div "**********" at bounding box center [693, 618] width 520 height 317
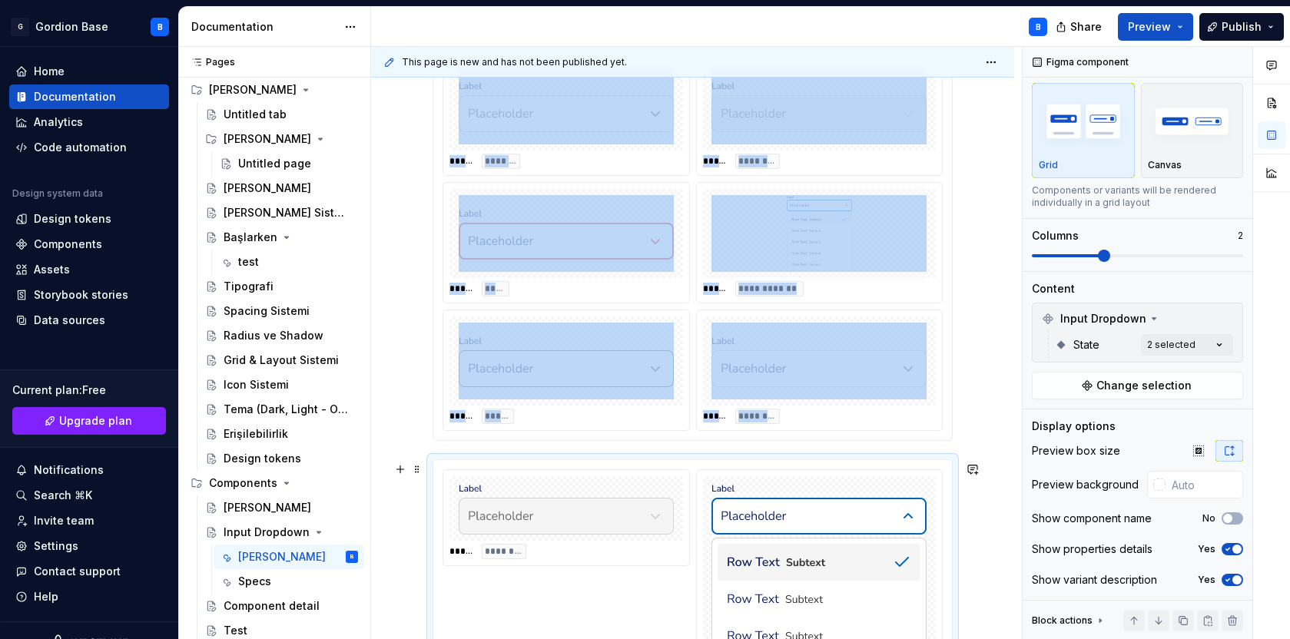
scroll to position [25, 0]
click at [411, 468] on span at bounding box center [417, 470] width 12 height 22
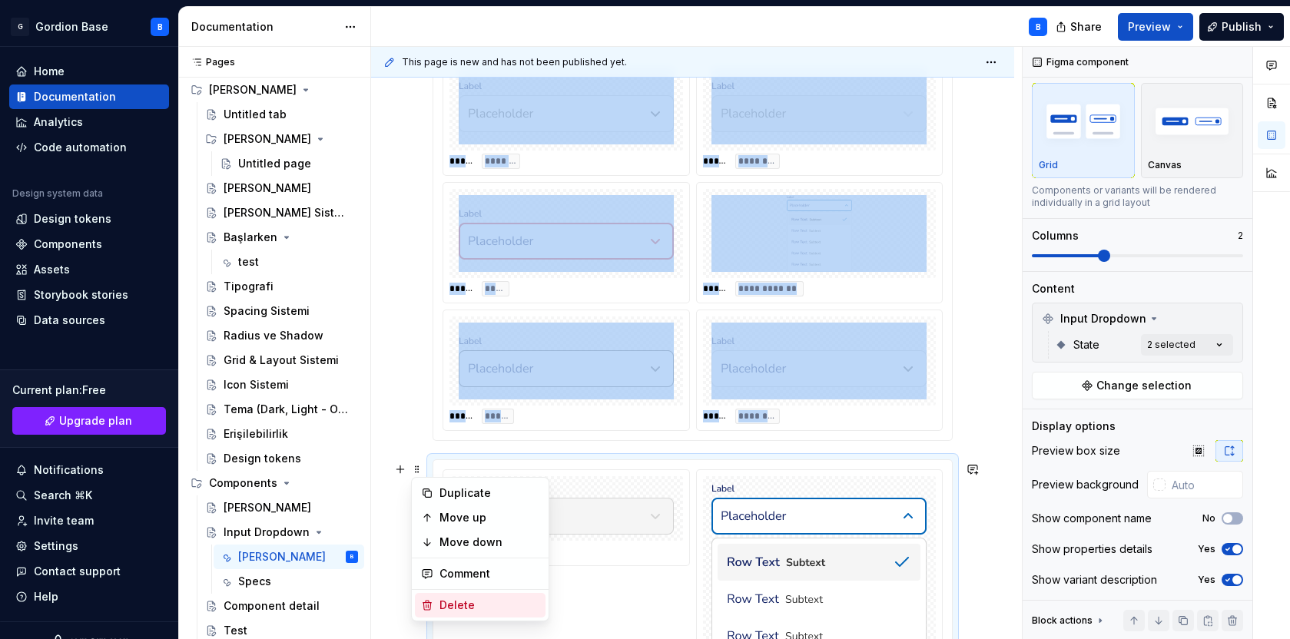
click at [452, 599] on div "Delete" at bounding box center [490, 605] width 100 height 15
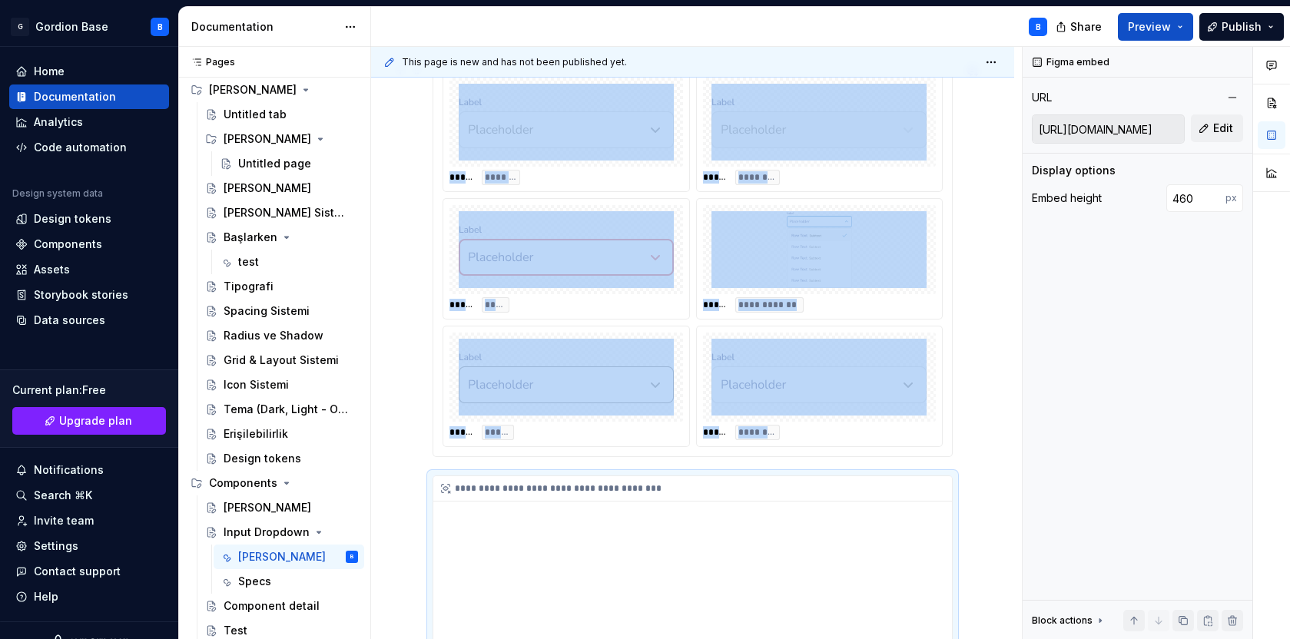
scroll to position [572, 0]
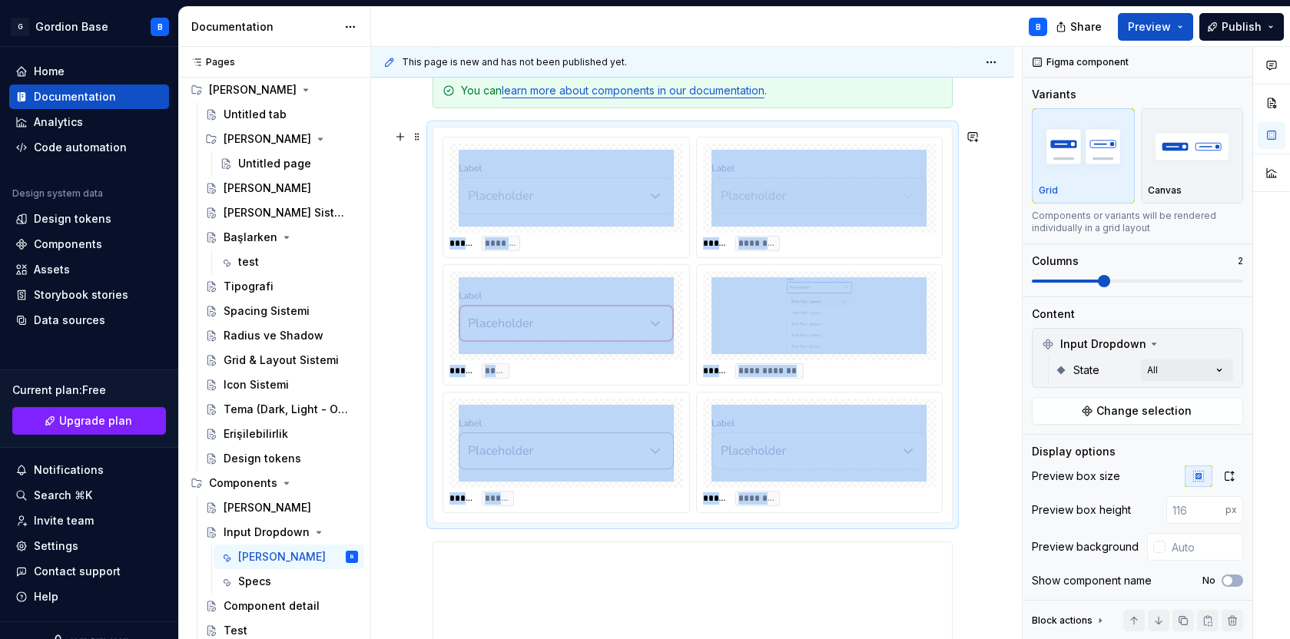
click at [759, 308] on img "To enrich screen reader interactions, please activate Accessibility in Grammarl…" at bounding box center [819, 315] width 215 height 77
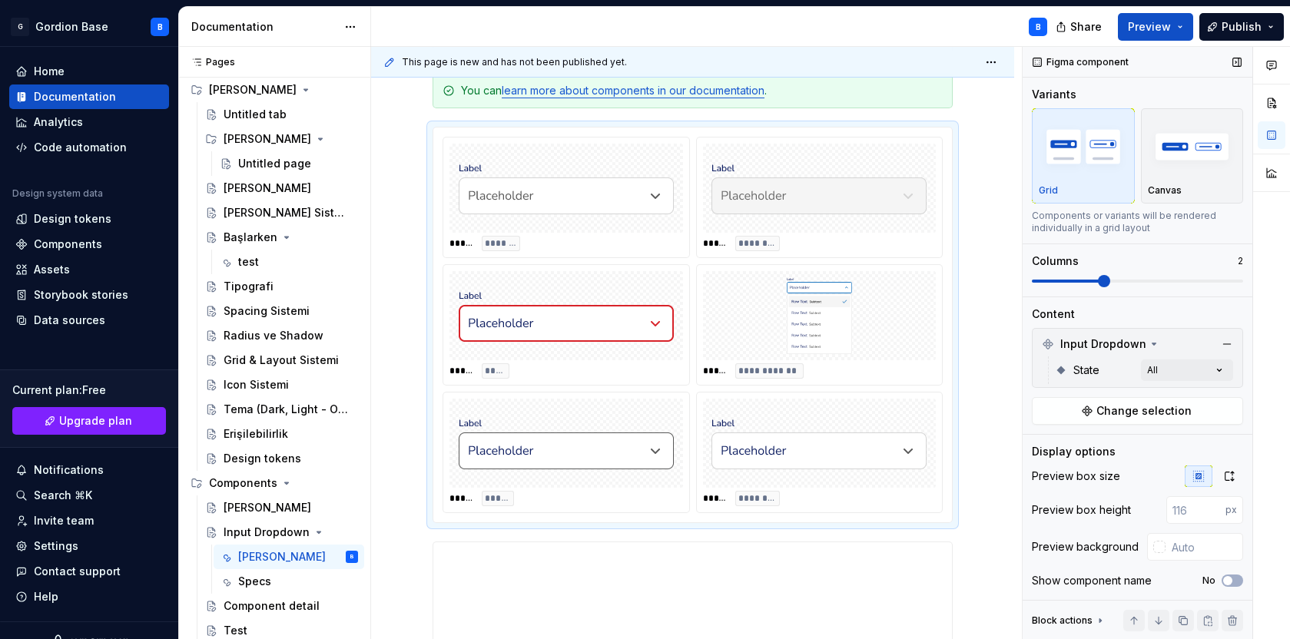
click at [1100, 360] on div "State All" at bounding box center [1144, 371] width 178 height 28
click at [1167, 370] on div "Comments Open comments No comments yet Select ‘Comment’ from the block context …" at bounding box center [1156, 343] width 267 height 593
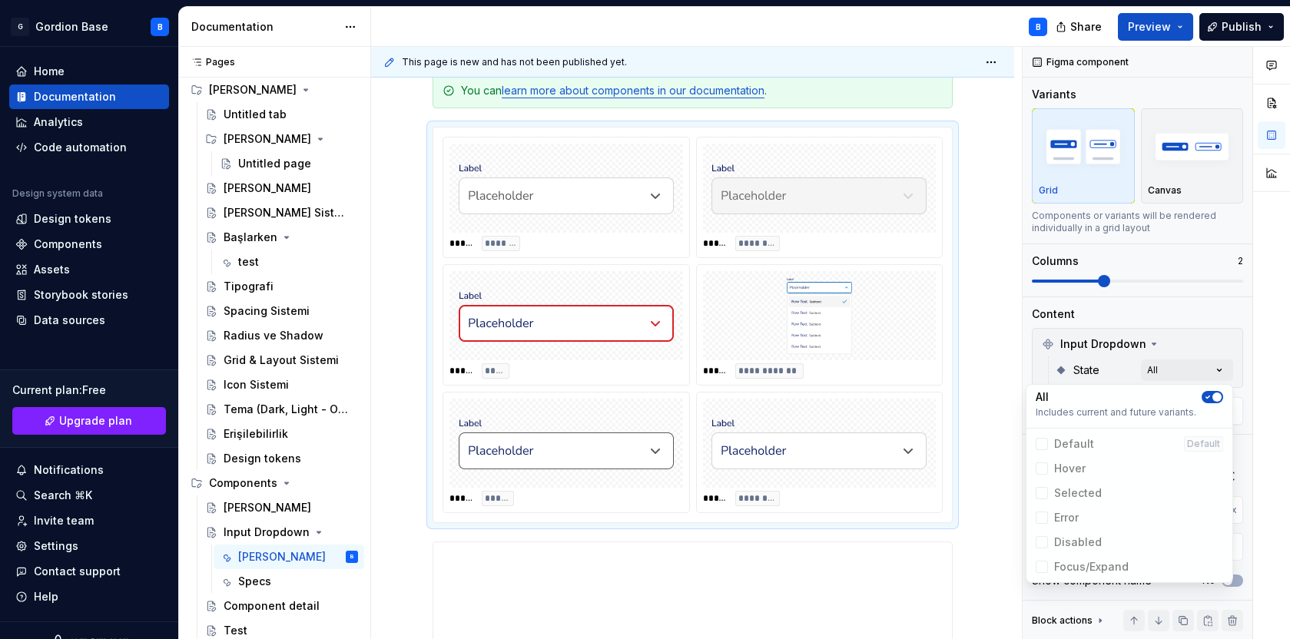
click at [1167, 357] on div "Comments Open comments No comments yet Select ‘Comment’ from the block context …" at bounding box center [1156, 343] width 267 height 593
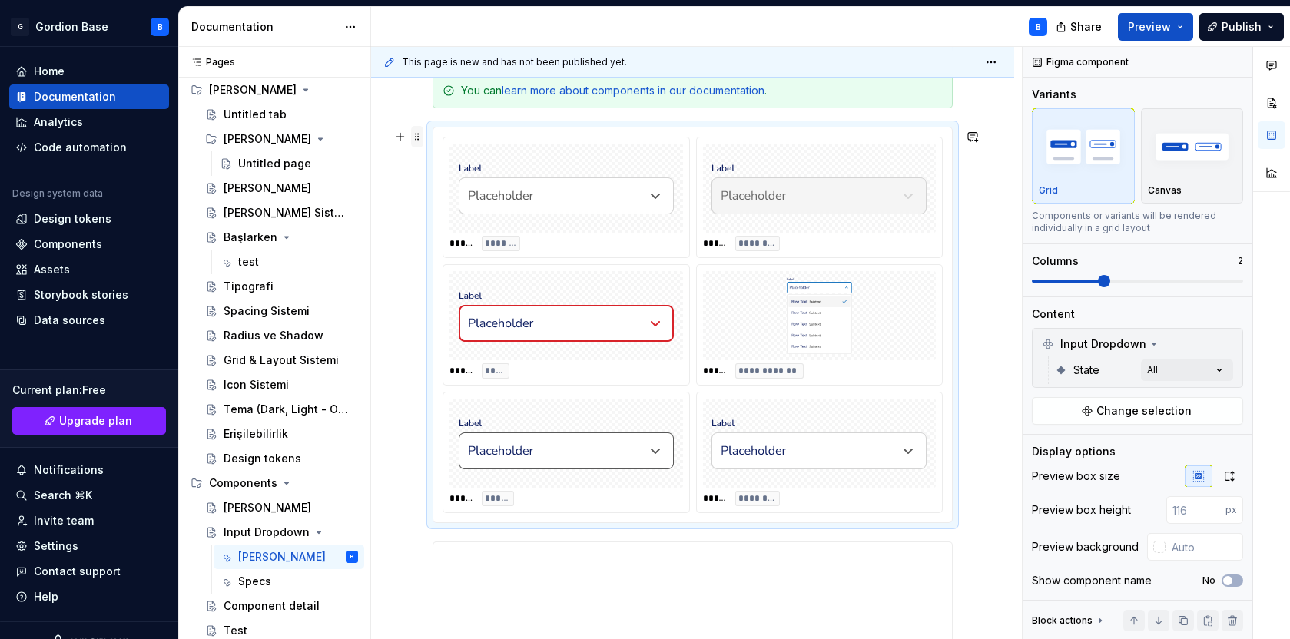
click at [417, 139] on span at bounding box center [417, 137] width 12 height 22
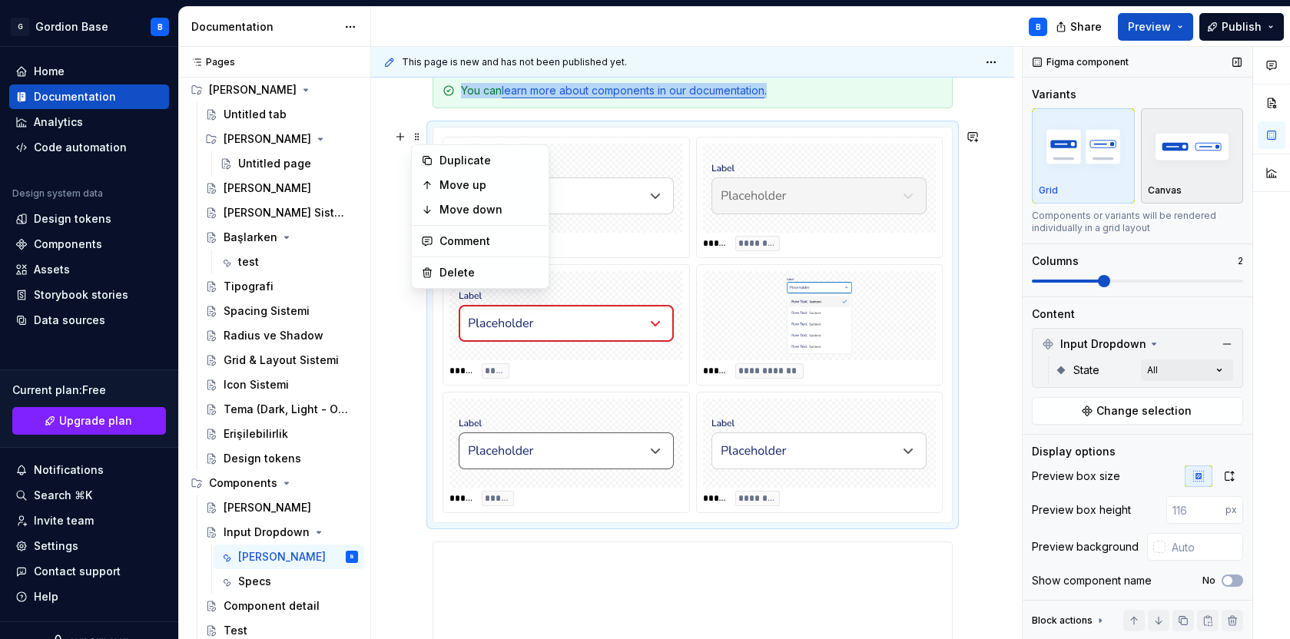
click at [1201, 172] on img "button" at bounding box center [1192, 146] width 89 height 56
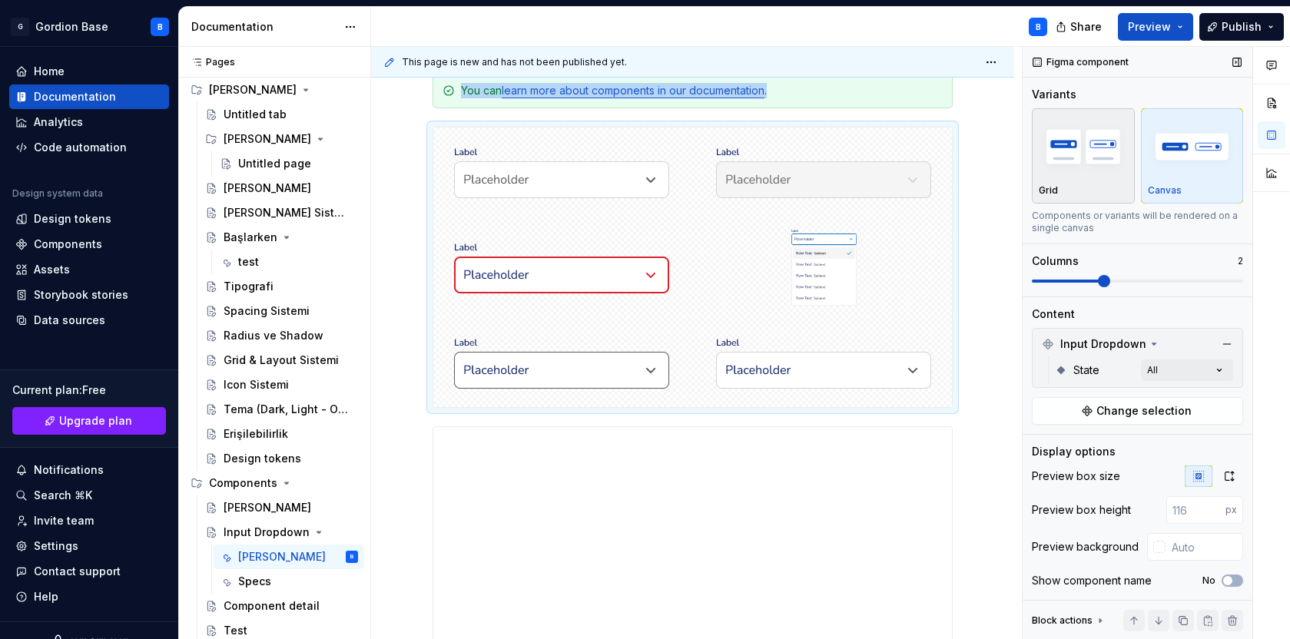
click at [1111, 170] on img "button" at bounding box center [1083, 146] width 89 height 56
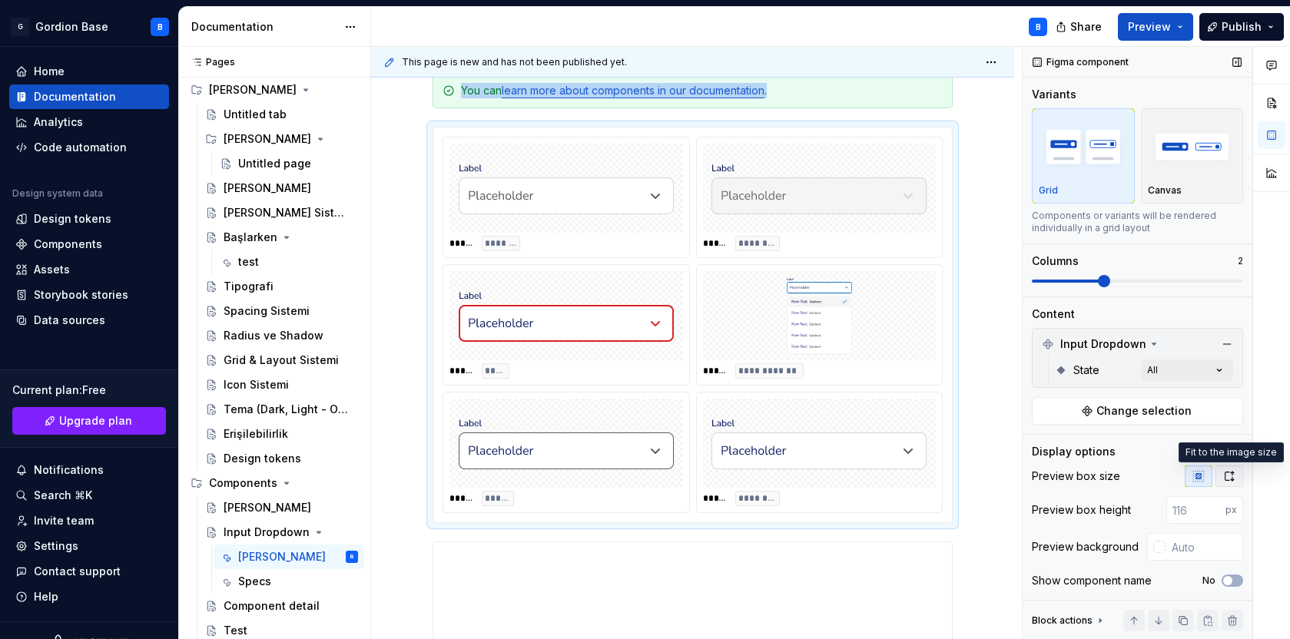
click at [1232, 476] on icon "button" at bounding box center [1230, 476] width 8 height 9
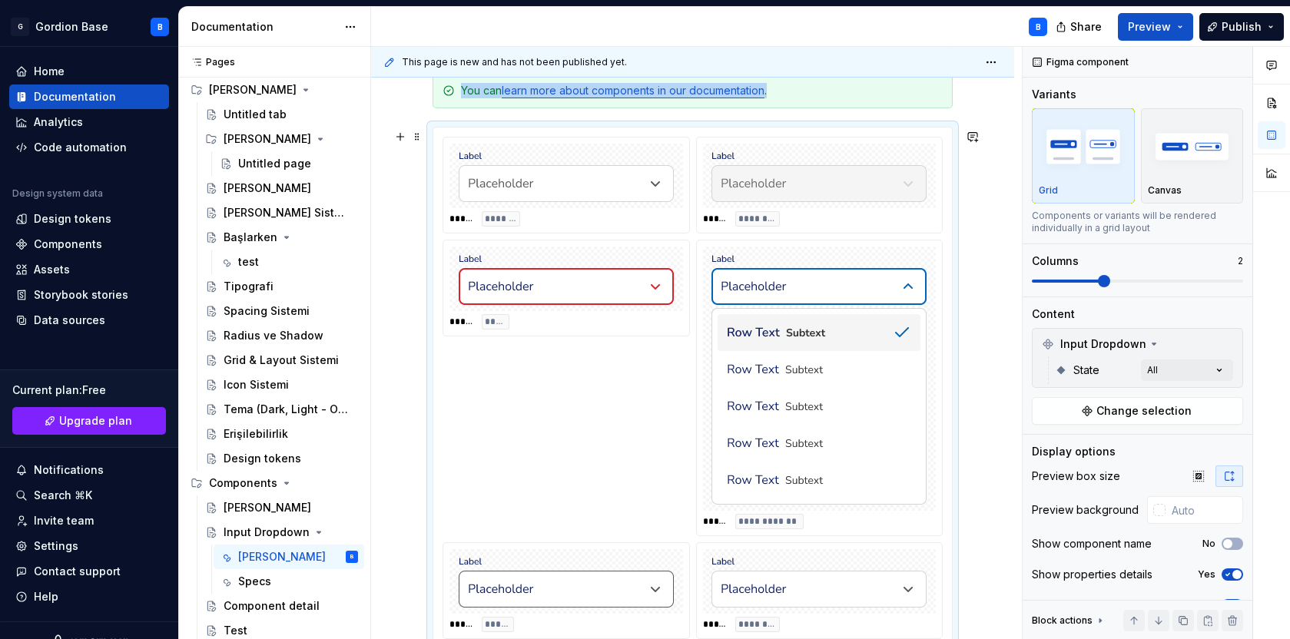
scroll to position [650, 0]
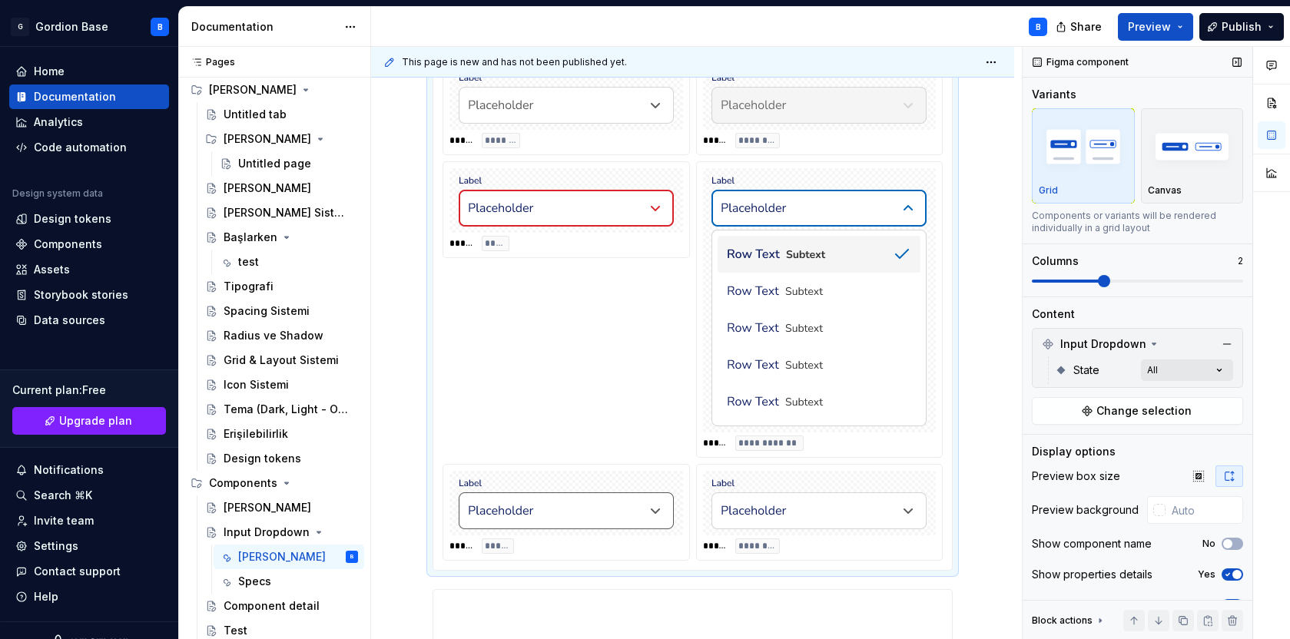
click at [1197, 370] on div "Comments Open comments No comments yet Select ‘Comment’ from the block context …" at bounding box center [1156, 343] width 267 height 593
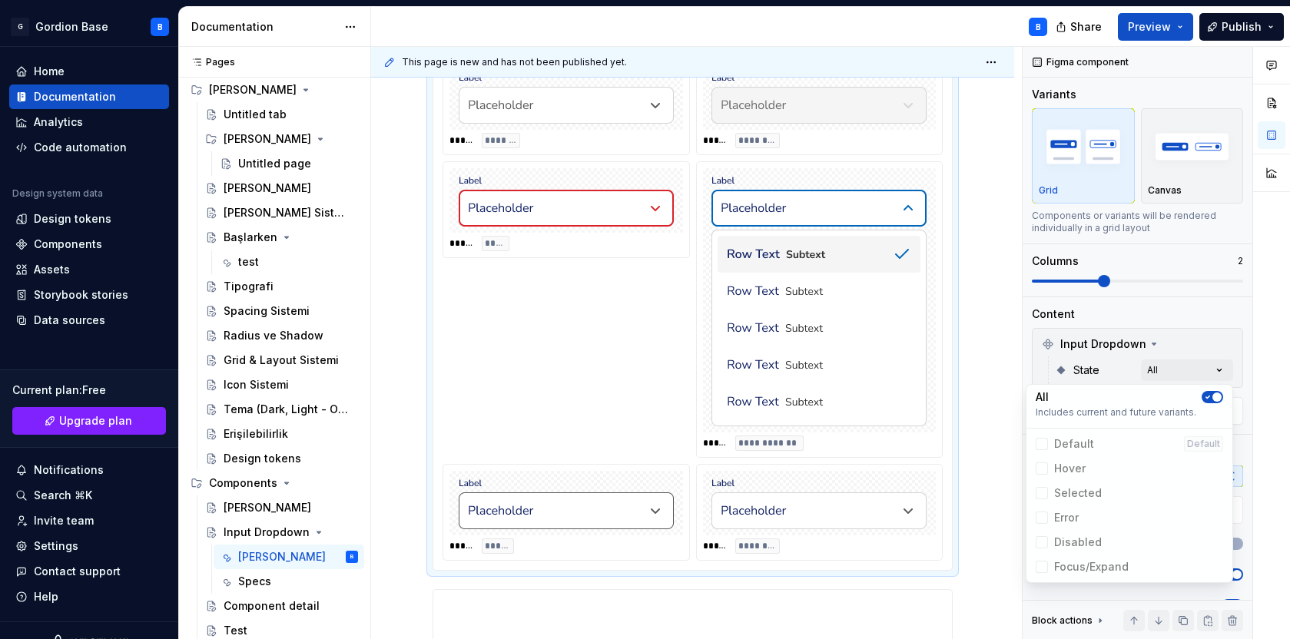
click at [1048, 564] on span "Focus/Expand" at bounding box center [1130, 567] width 200 height 25
click at [1210, 399] on icon "button" at bounding box center [1208, 397] width 12 height 9
click at [1042, 567] on icon at bounding box center [1042, 567] width 0 height 0
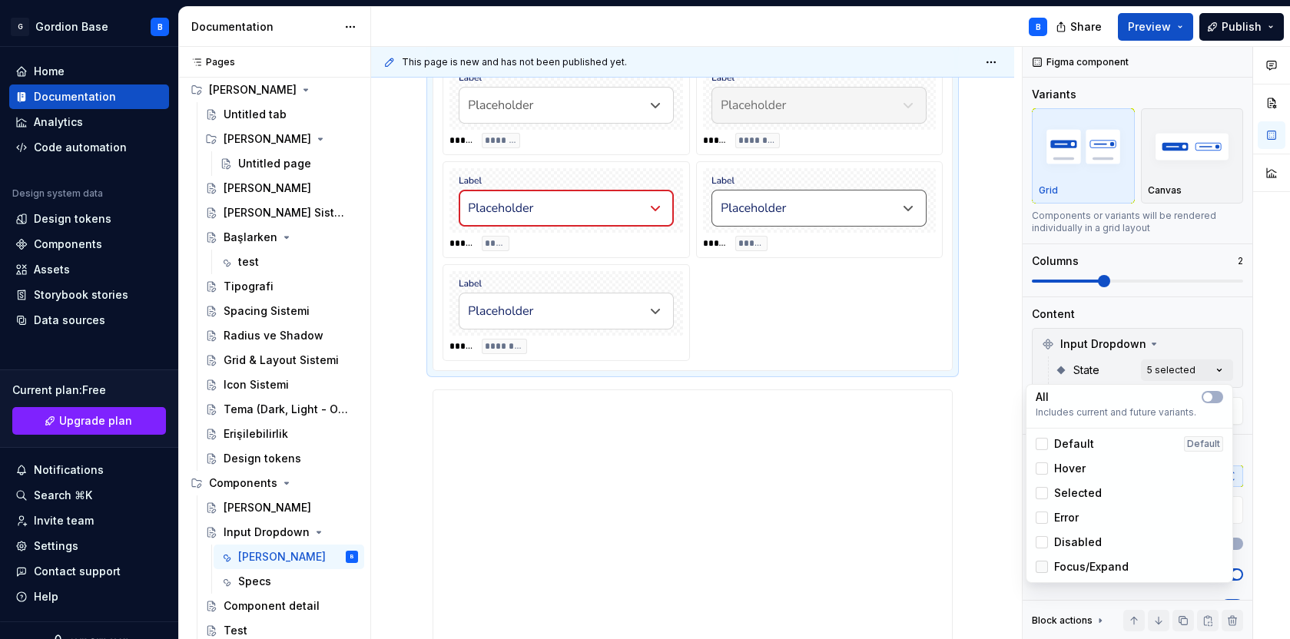
click at [1043, 569] on div at bounding box center [1042, 567] width 12 height 12
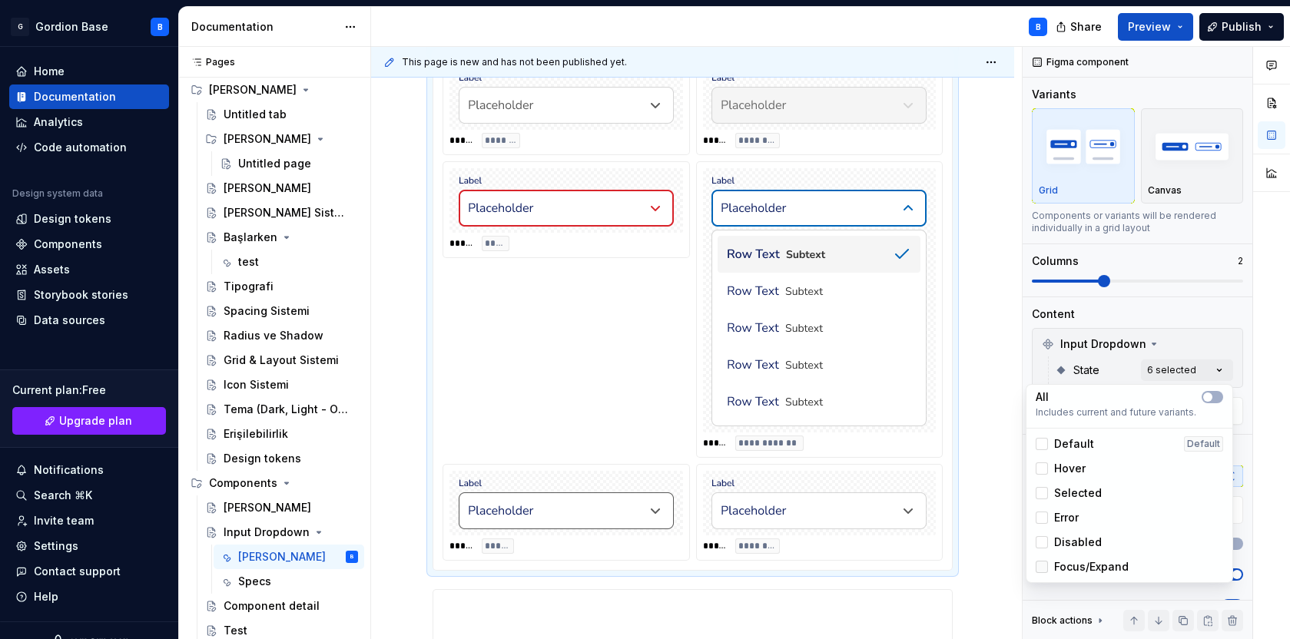
click at [1042, 567] on polyline at bounding box center [1042, 567] width 0 height 0
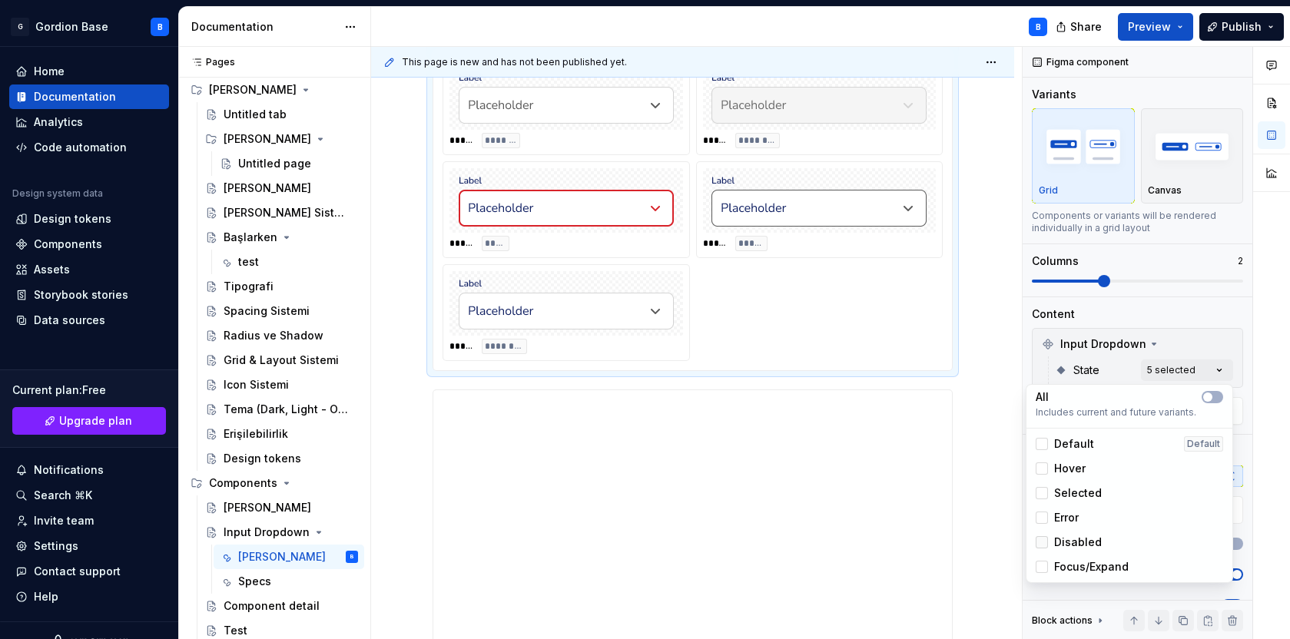
click at [1042, 543] on icon at bounding box center [1042, 543] width 0 height 0
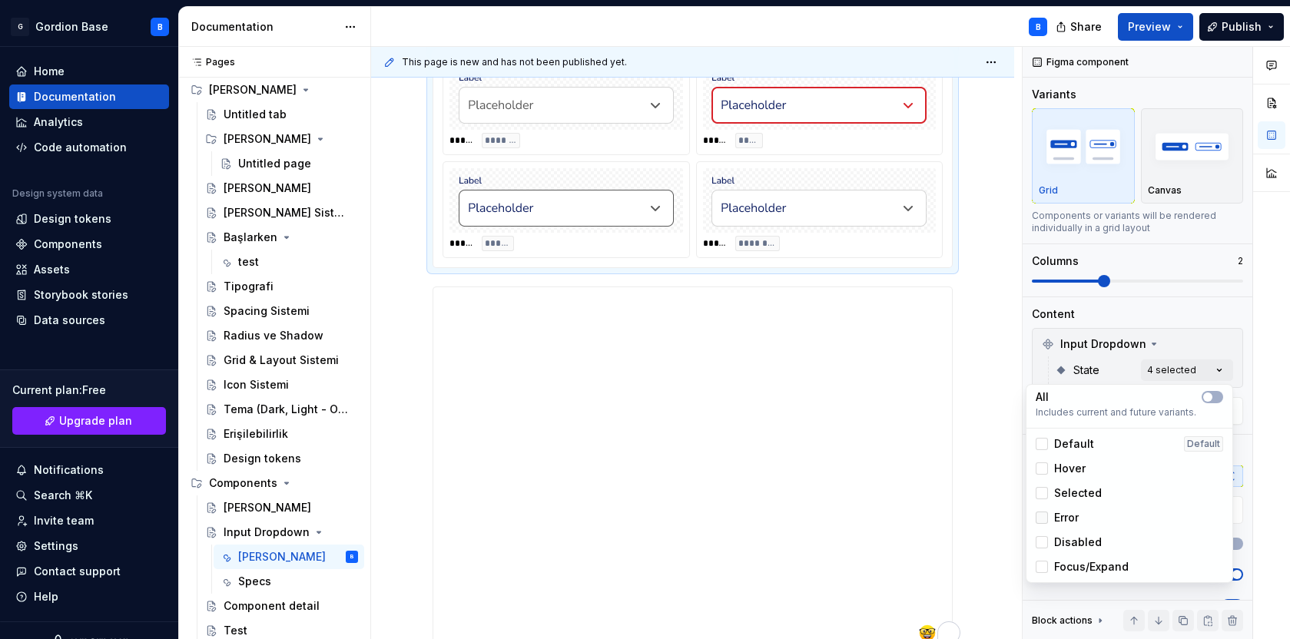
click at [1042, 518] on icon at bounding box center [1042, 518] width 0 height 0
click at [1042, 493] on icon at bounding box center [1042, 493] width 0 height 0
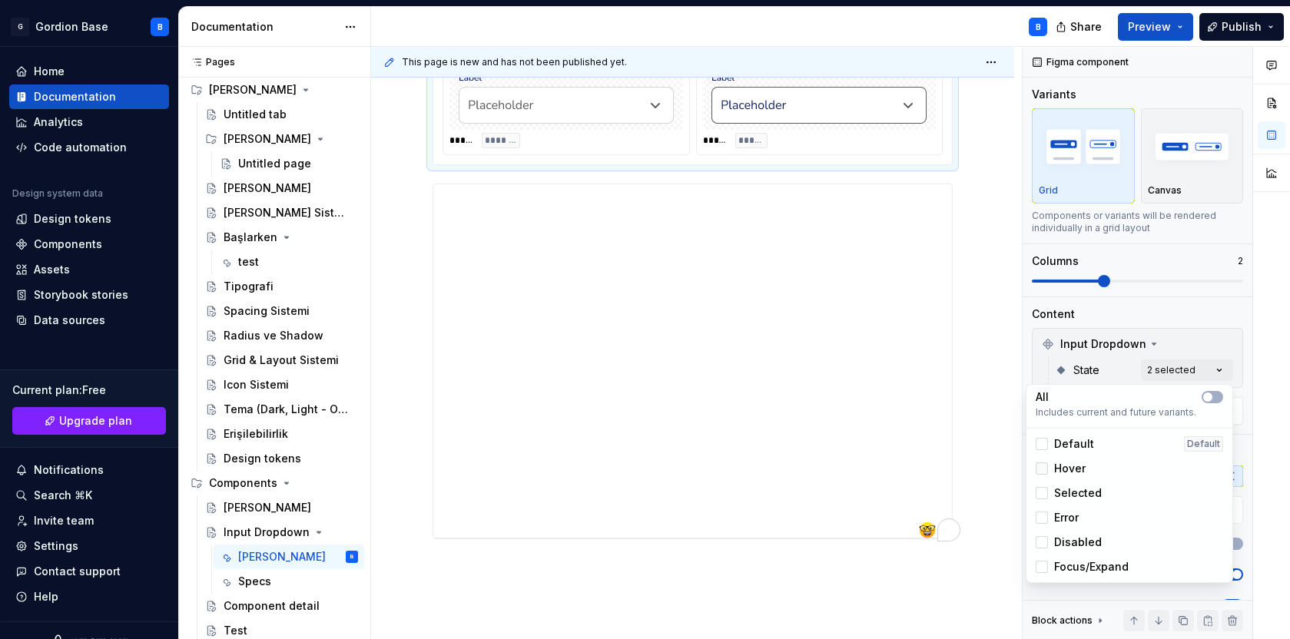
click at [1042, 469] on icon at bounding box center [1042, 469] width 0 height 0
click at [1042, 465] on div at bounding box center [1042, 469] width 12 height 12
click at [1042, 488] on div at bounding box center [1042, 493] width 12 height 12
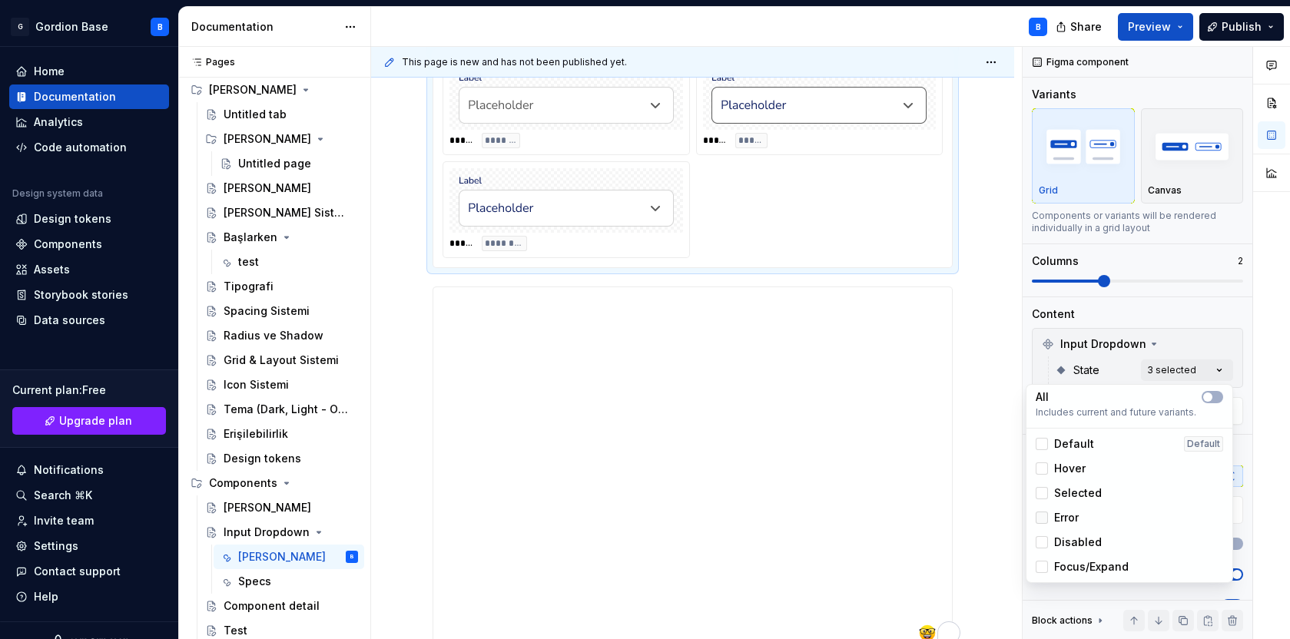
click at [1048, 514] on div at bounding box center [1042, 518] width 12 height 12
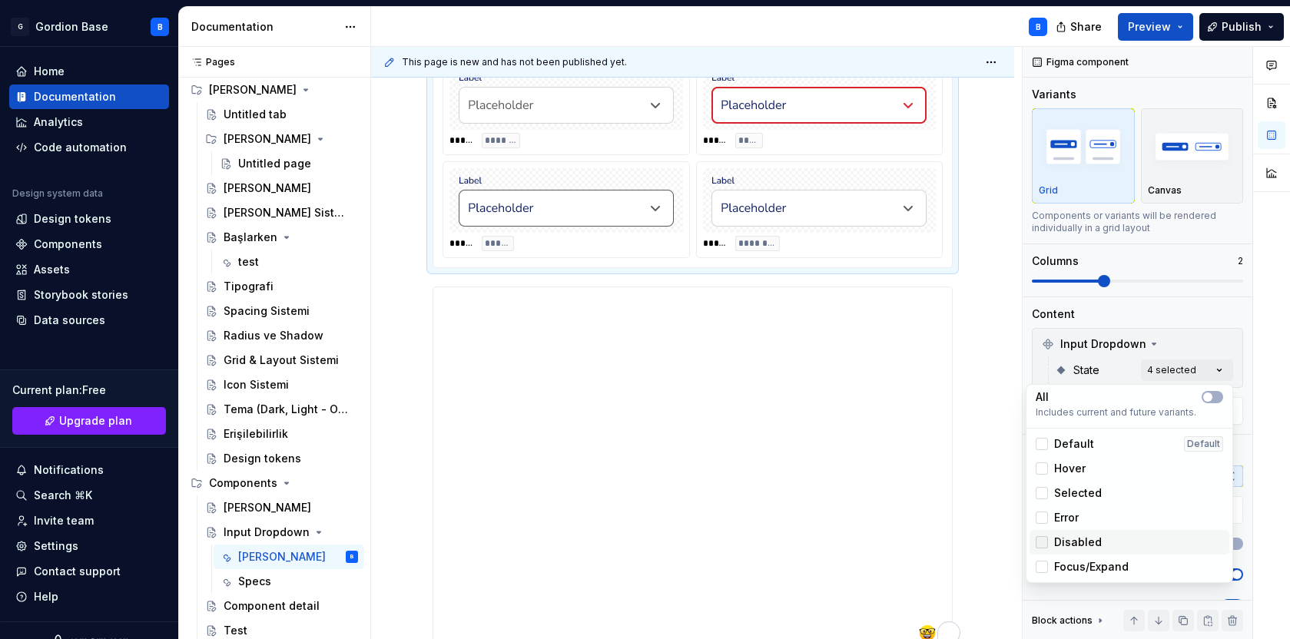
click at [1041, 537] on div at bounding box center [1042, 542] width 12 height 12
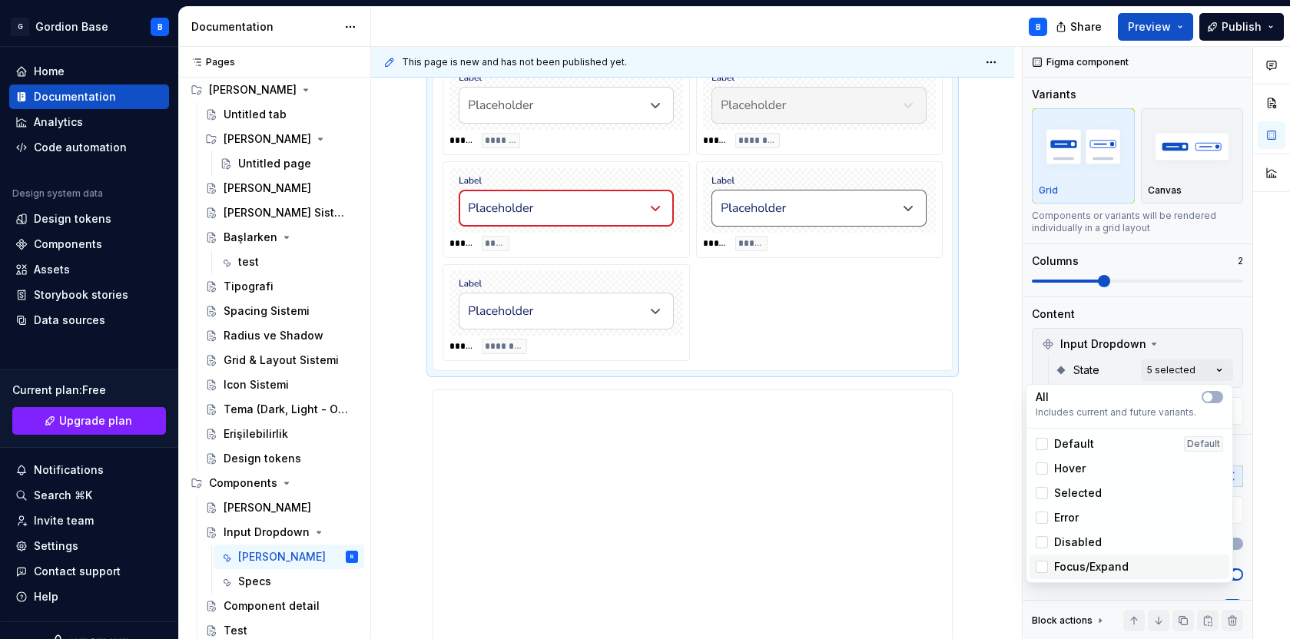
click at [1043, 558] on div "Focus/Expand" at bounding box center [1130, 567] width 200 height 25
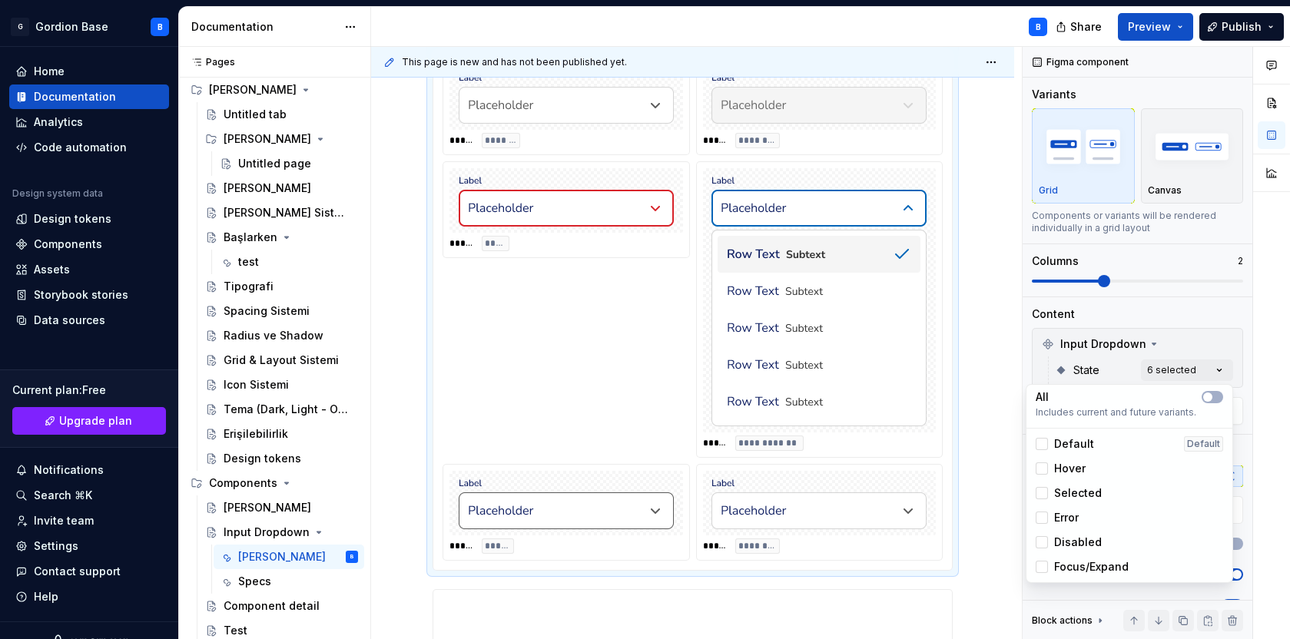
click at [1164, 184] on div "Comments Open comments No comments yet Select ‘Comment’ from the block context …" at bounding box center [1156, 343] width 267 height 593
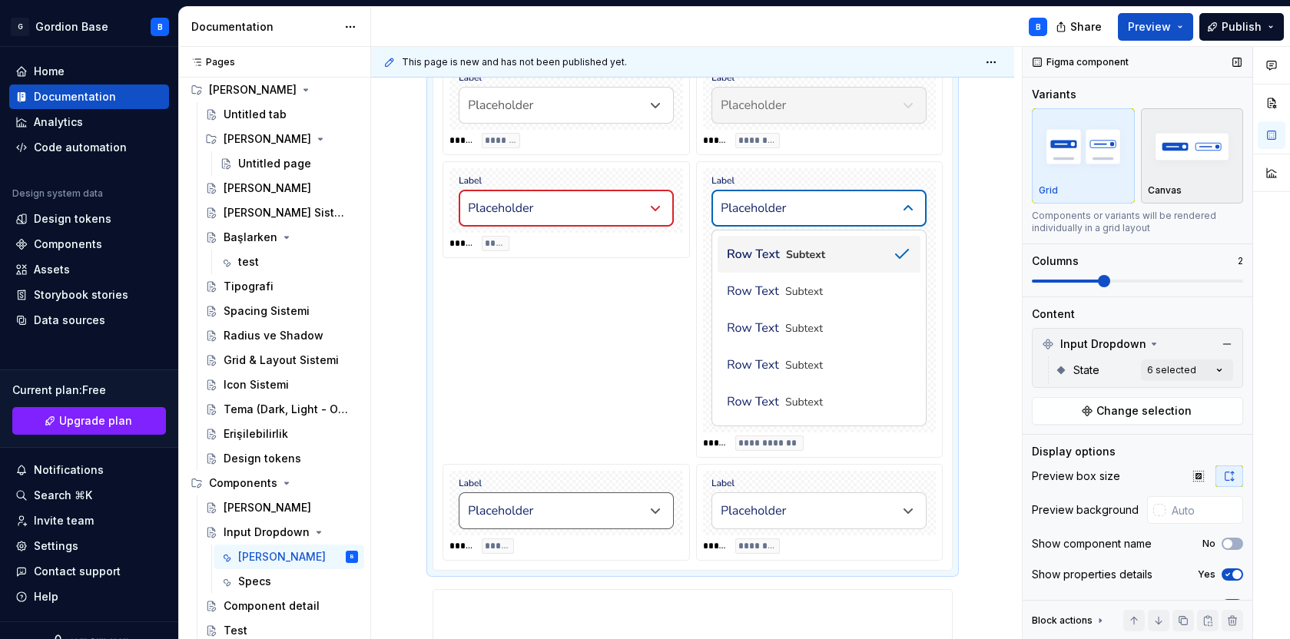
click at [1167, 164] on img "button" at bounding box center [1192, 146] width 89 height 56
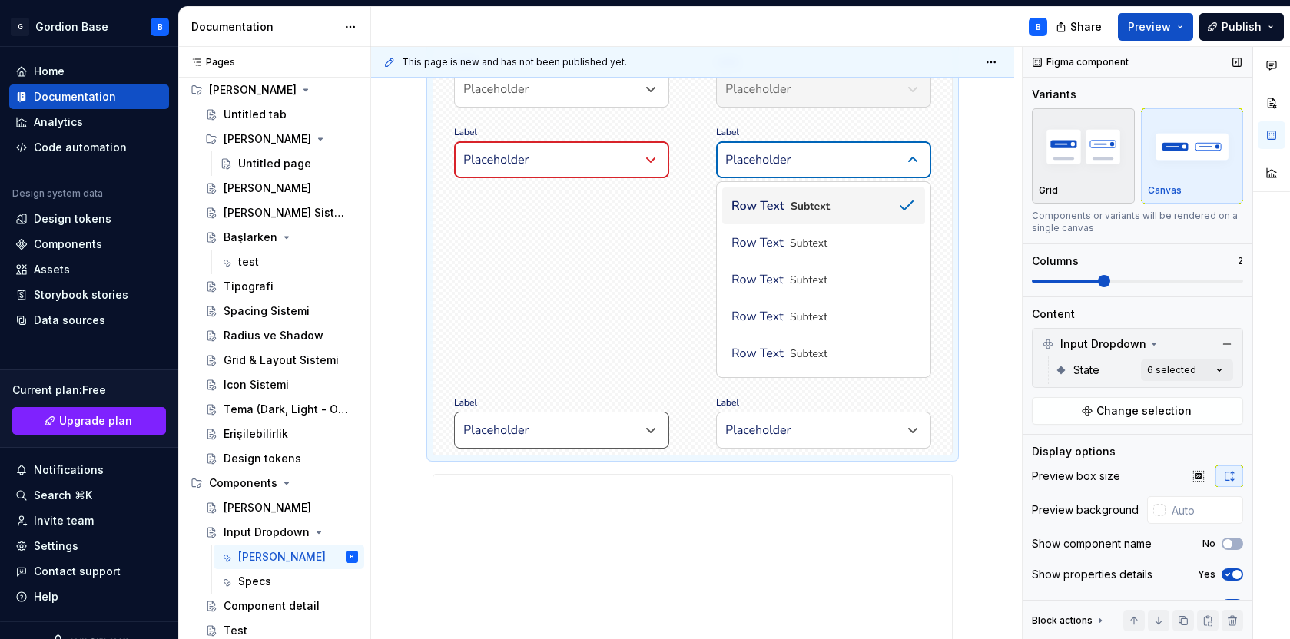
click at [1084, 161] on img "button" at bounding box center [1083, 146] width 89 height 56
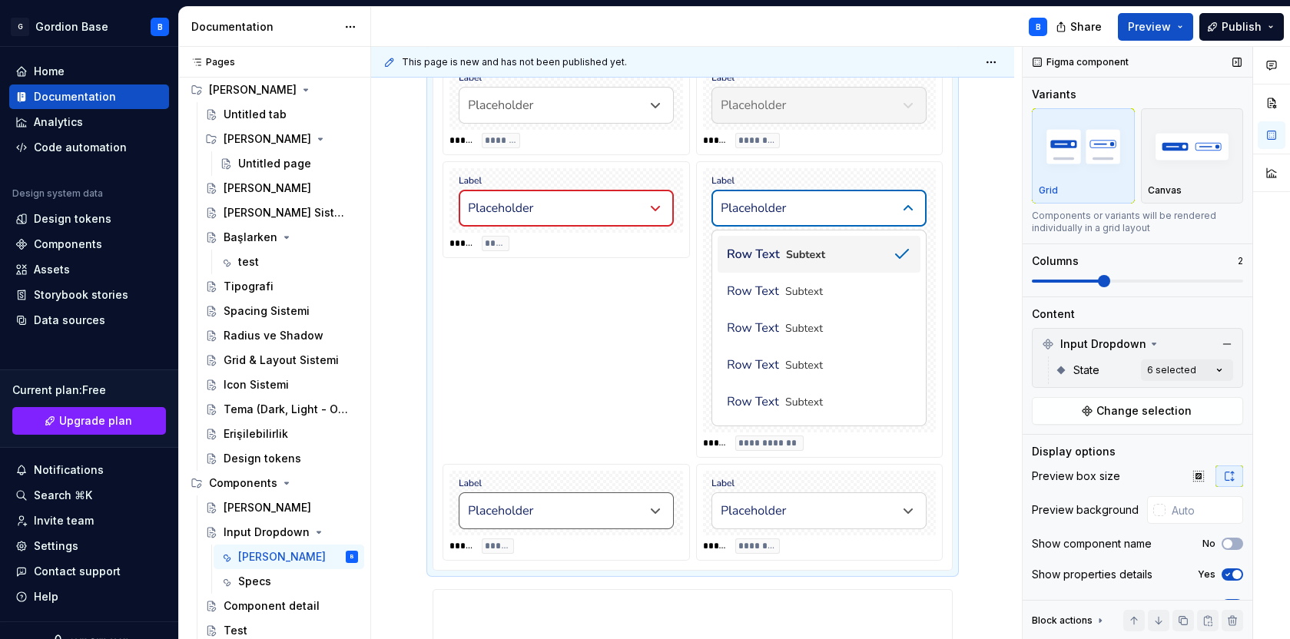
scroll to position [25, 0]
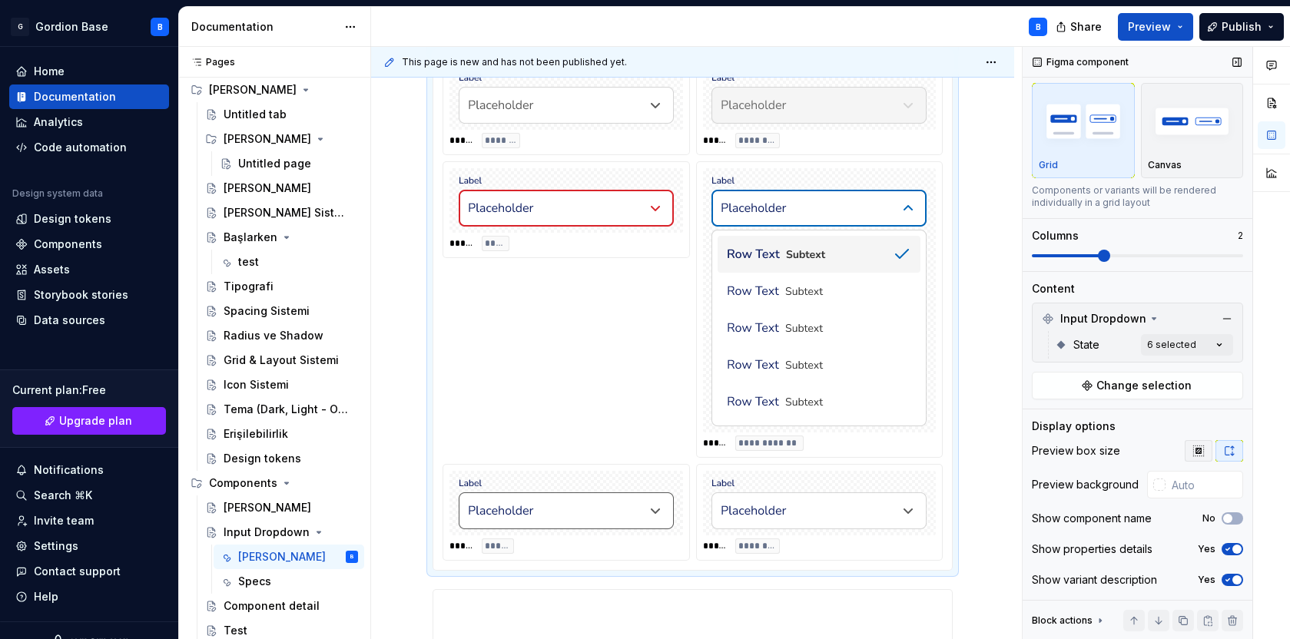
click at [1198, 448] on icon "button" at bounding box center [1199, 451] width 10 height 10
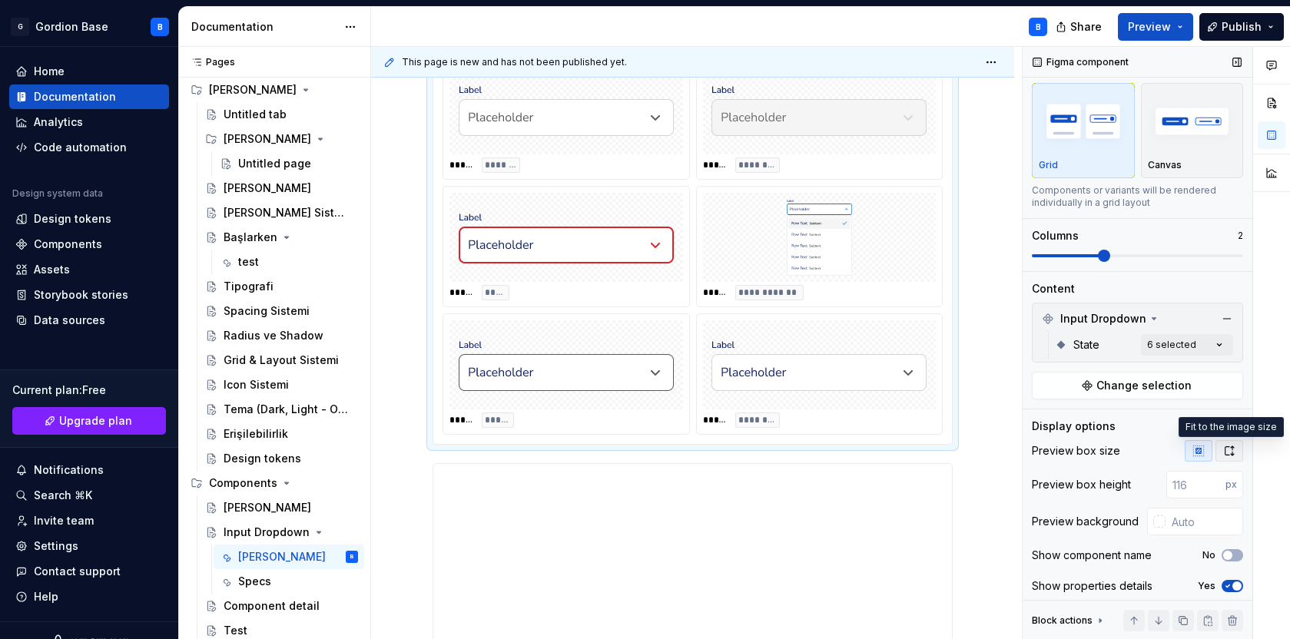
click at [1226, 450] on icon "button" at bounding box center [1230, 451] width 12 height 12
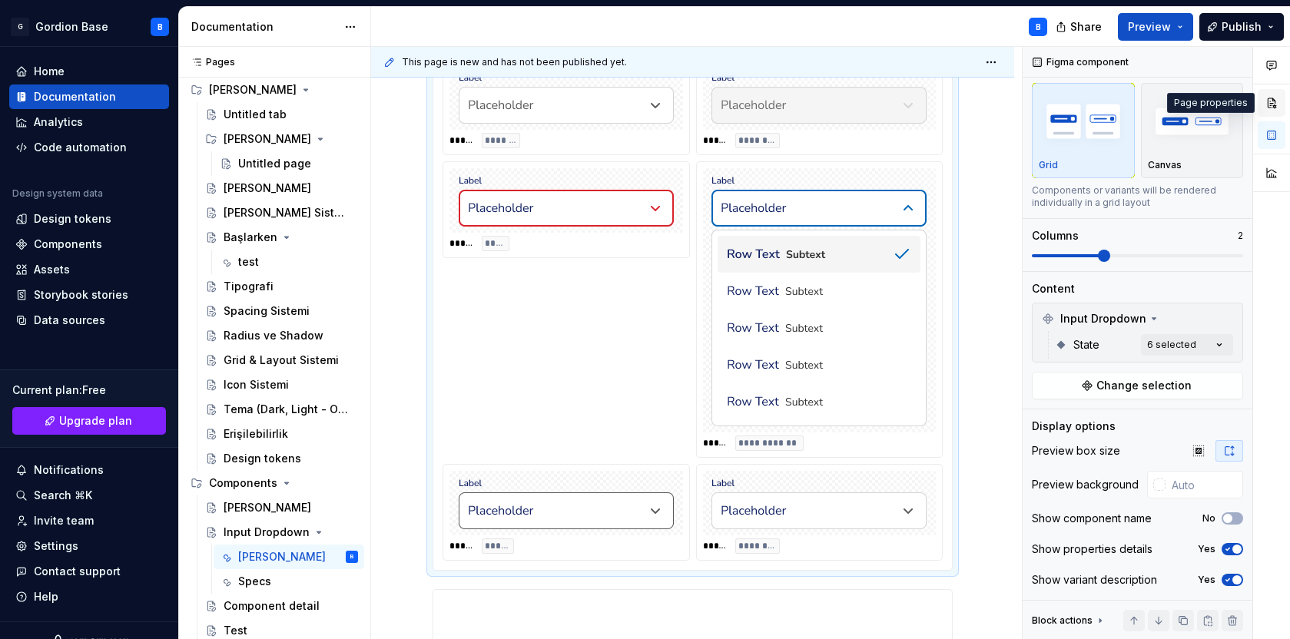
click at [1274, 111] on button "button" at bounding box center [1272, 103] width 28 height 28
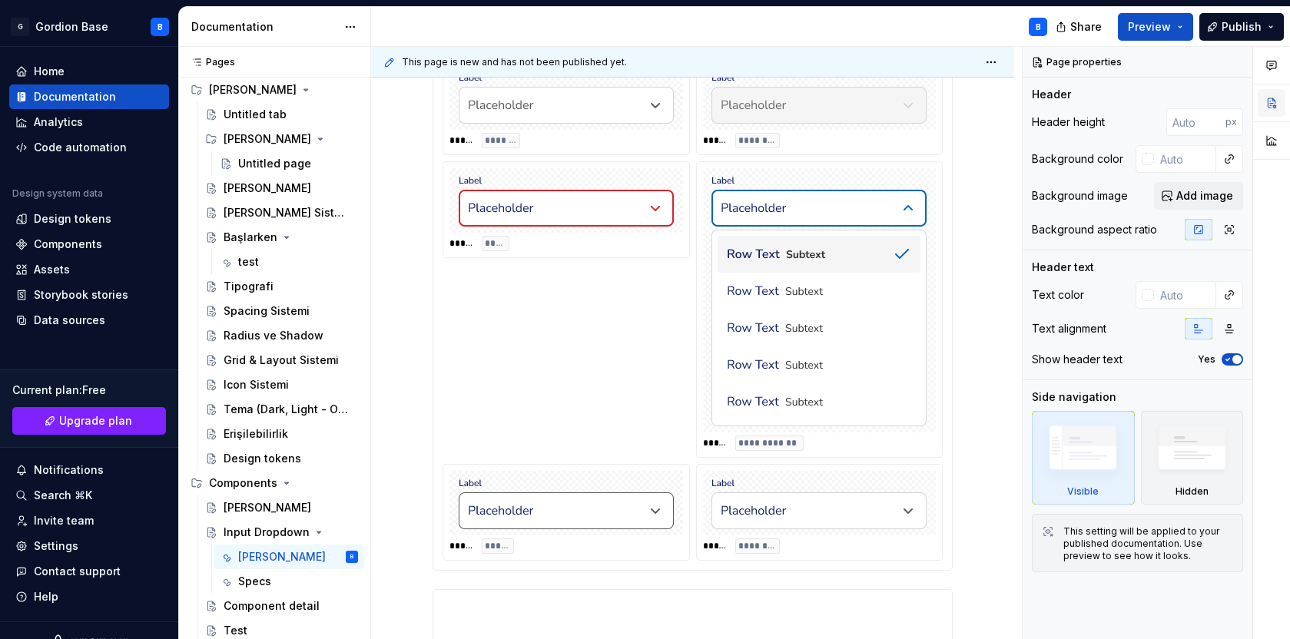
scroll to position [0, 0]
click at [1274, 138] on button "button" at bounding box center [1272, 141] width 28 height 28
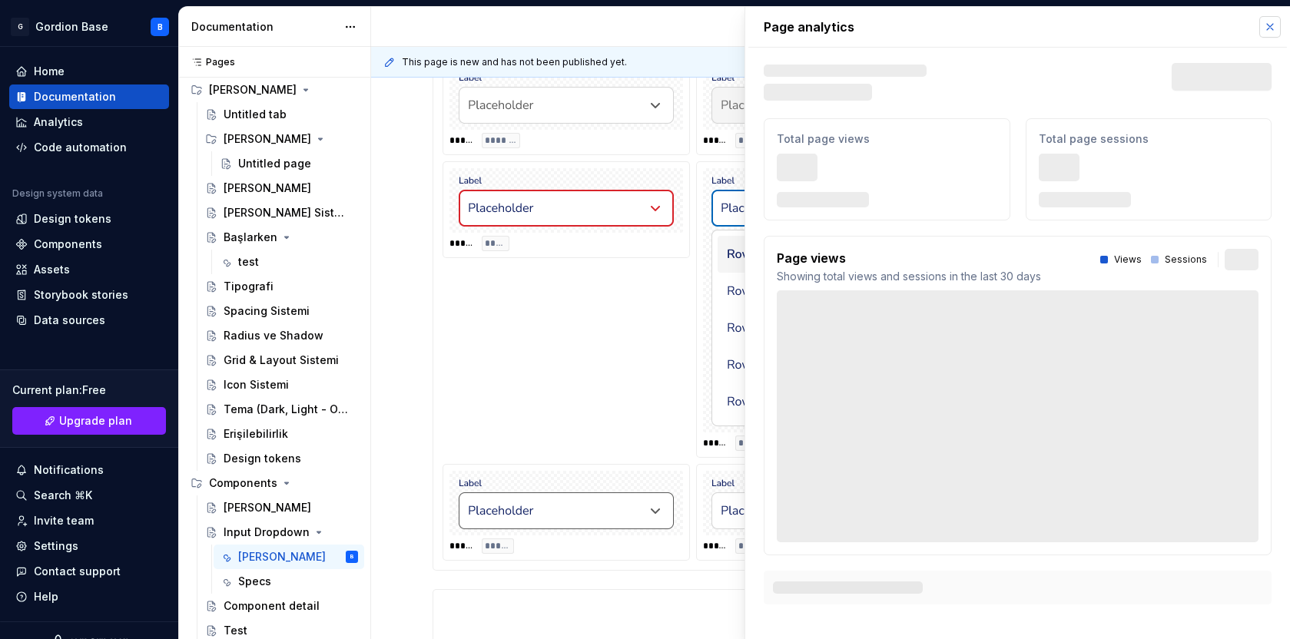
click at [1268, 26] on button "button" at bounding box center [1271, 27] width 22 height 22
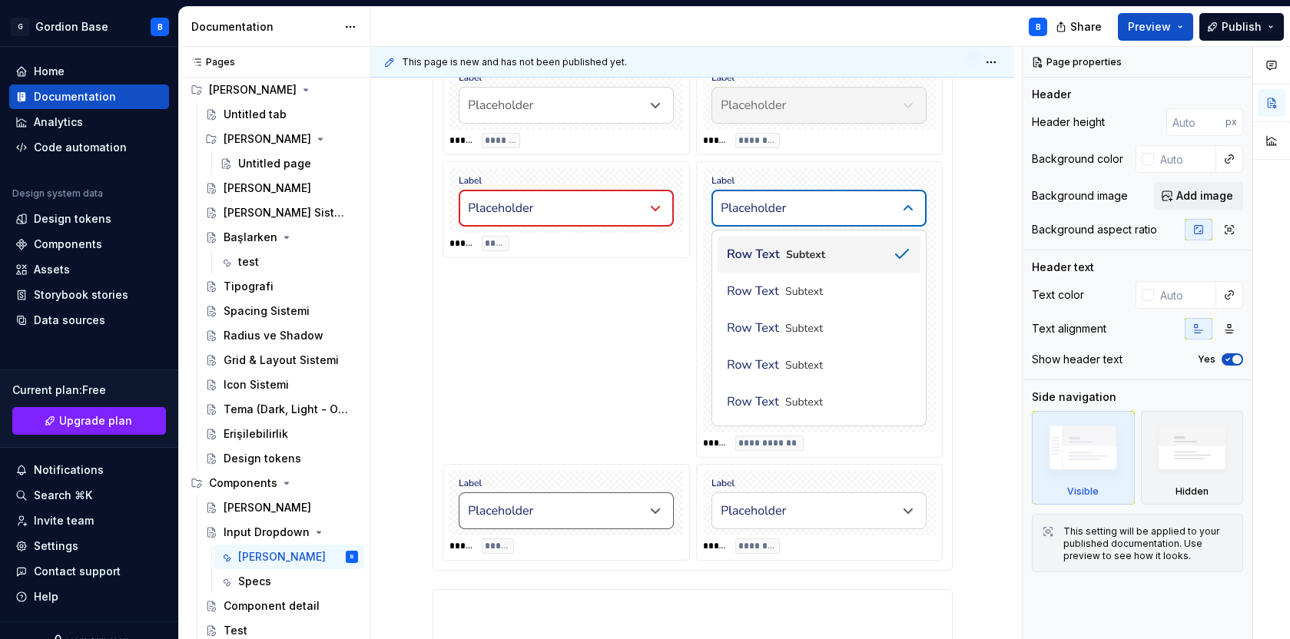
click at [461, 305] on div "**********" at bounding box center [693, 309] width 500 height 503
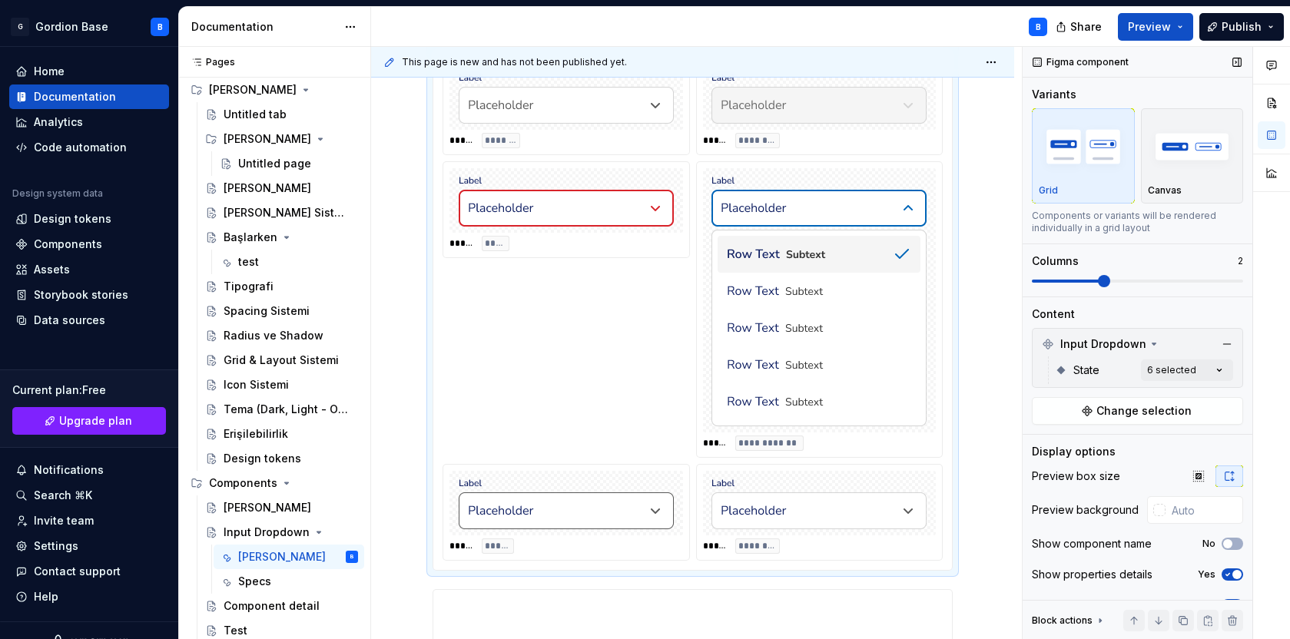
scroll to position [654, 0]
click at [1122, 287] on span at bounding box center [1137, 281] width 211 height 12
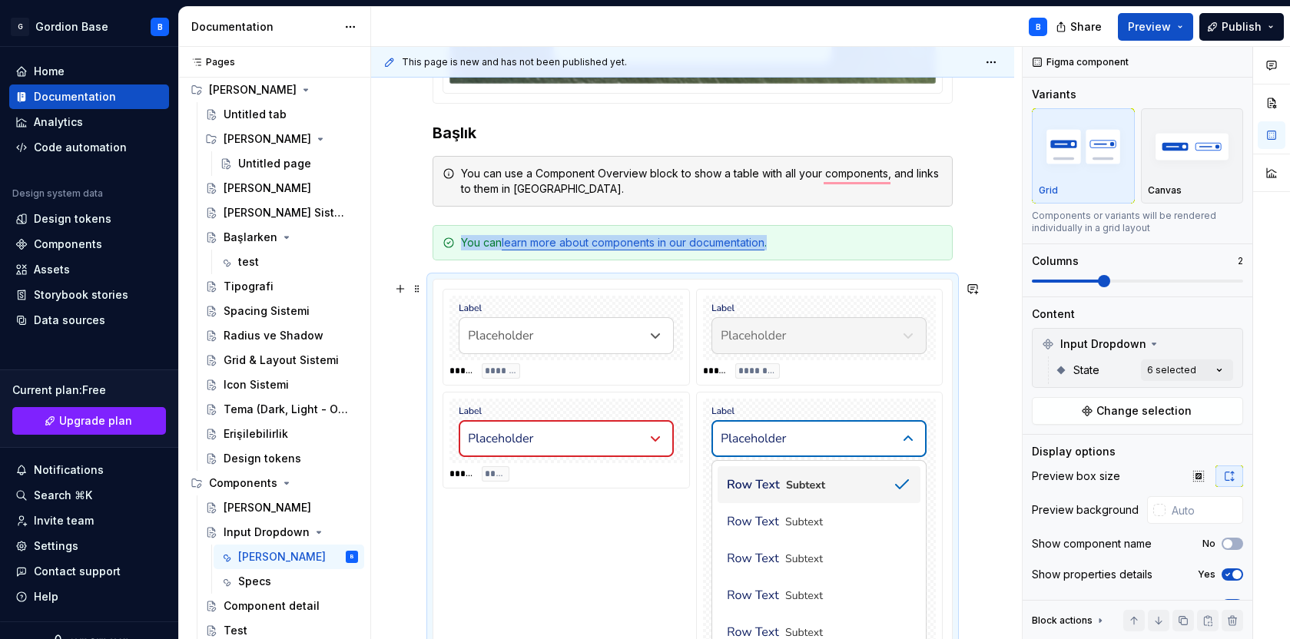
scroll to position [416, 0]
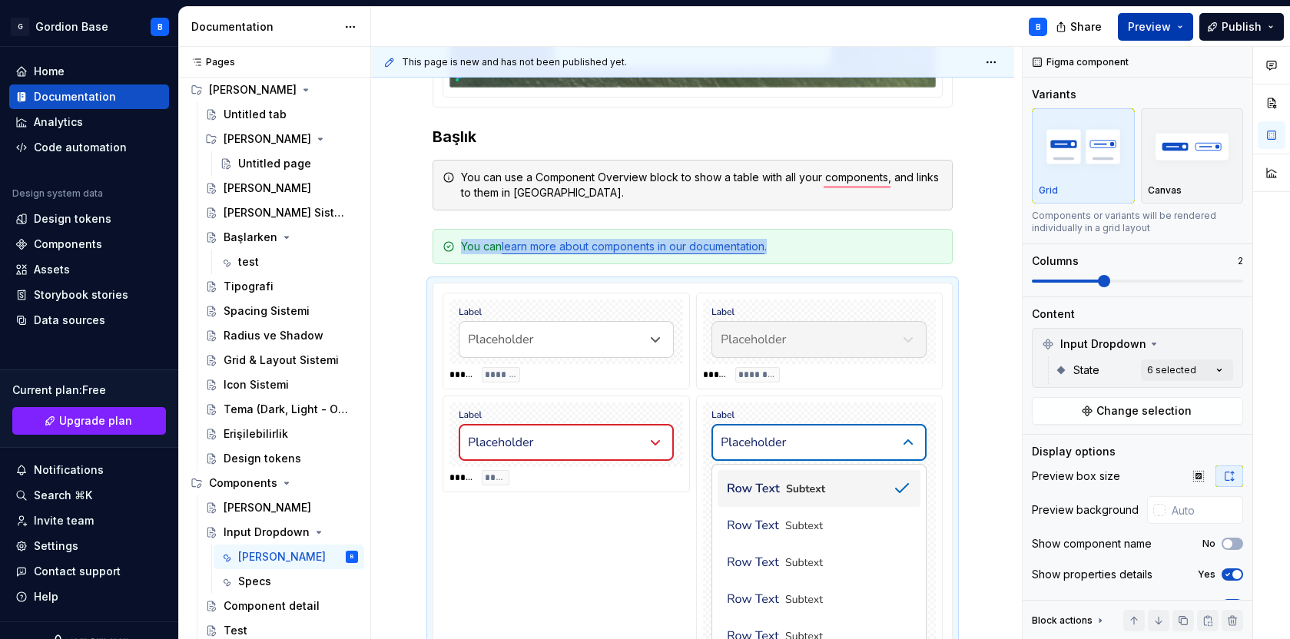
click at [1154, 22] on span "Preview" at bounding box center [1149, 26] width 43 height 15
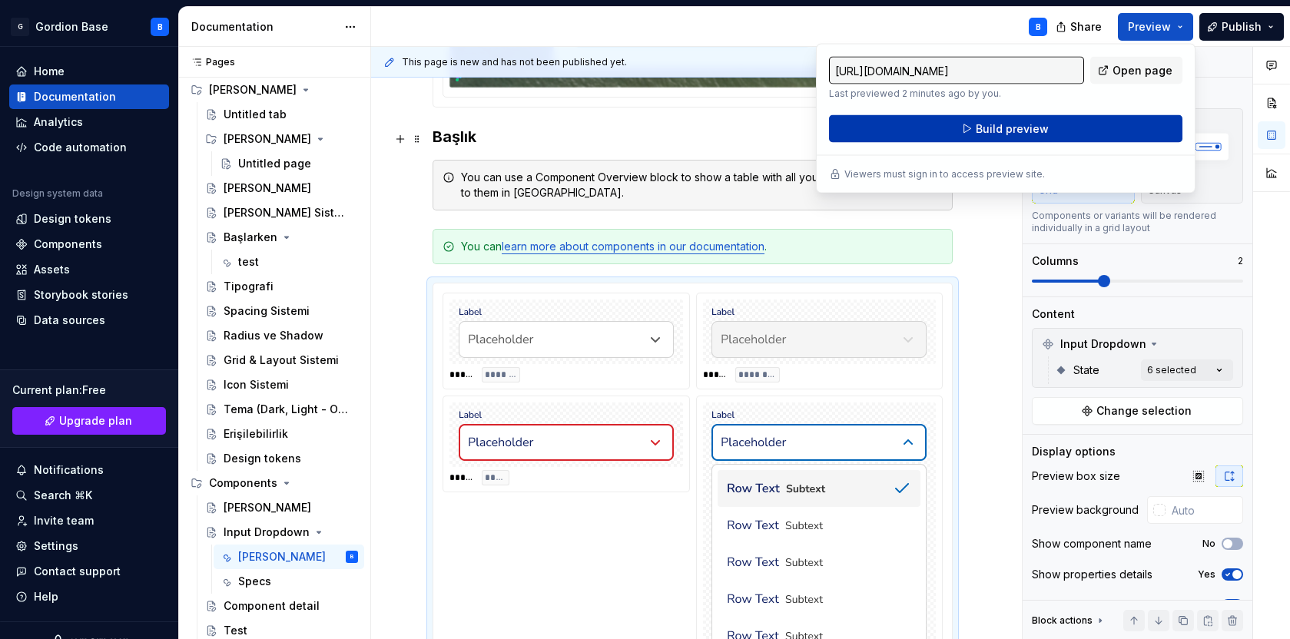
click at [1001, 134] on span "Build preview" at bounding box center [1012, 128] width 73 height 15
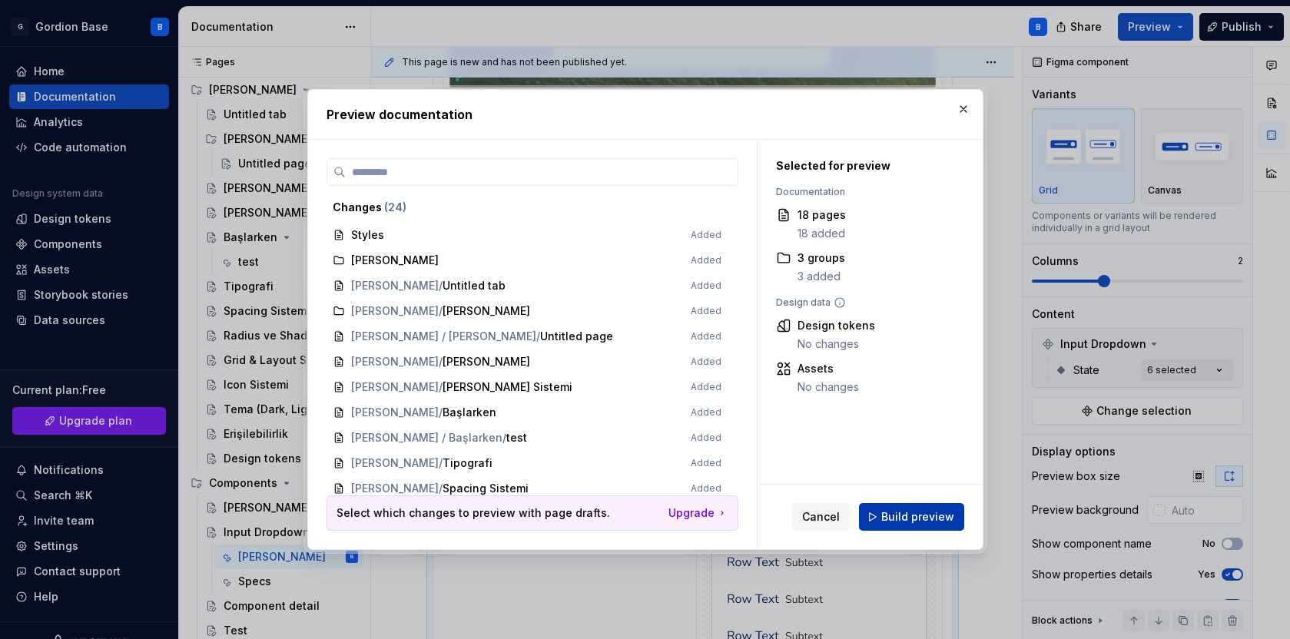
click at [917, 520] on span "Build preview" at bounding box center [918, 517] width 73 height 15
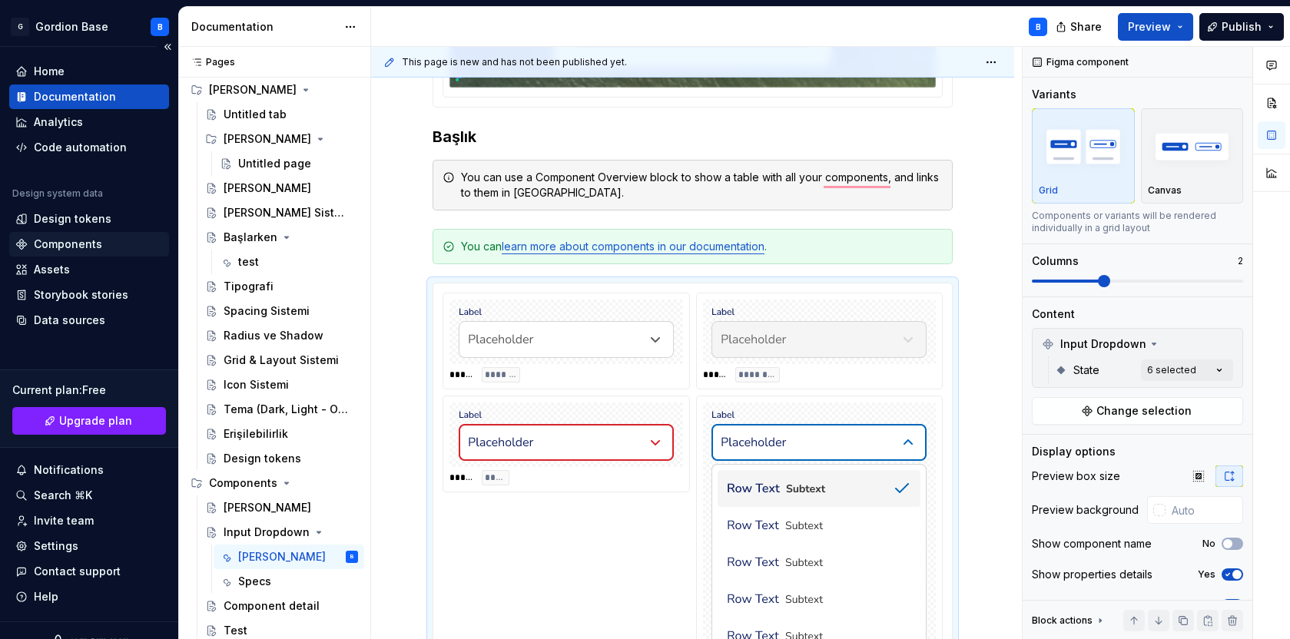
click at [85, 242] on div "Components" at bounding box center [68, 244] width 68 height 15
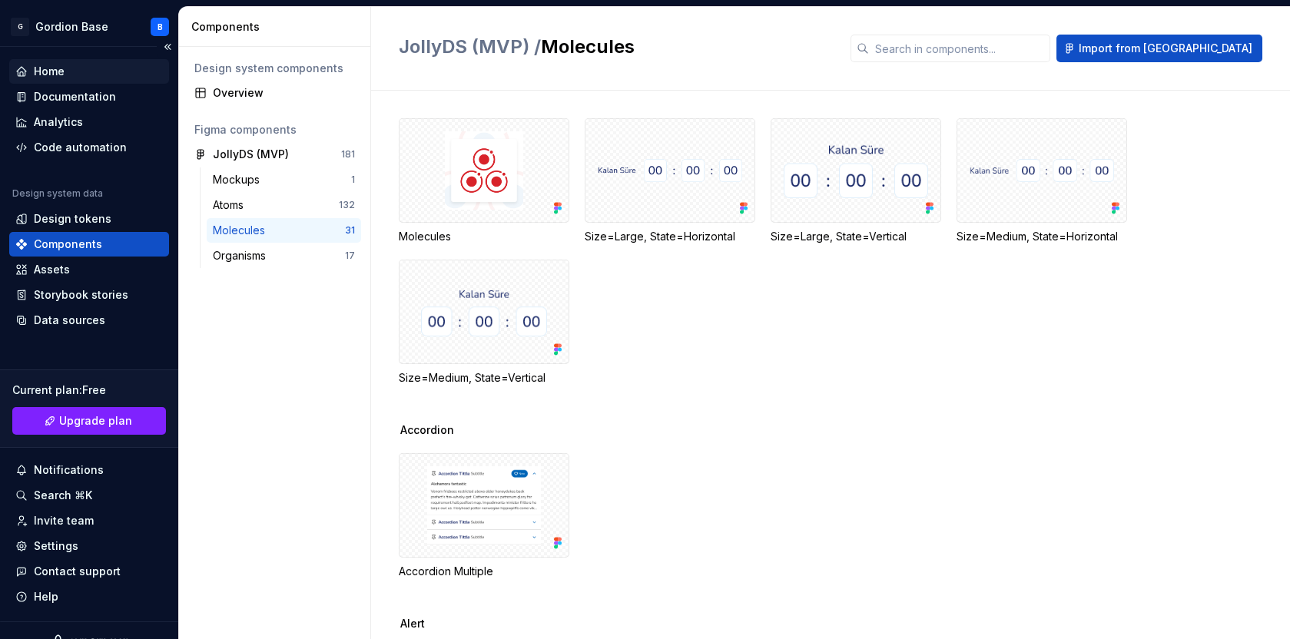
click at [54, 71] on div "Home" at bounding box center [49, 71] width 31 height 15
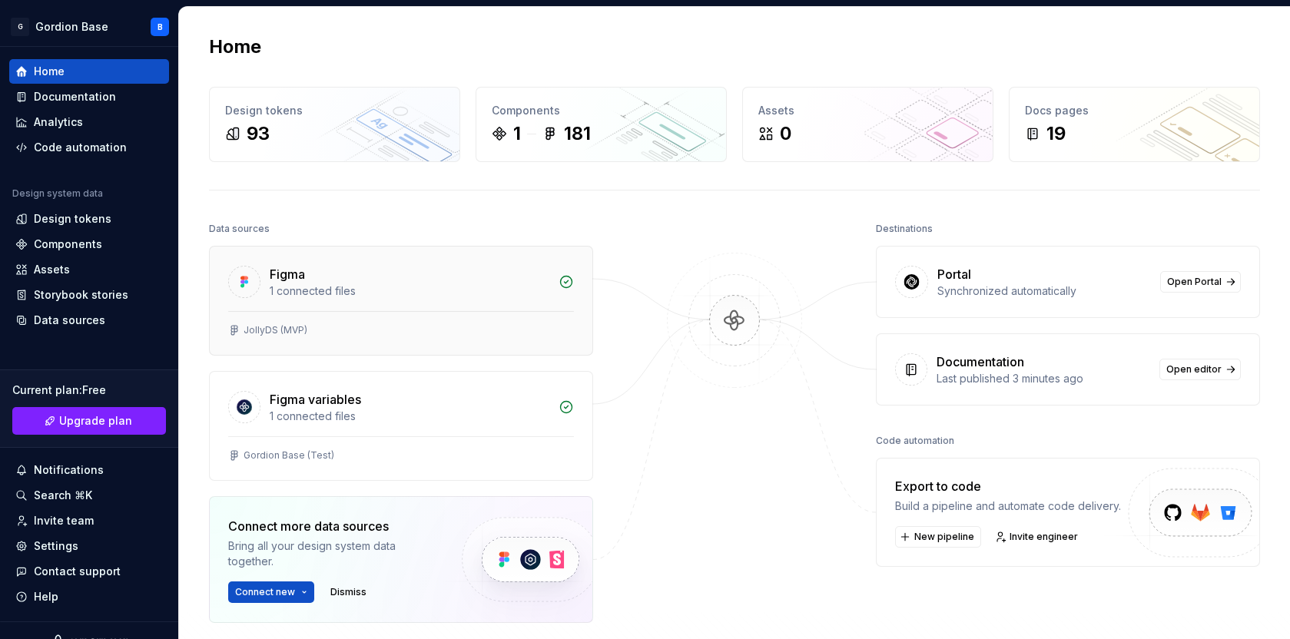
click at [509, 294] on div "1 connected files" at bounding box center [410, 291] width 280 height 15
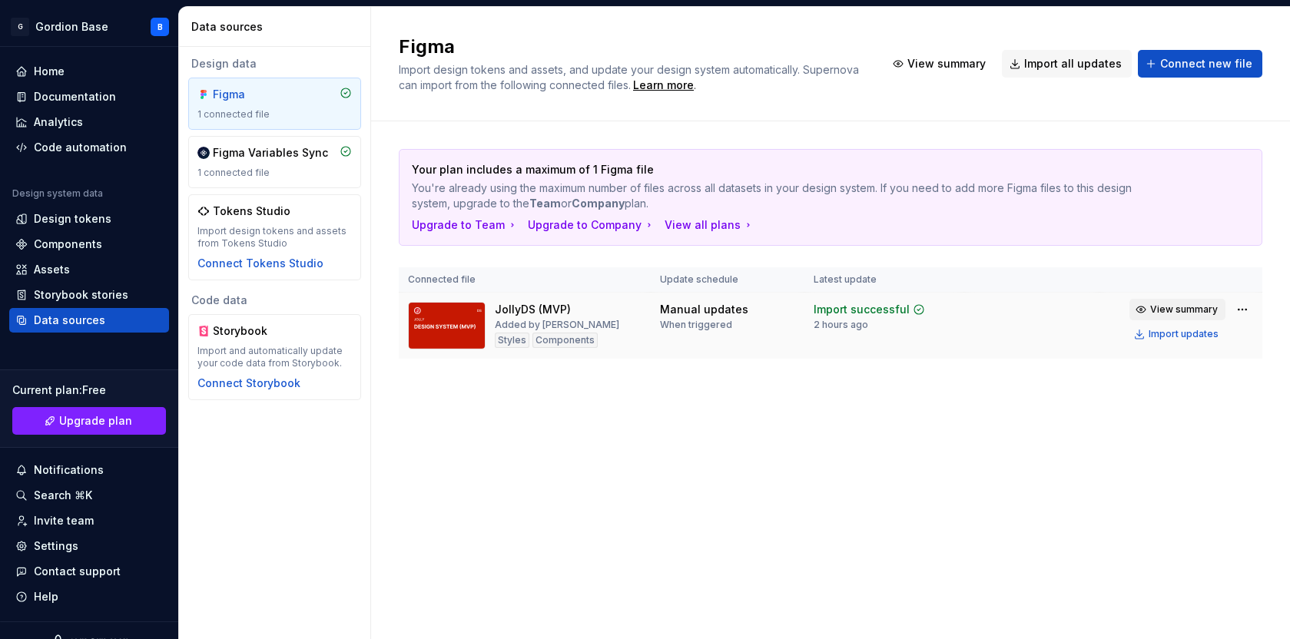
click at [1177, 307] on span "View summary" at bounding box center [1184, 310] width 68 height 12
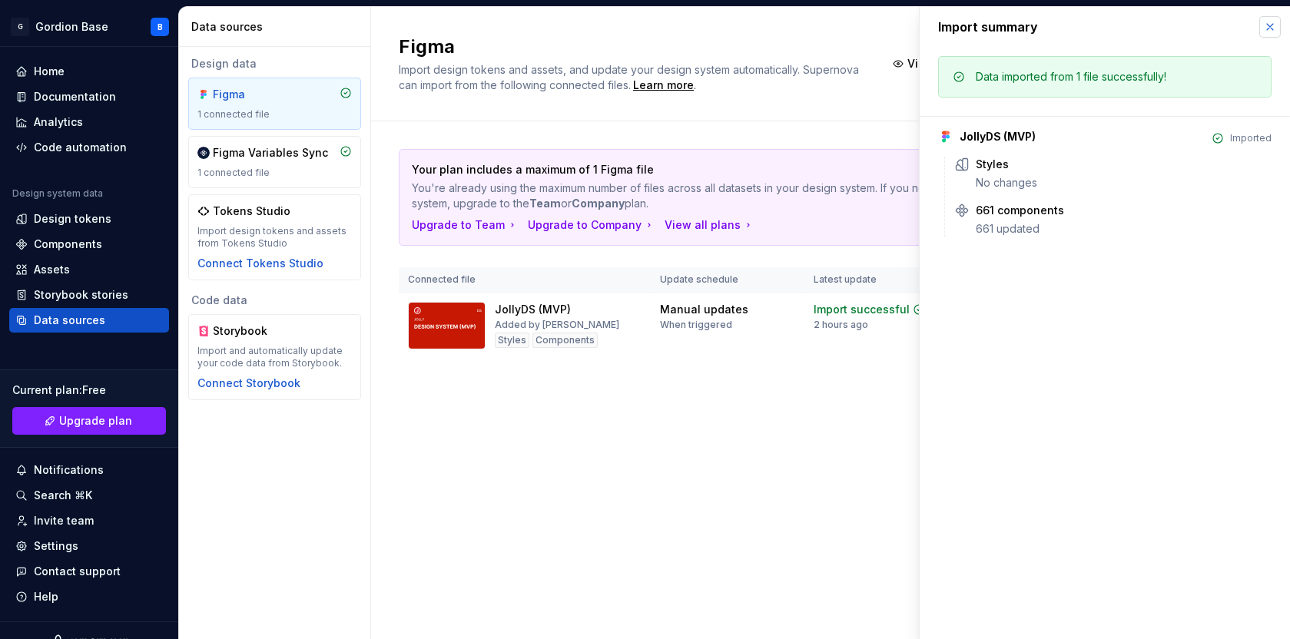
click at [1270, 28] on button "button" at bounding box center [1271, 27] width 22 height 22
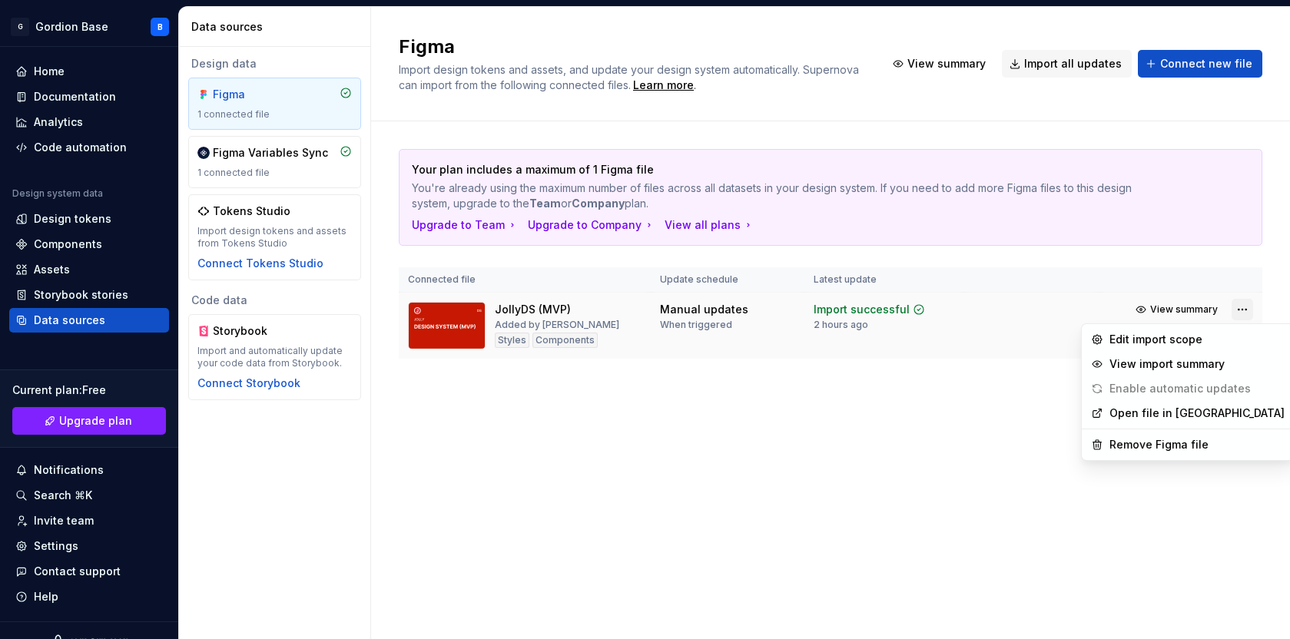
click at [1246, 316] on html "G Gordion Base B Home Documentation Analytics Code automation Design system dat…" at bounding box center [645, 319] width 1290 height 639
click at [961, 392] on html "G Gordion Base B Home Documentation Analytics Code automation Design system dat…" at bounding box center [645, 319] width 1290 height 639
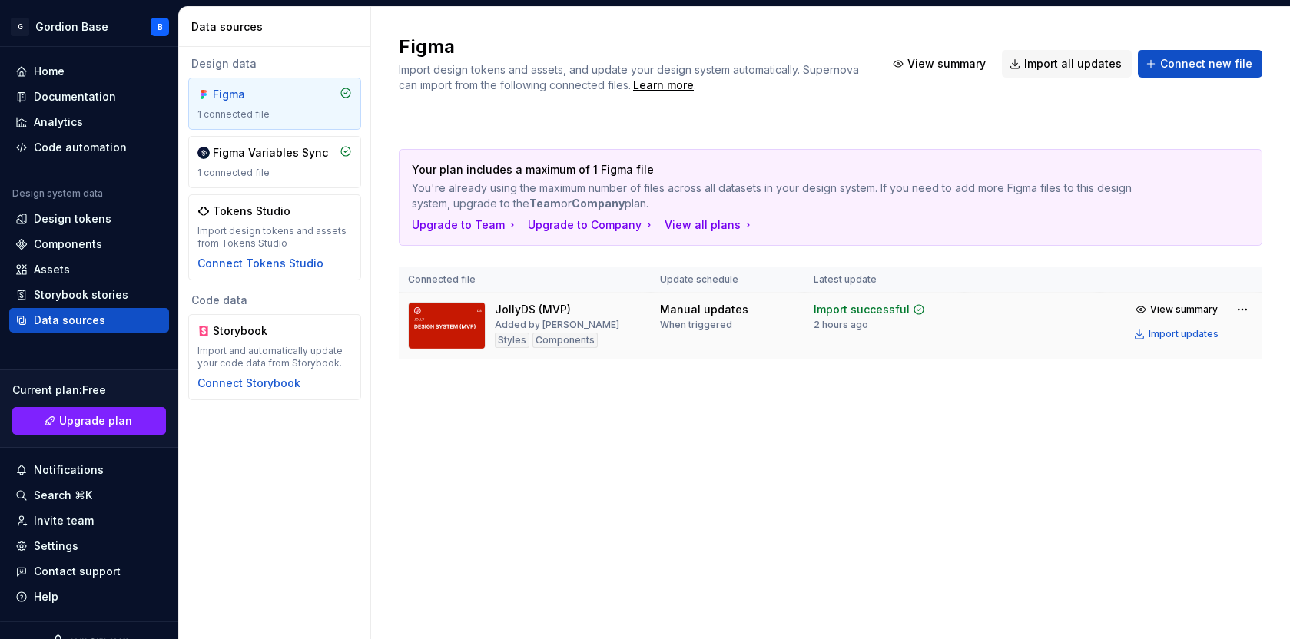
click at [963, 314] on td "Import successful 2 hours ago" at bounding box center [885, 326] width 160 height 67
click at [1172, 331] on div "Import updates" at bounding box center [1184, 334] width 70 height 12
click at [1161, 332] on div "Import updates" at bounding box center [1184, 334] width 70 height 12
click at [104, 101] on div "Documentation" at bounding box center [75, 96] width 82 height 15
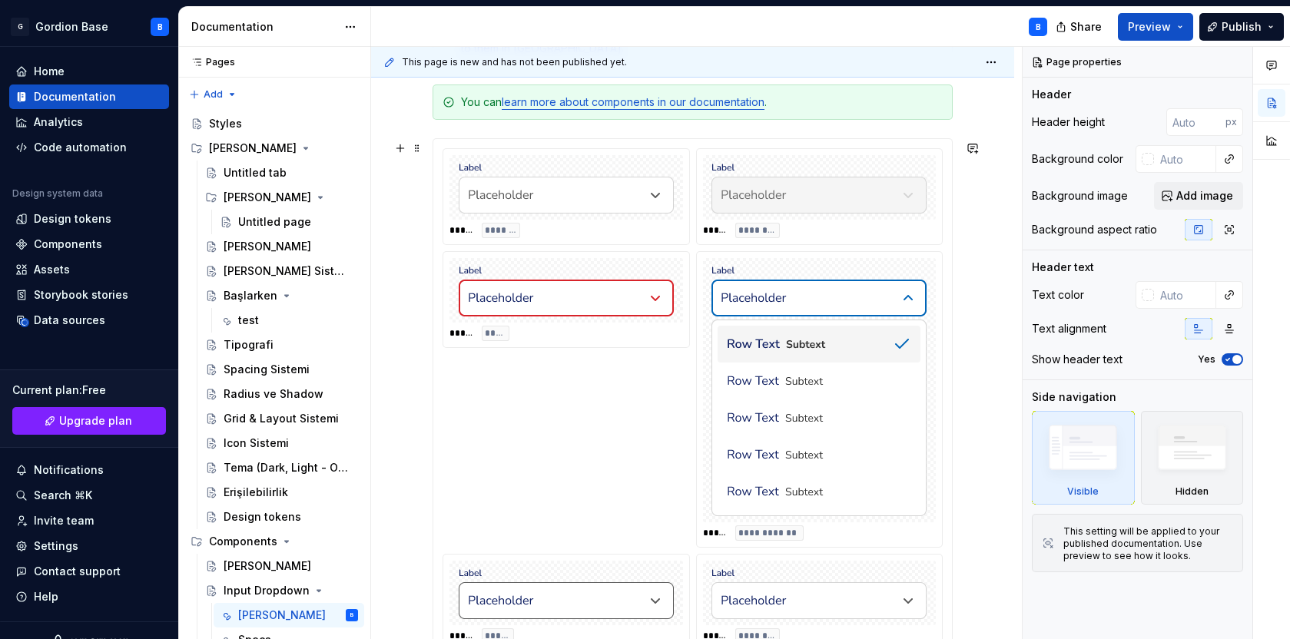
scroll to position [611, 0]
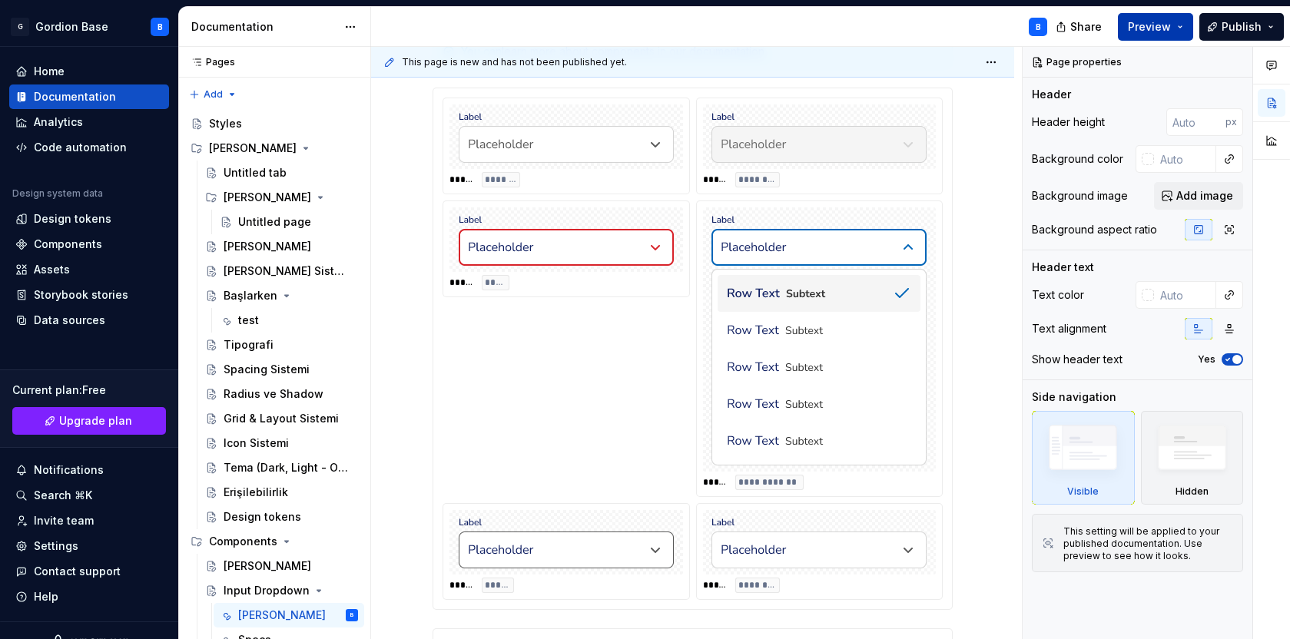
click at [1140, 25] on span "Preview" at bounding box center [1149, 26] width 43 height 15
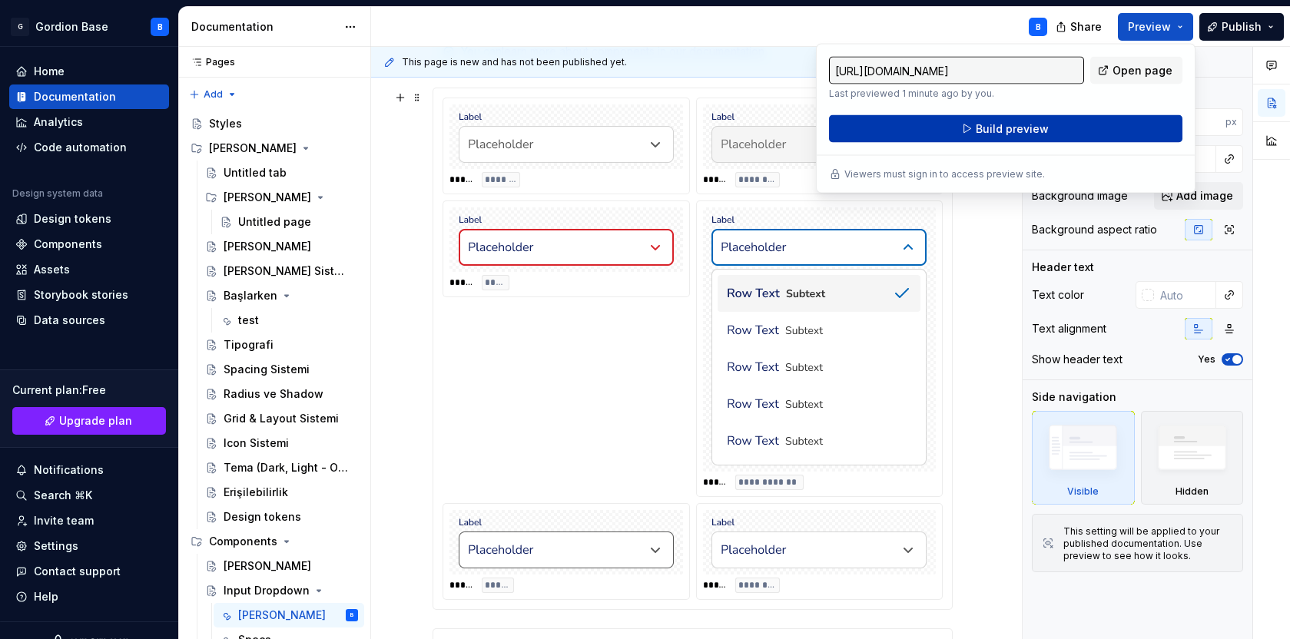
click at [987, 134] on span "Build preview" at bounding box center [1012, 128] width 73 height 15
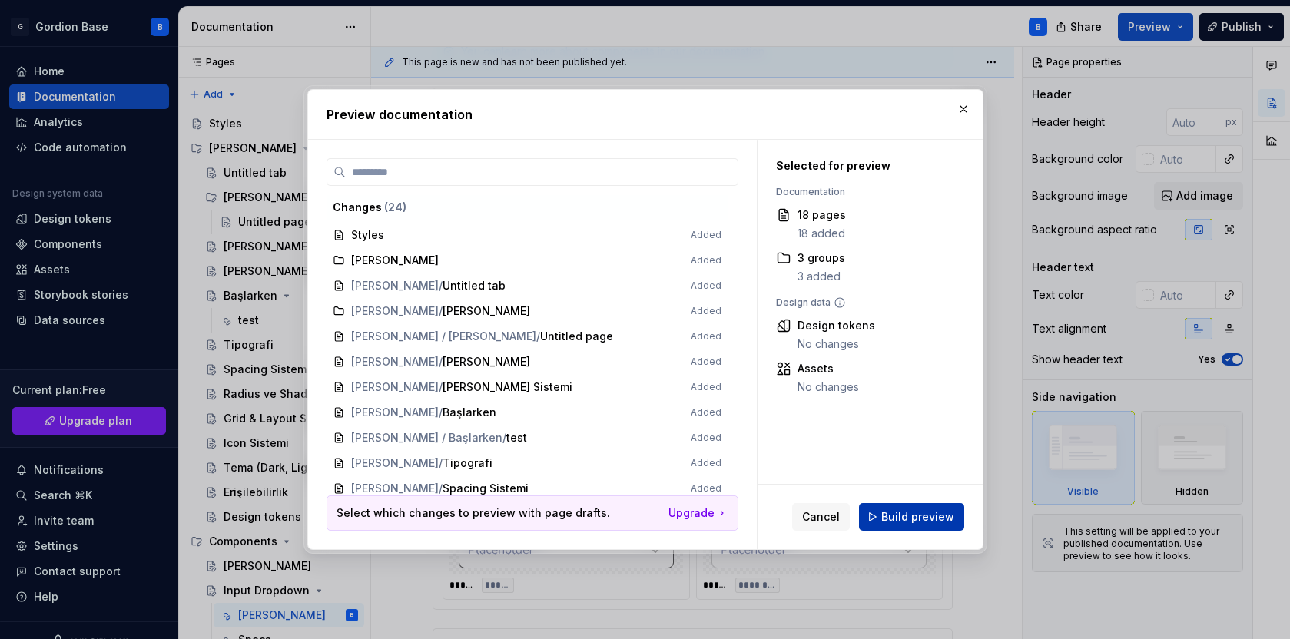
click at [900, 510] on span "Build preview" at bounding box center [918, 517] width 73 height 15
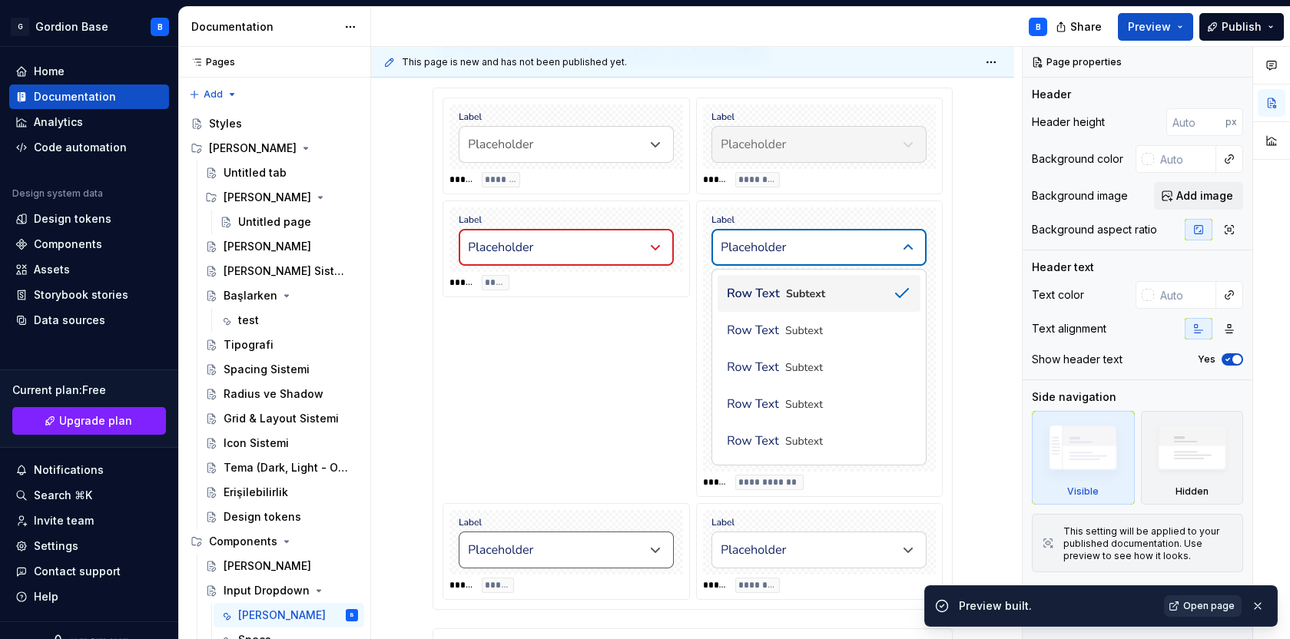
click at [1190, 604] on span "Open page" at bounding box center [1209, 606] width 51 height 12
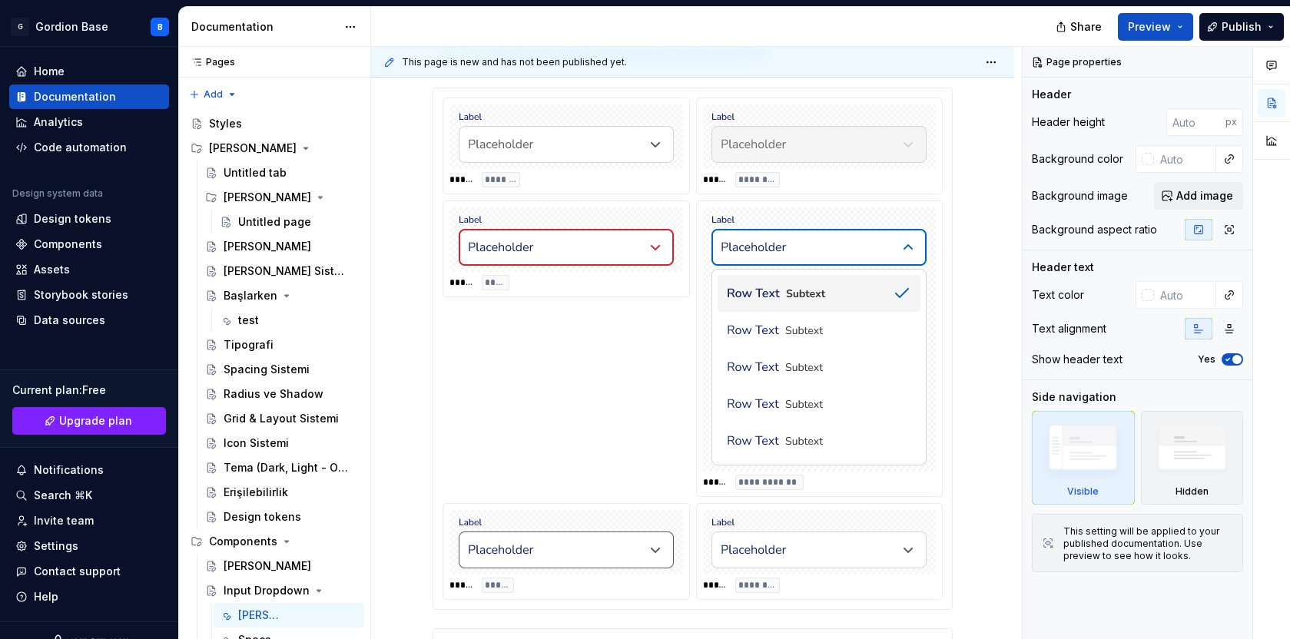
type textarea "*"
